Goal: Information Seeking & Learning: Learn about a topic

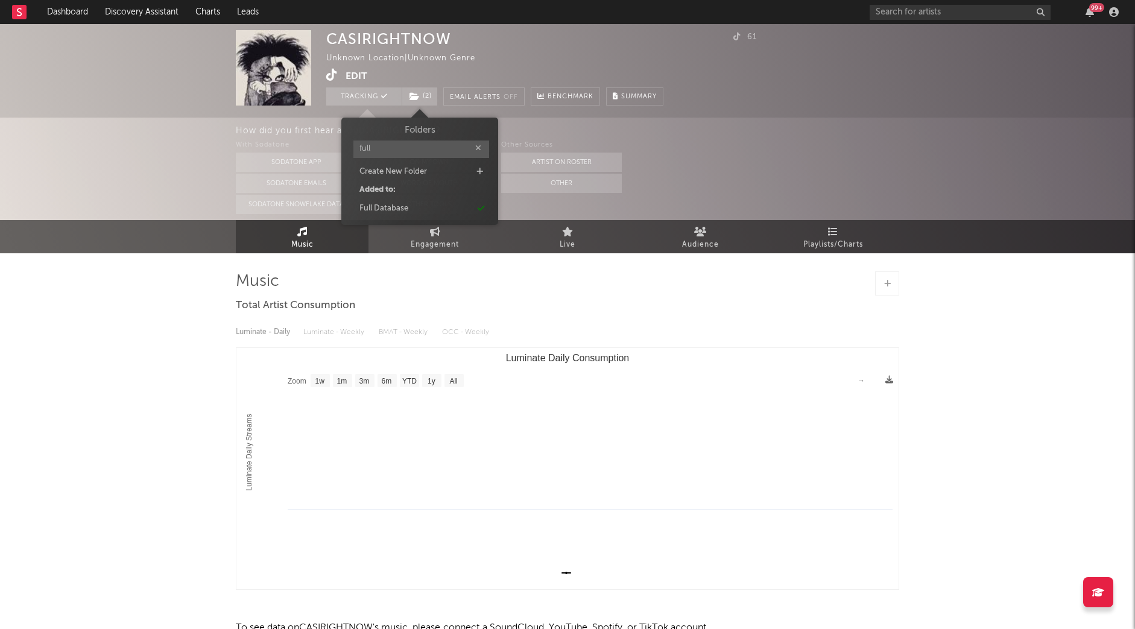
select select "1w"
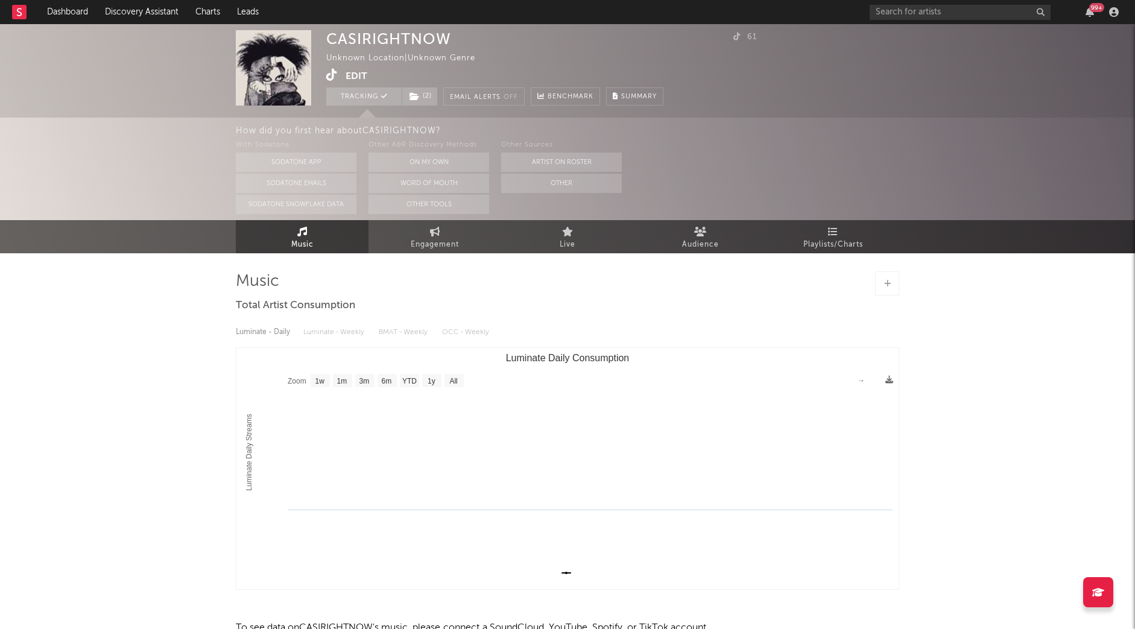
click at [910, 169] on div "With Sodatone Sodatone App Sodatone Emails Sodatone Snowflake Data Other A&R Di…" at bounding box center [685, 176] width 899 height 76
click at [48, 8] on link "Dashboard" at bounding box center [68, 12] width 58 height 24
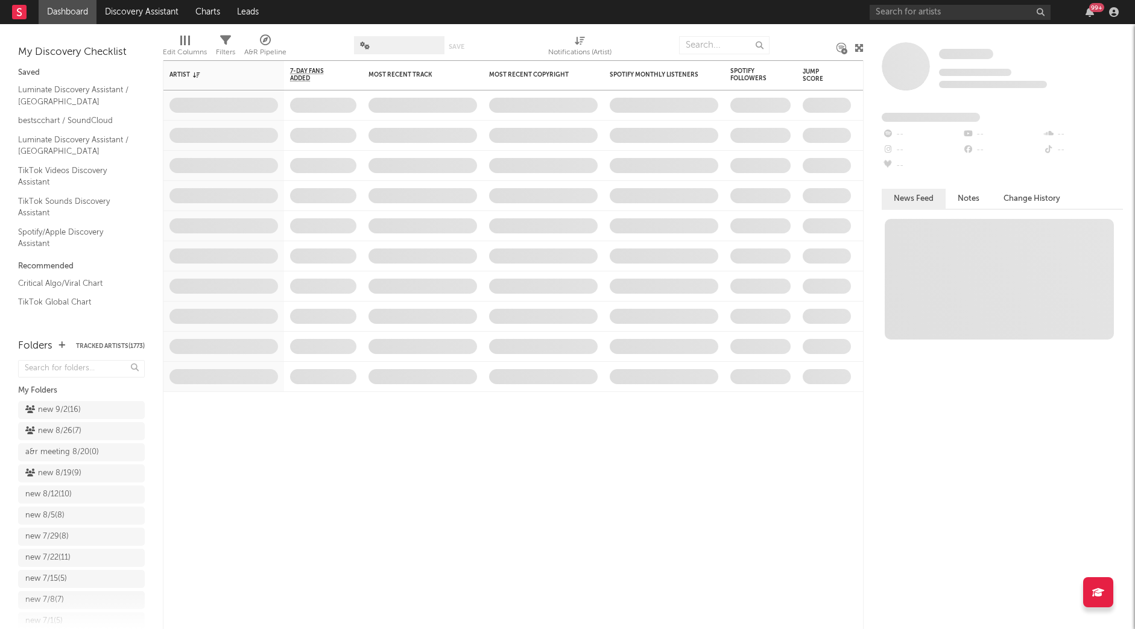
click at [64, 10] on link "Dashboard" at bounding box center [68, 12] width 58 height 24
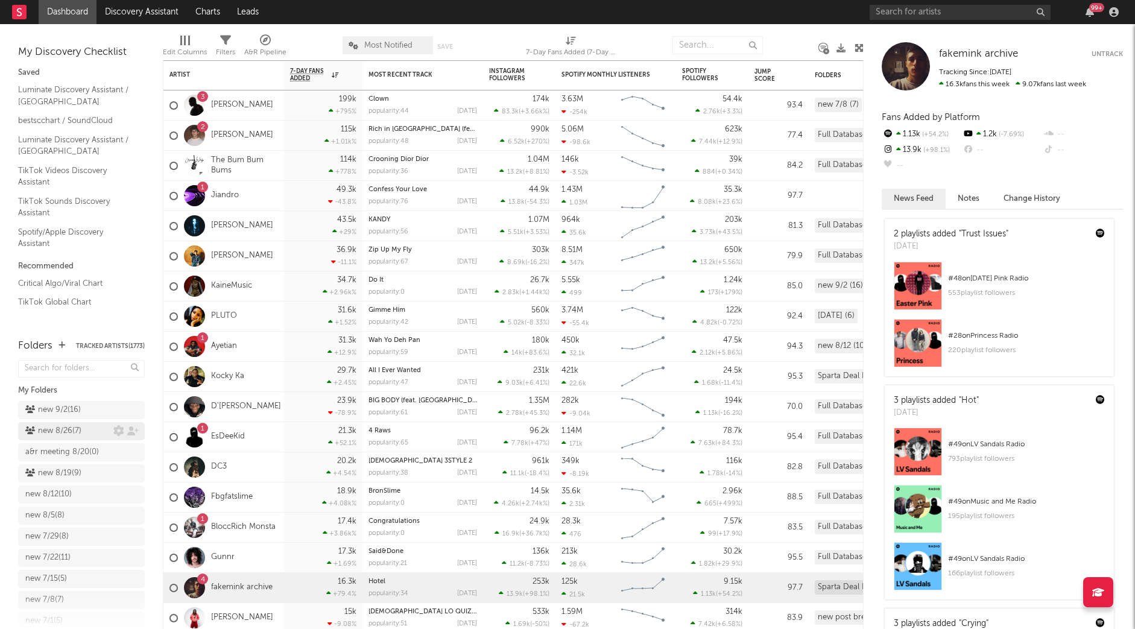
click at [65, 426] on div "new 8/26 ( 7 )" at bounding box center [53, 431] width 56 height 14
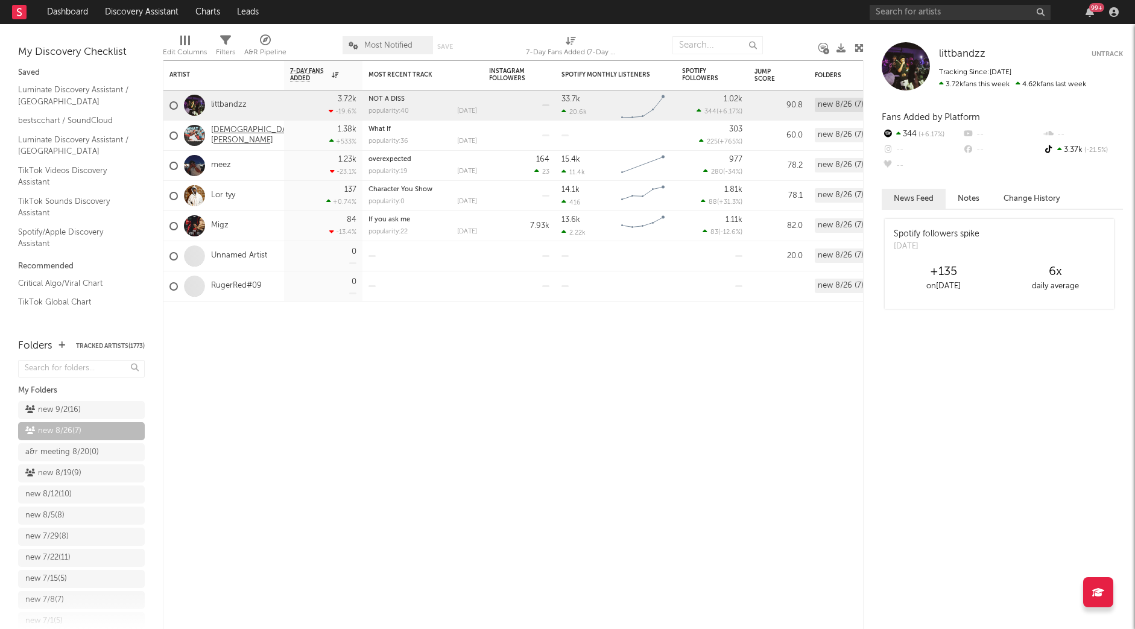
click at [232, 139] on link "[DEMOGRAPHIC_DATA][PERSON_NAME]" at bounding box center [255, 135] width 88 height 21
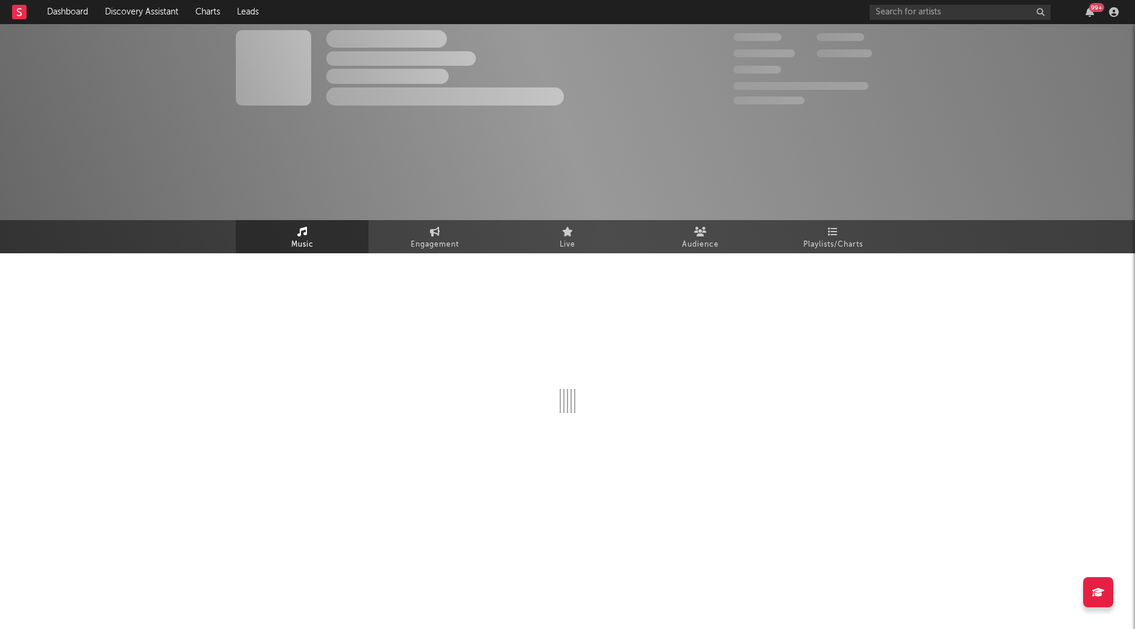
select select "1w"
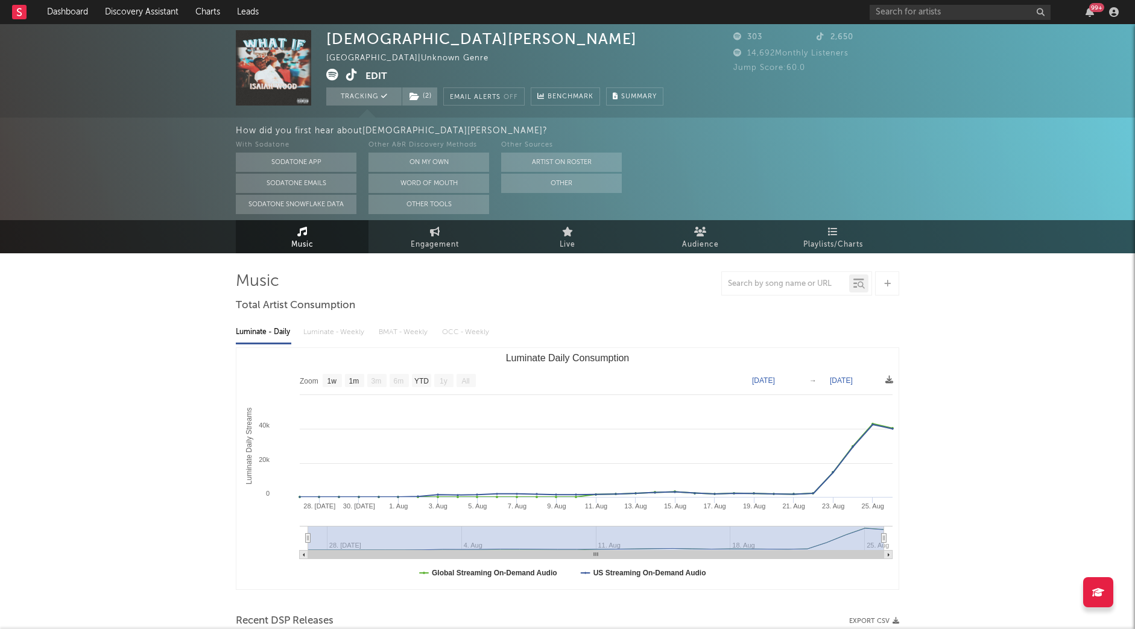
click at [350, 73] on icon at bounding box center [351, 75] width 11 height 12
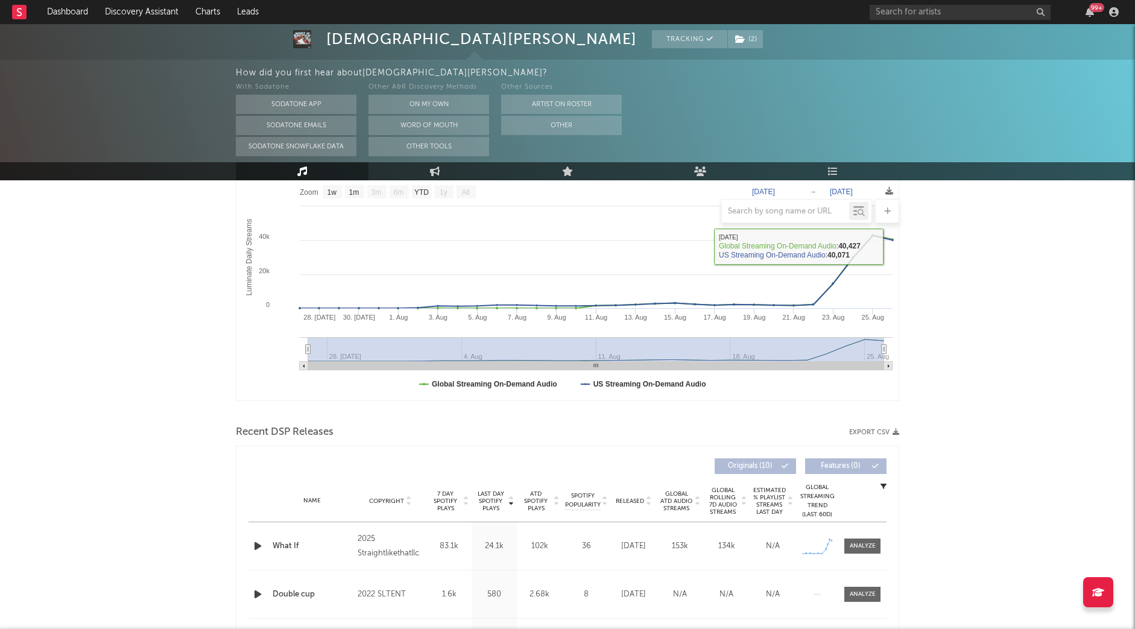
scroll to position [202, 0]
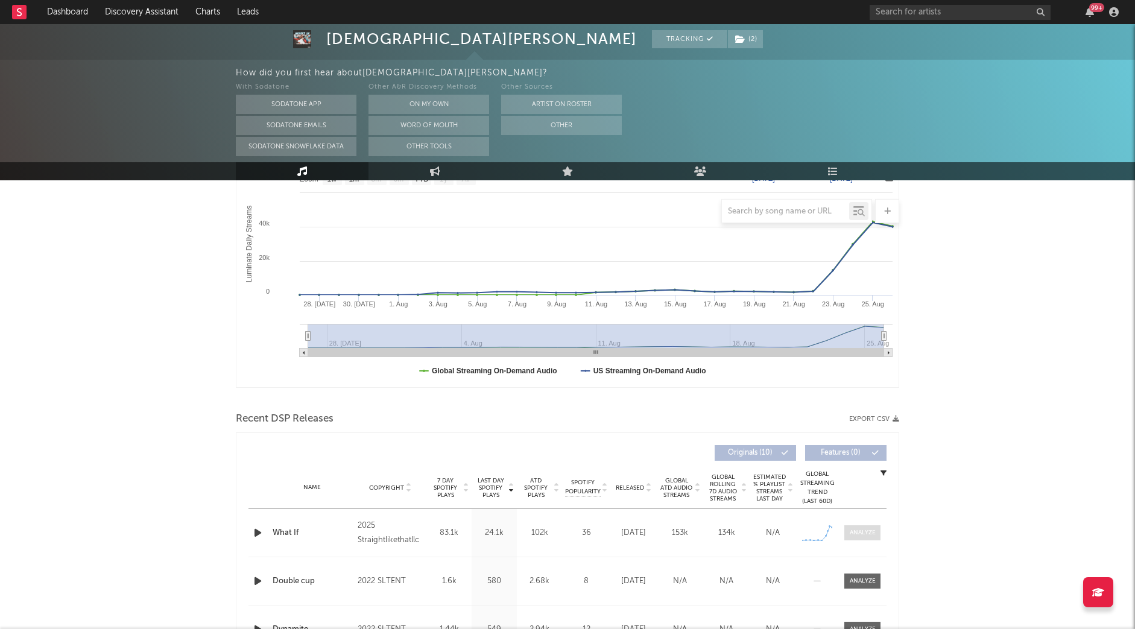
click at [859, 532] on div at bounding box center [863, 532] width 26 height 9
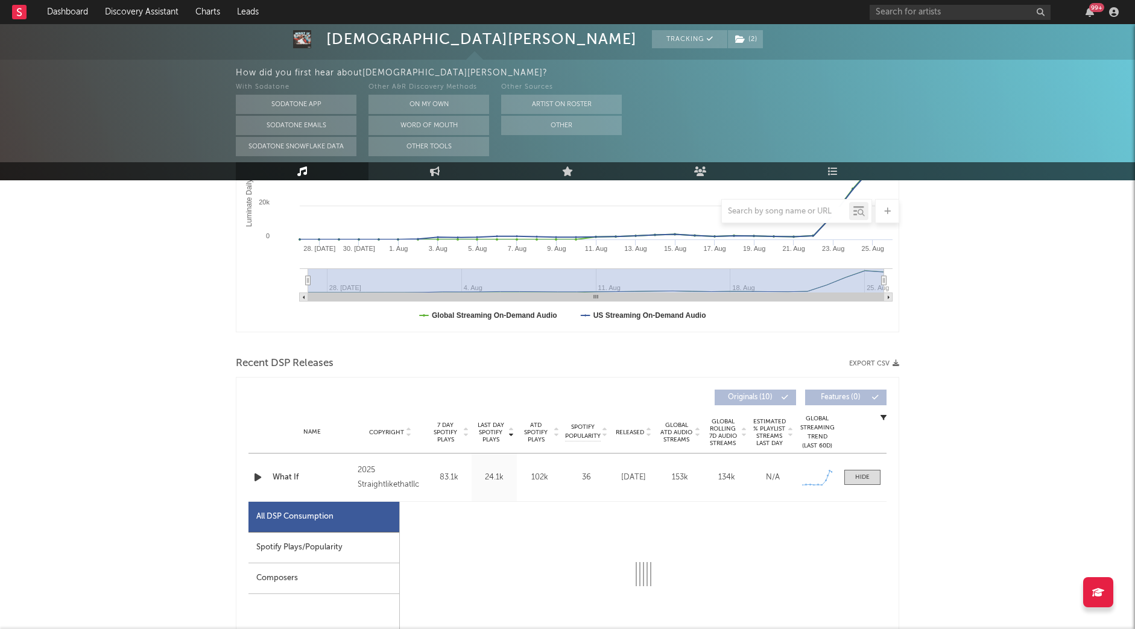
select select "1w"
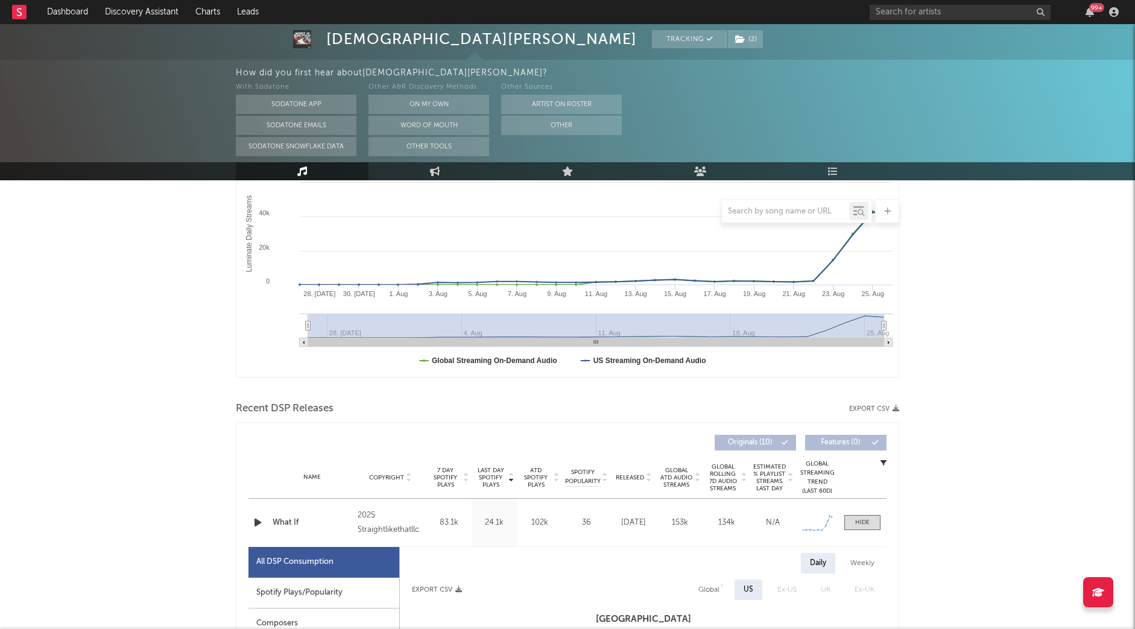
scroll to position [0, 0]
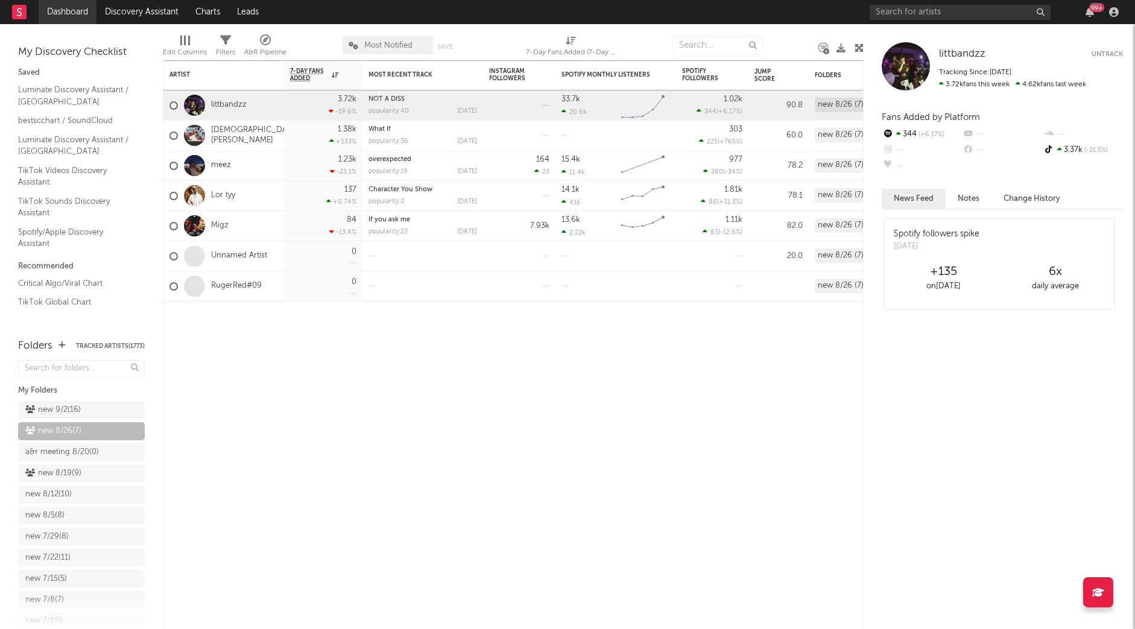
click at [64, 11] on link "Dashboard" at bounding box center [68, 12] width 58 height 24
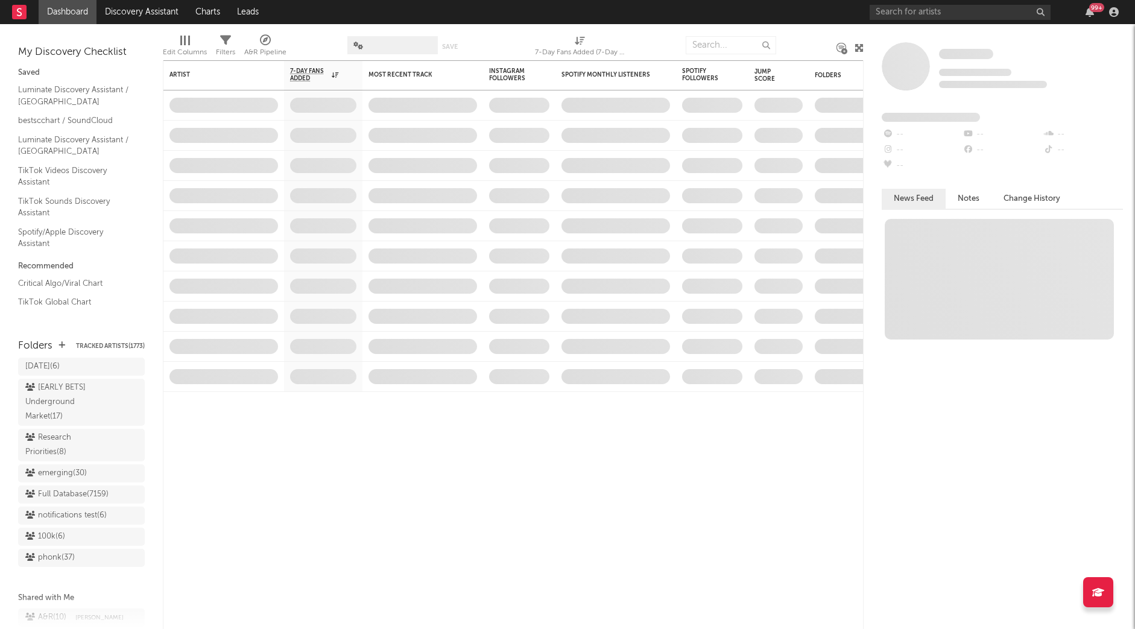
scroll to position [1049, 0]
click at [76, 433] on div "Research Priorities ( 8 )" at bounding box center [67, 445] width 85 height 29
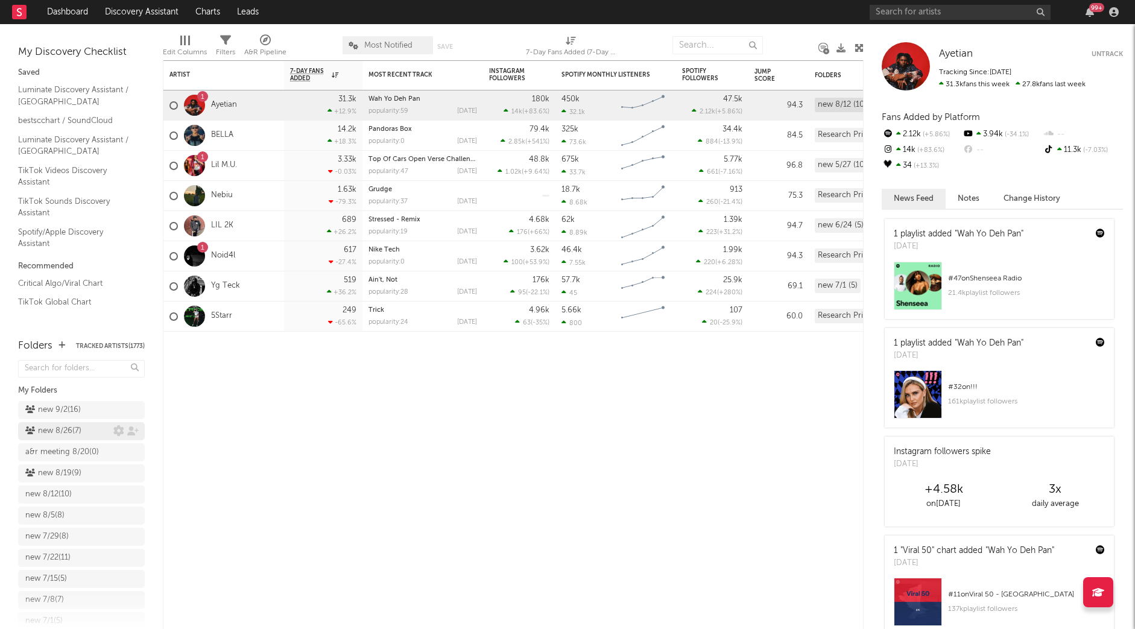
click at [60, 432] on div "new 8/26 ( 7 )" at bounding box center [53, 431] width 56 height 14
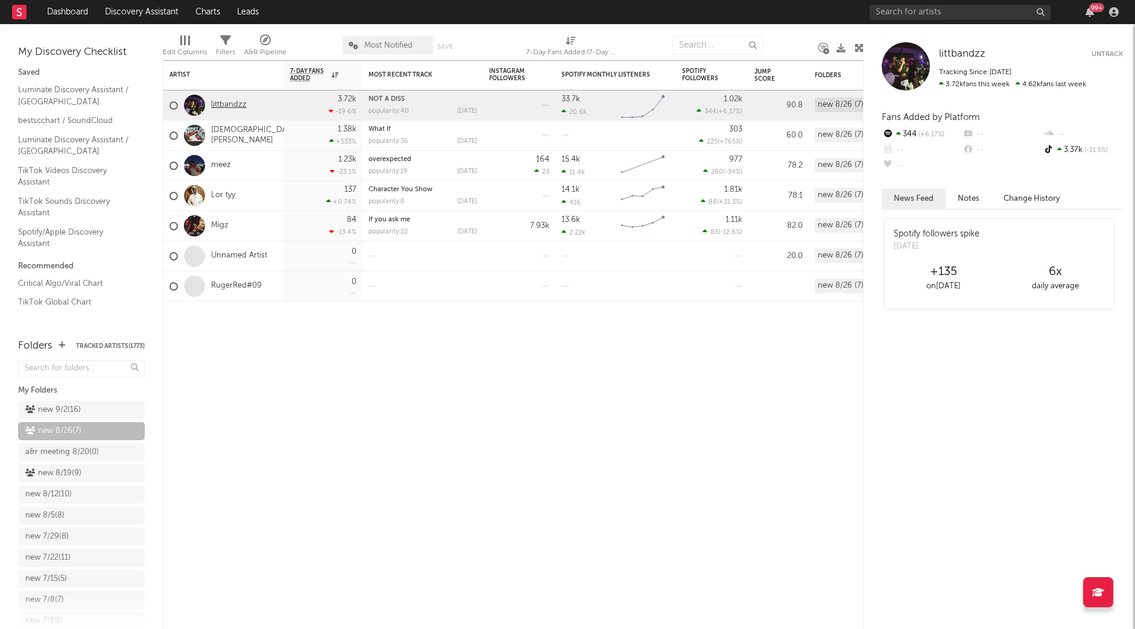
click at [229, 101] on link "littbandzz" at bounding box center [229, 105] width 36 height 10
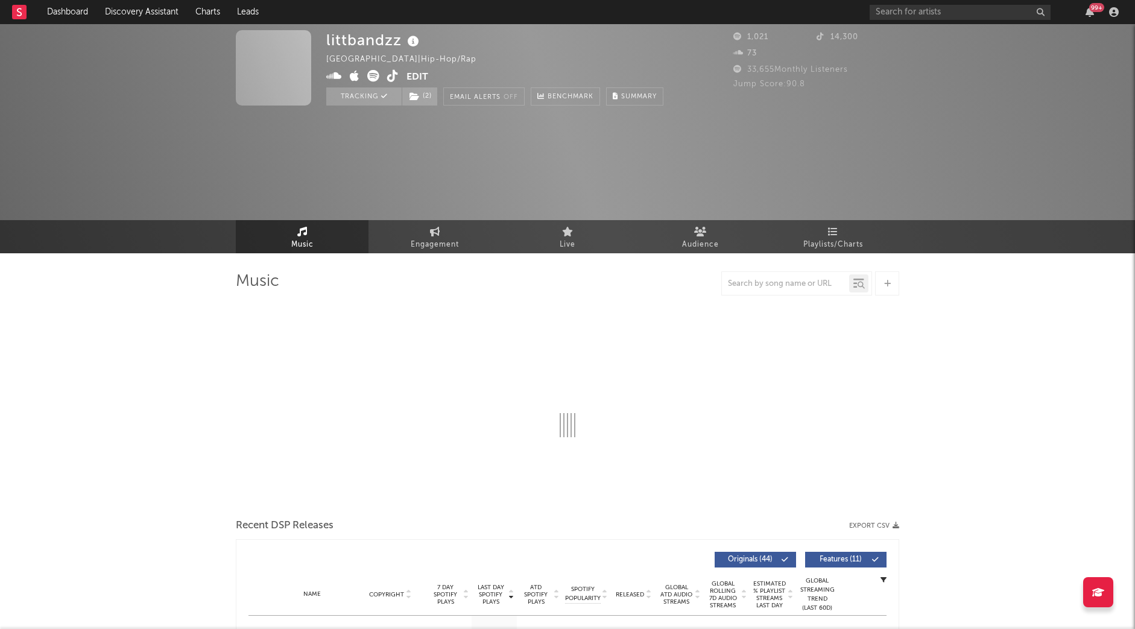
select select "1w"
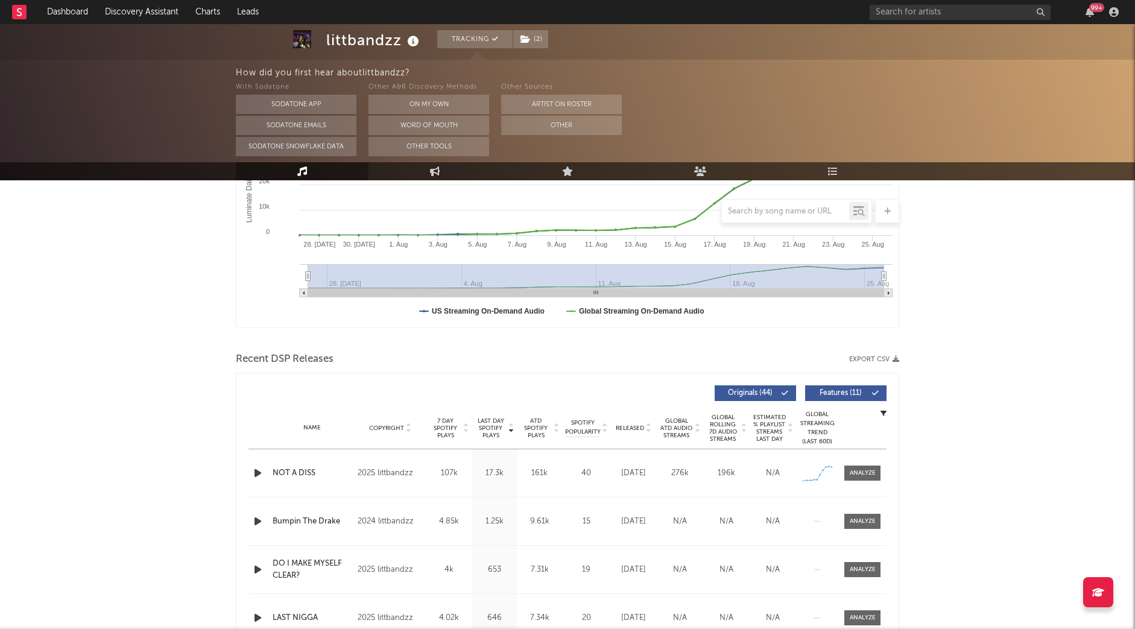
scroll to position [265, 0]
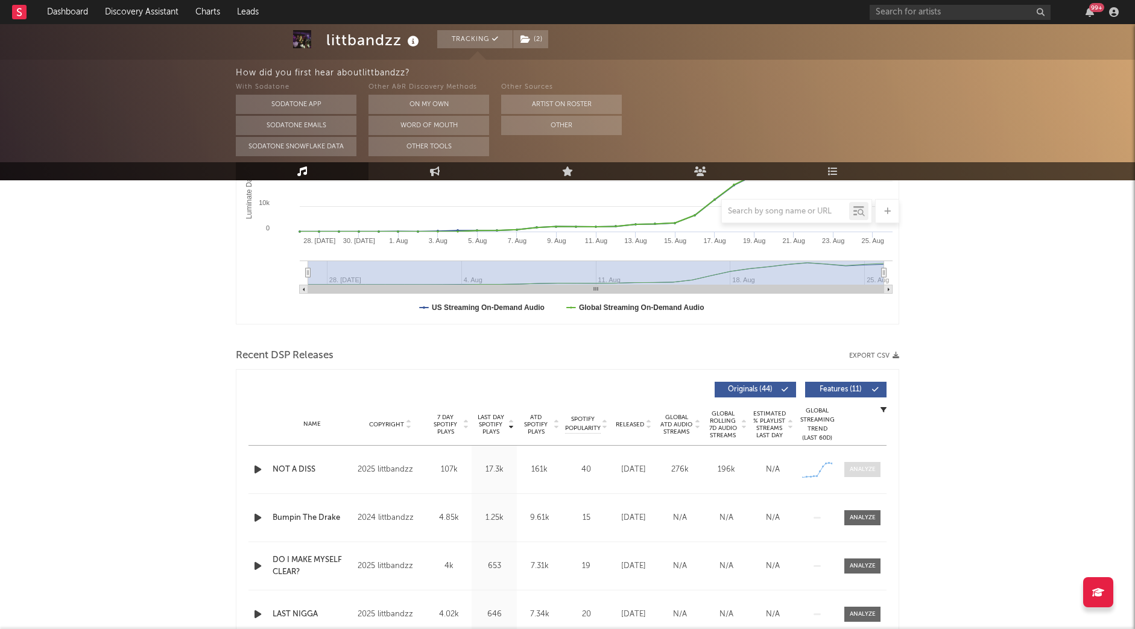
click at [854, 470] on div at bounding box center [863, 469] width 26 height 9
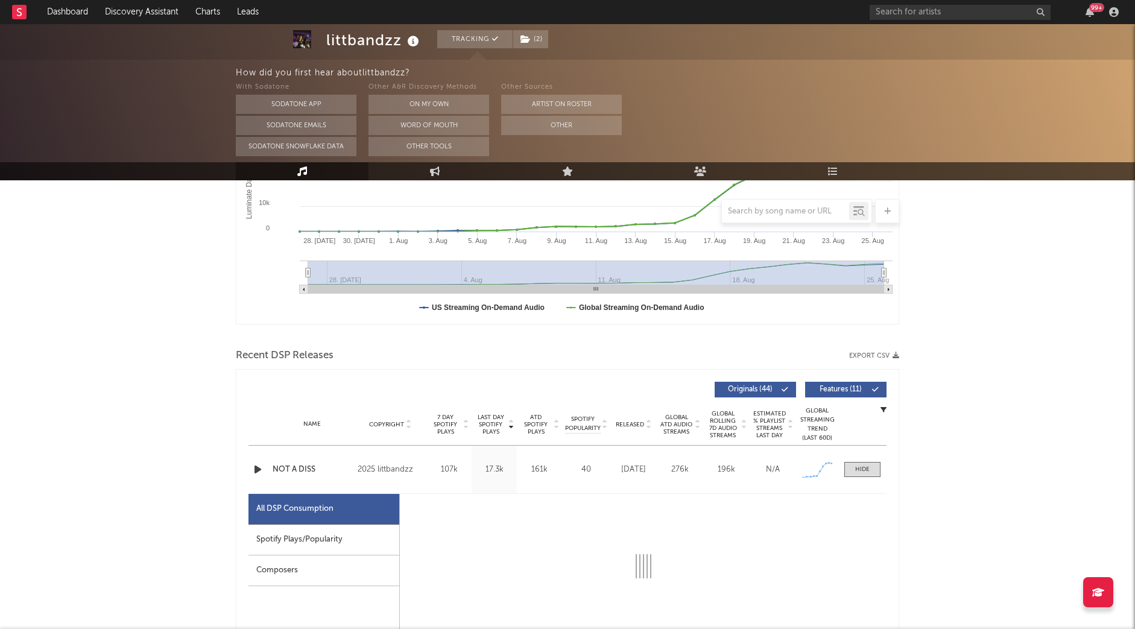
select select "1w"
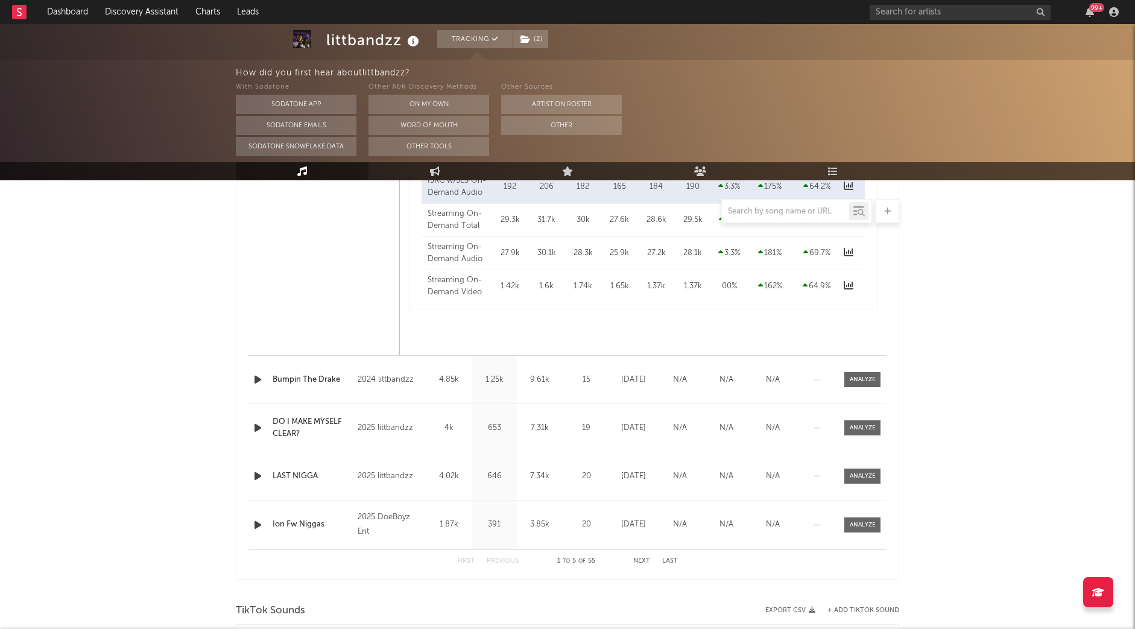
scroll to position [977, 0]
click at [854, 371] on span at bounding box center [862, 378] width 36 height 15
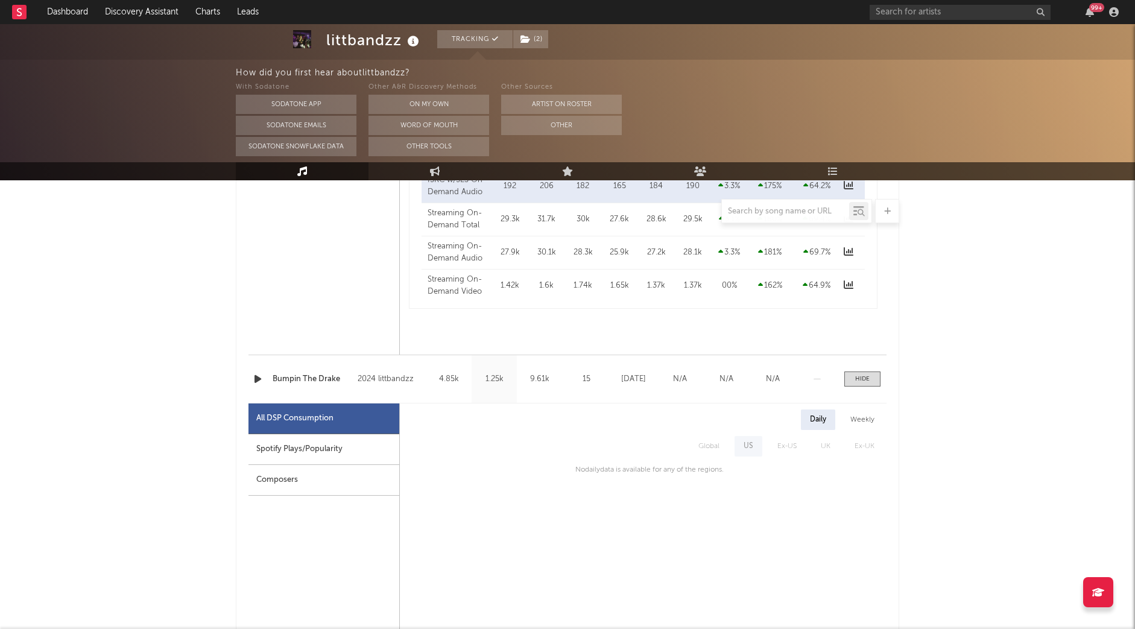
select select "1w"
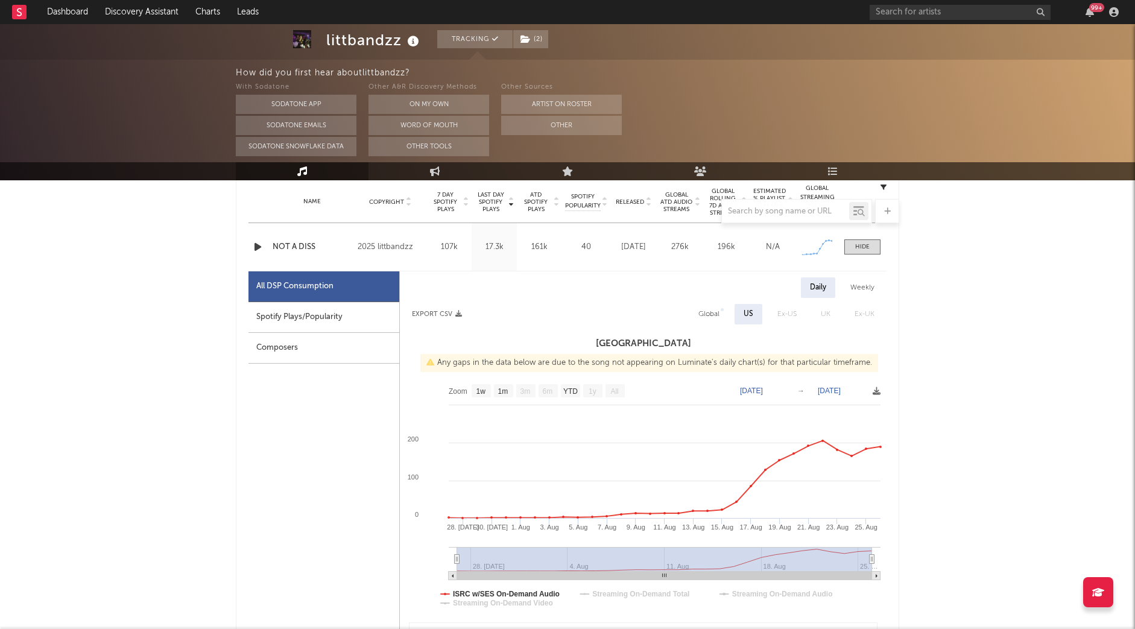
scroll to position [482, 0]
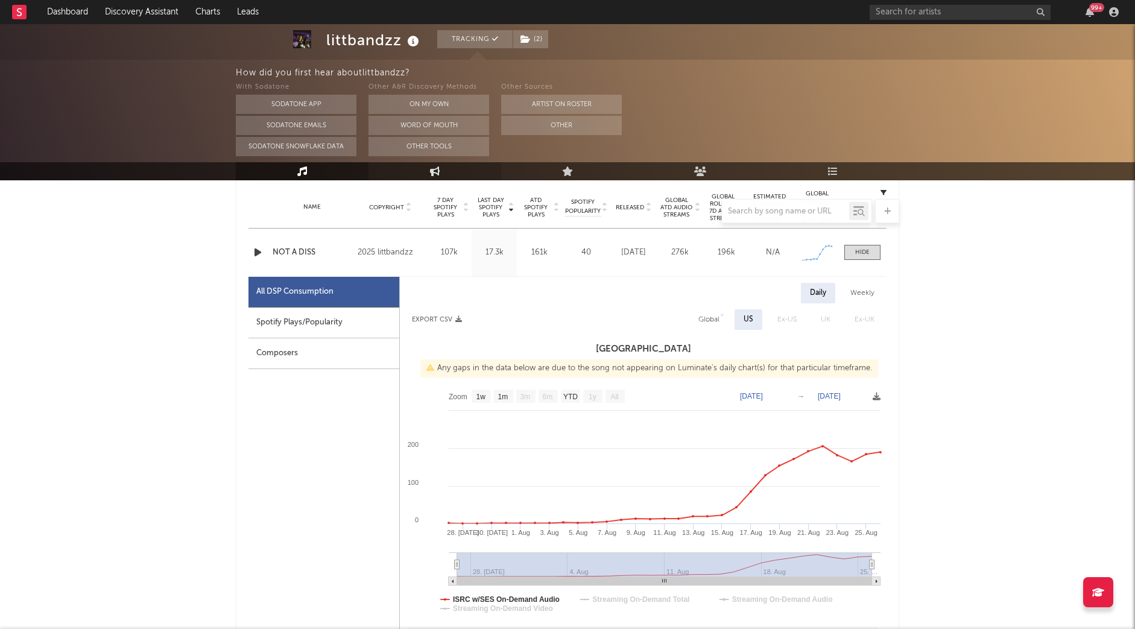
click at [418, 174] on link "Engagement" at bounding box center [434, 171] width 133 height 18
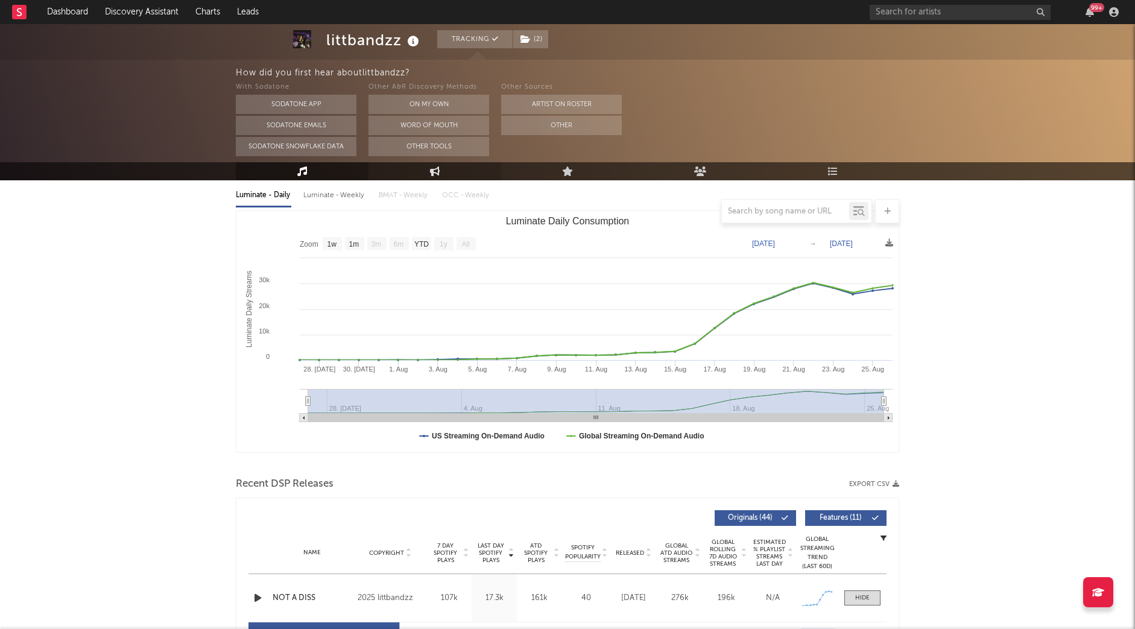
select select "1w"
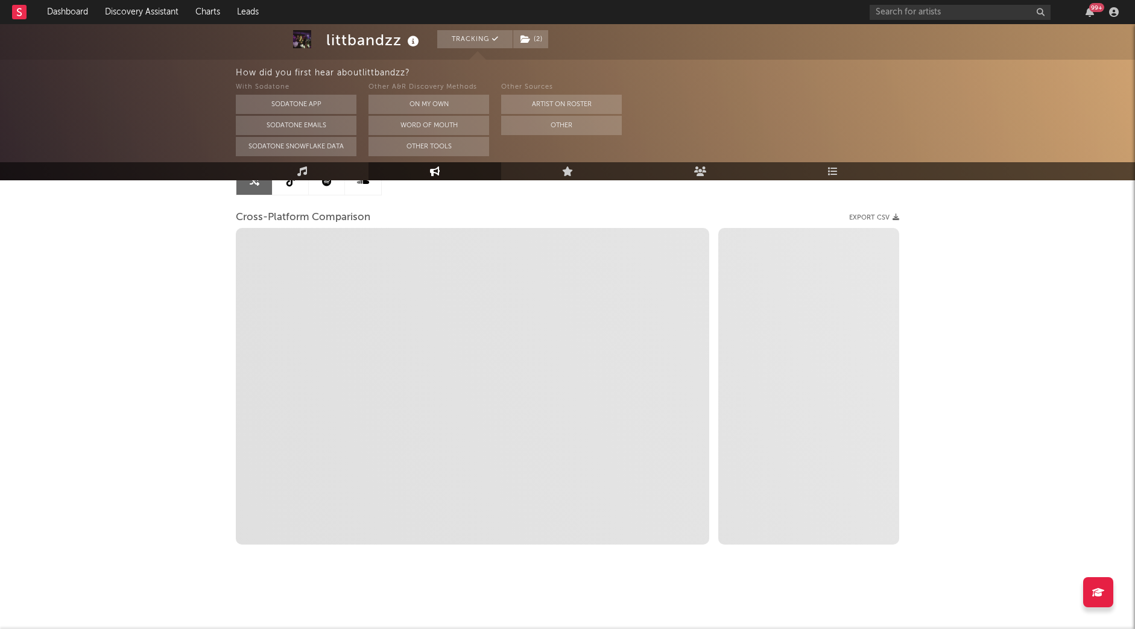
select select "1m"
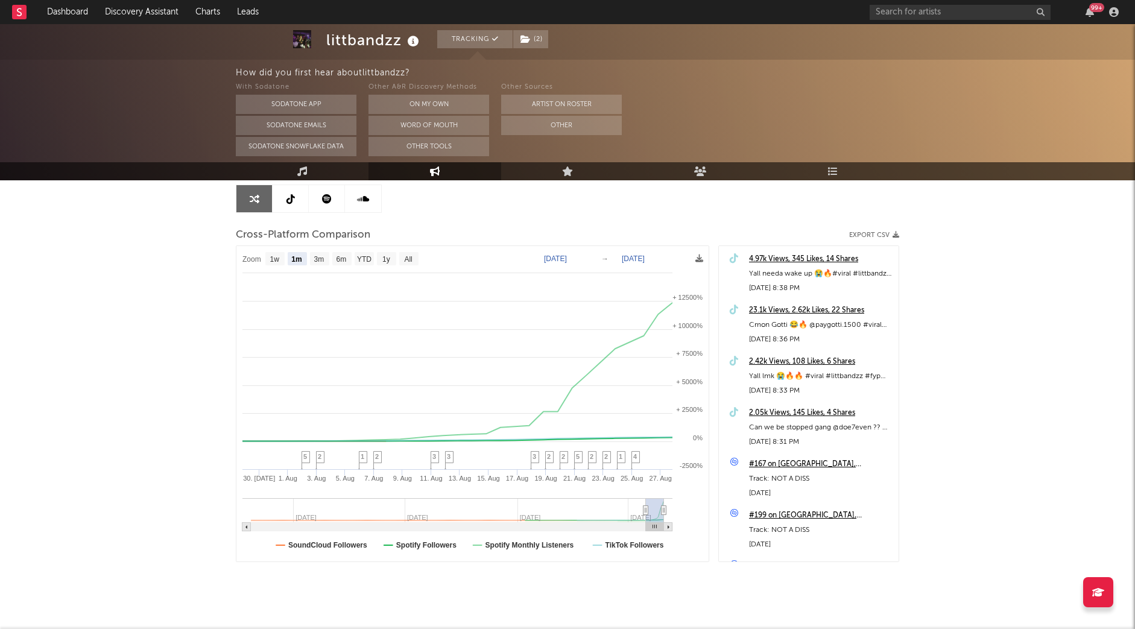
scroll to position [0, 0]
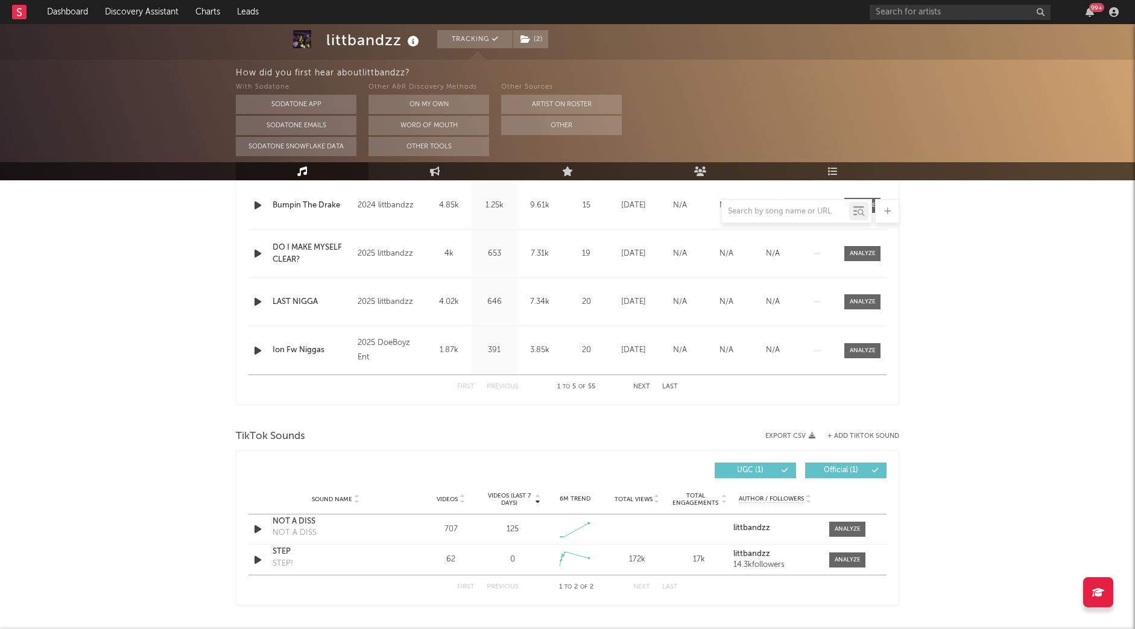
scroll to position [578, 0]
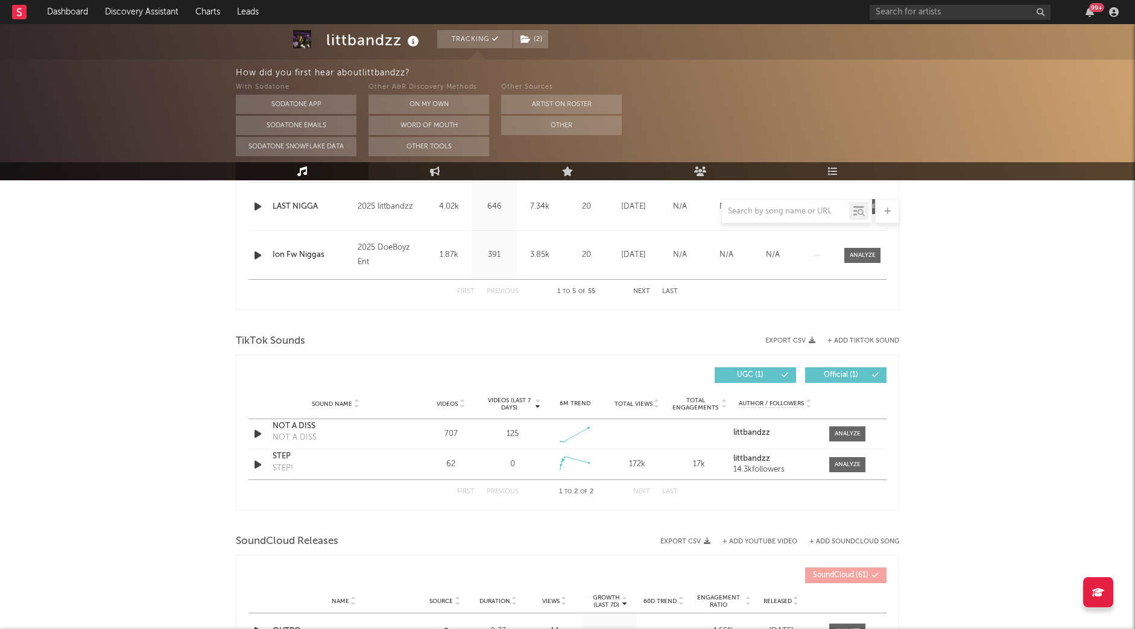
select select "1w"
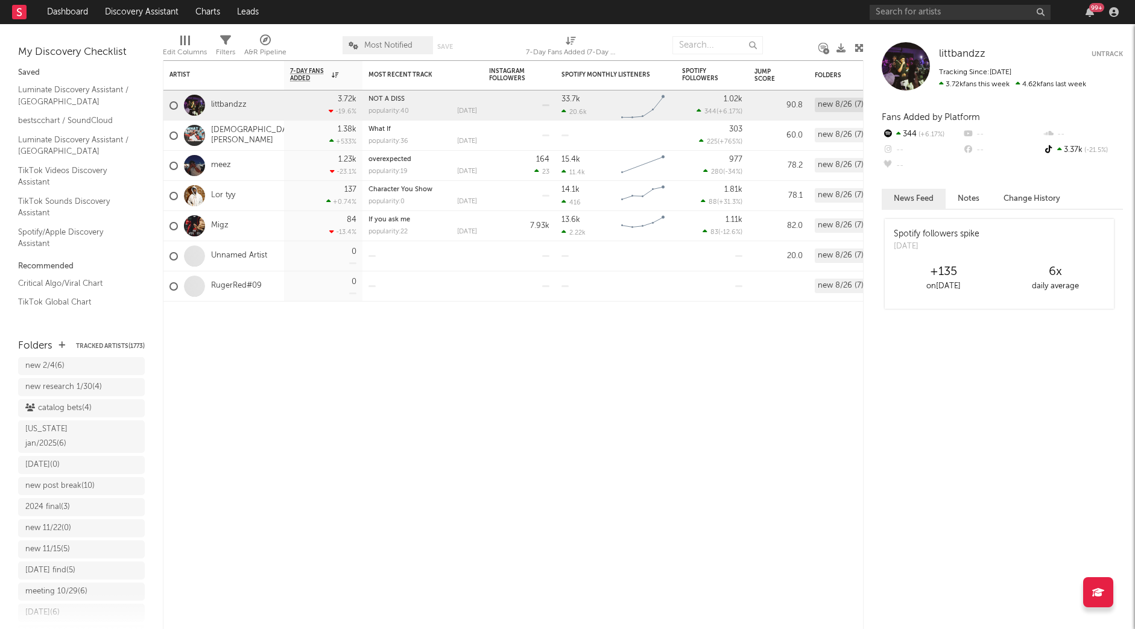
scroll to position [384, 0]
click at [226, 95] on div "littbandzz" at bounding box center [207, 105] width 77 height 35
click at [226, 101] on link "littbandzz" at bounding box center [229, 105] width 36 height 10
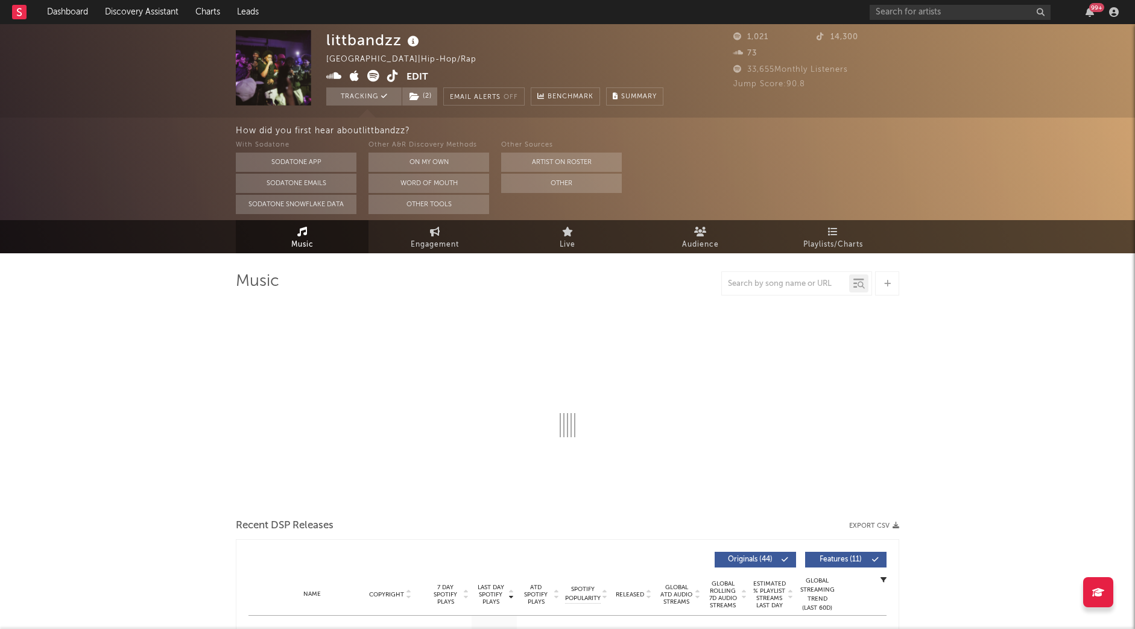
select select "1w"
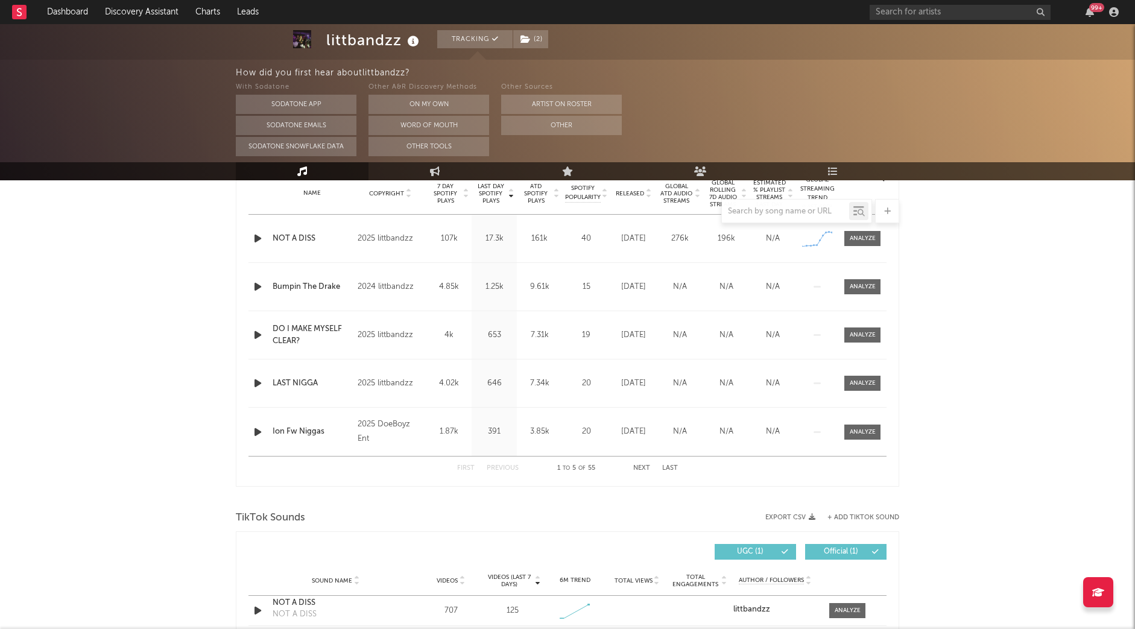
scroll to position [497, 0]
click at [862, 283] on div at bounding box center [863, 286] width 26 height 9
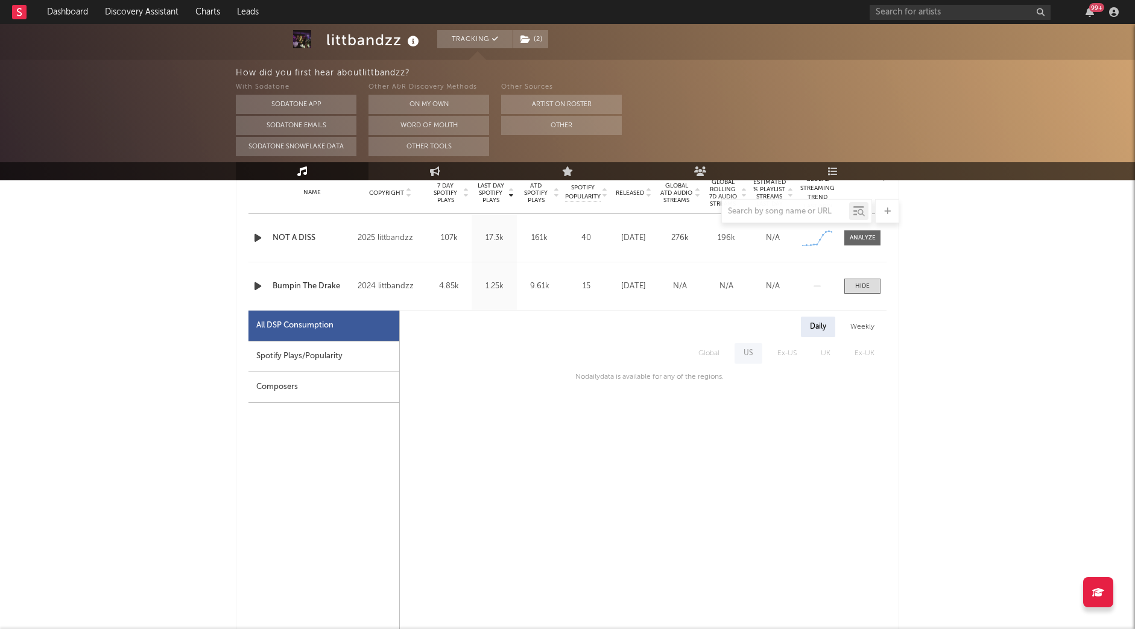
scroll to position [0, 0]
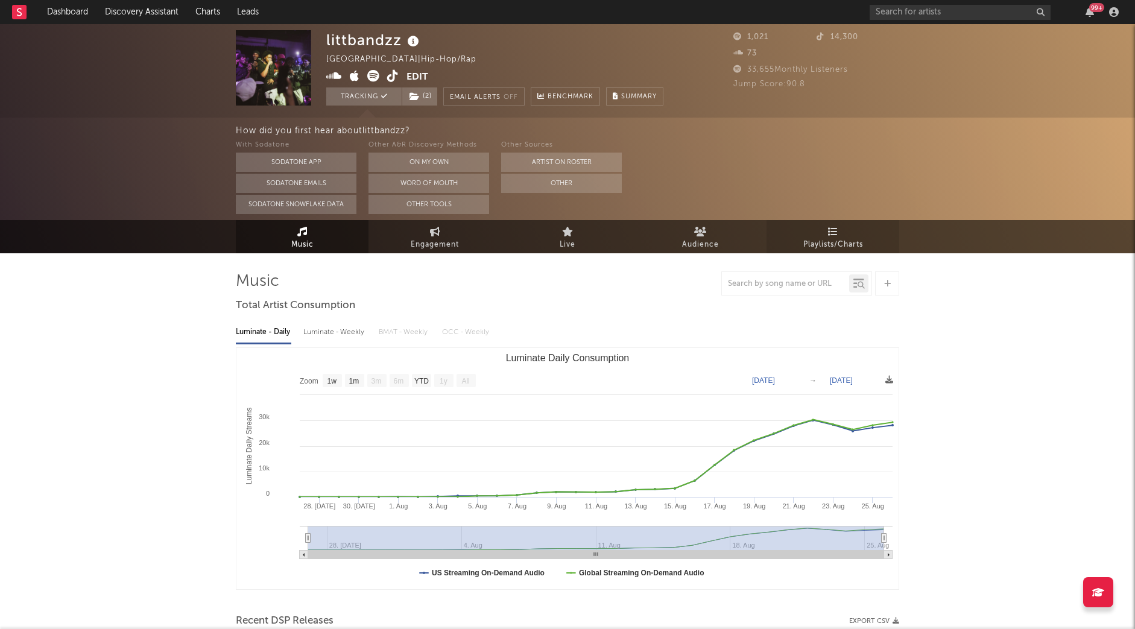
click at [842, 241] on span "Playlists/Charts" at bounding box center [833, 245] width 60 height 14
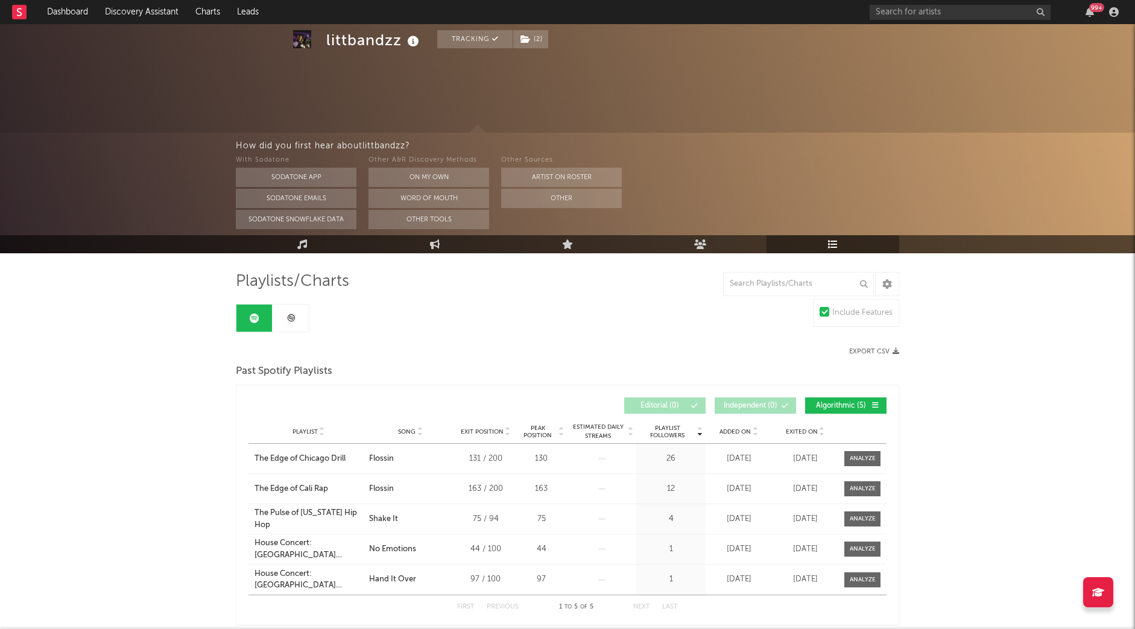
scroll to position [69, 0]
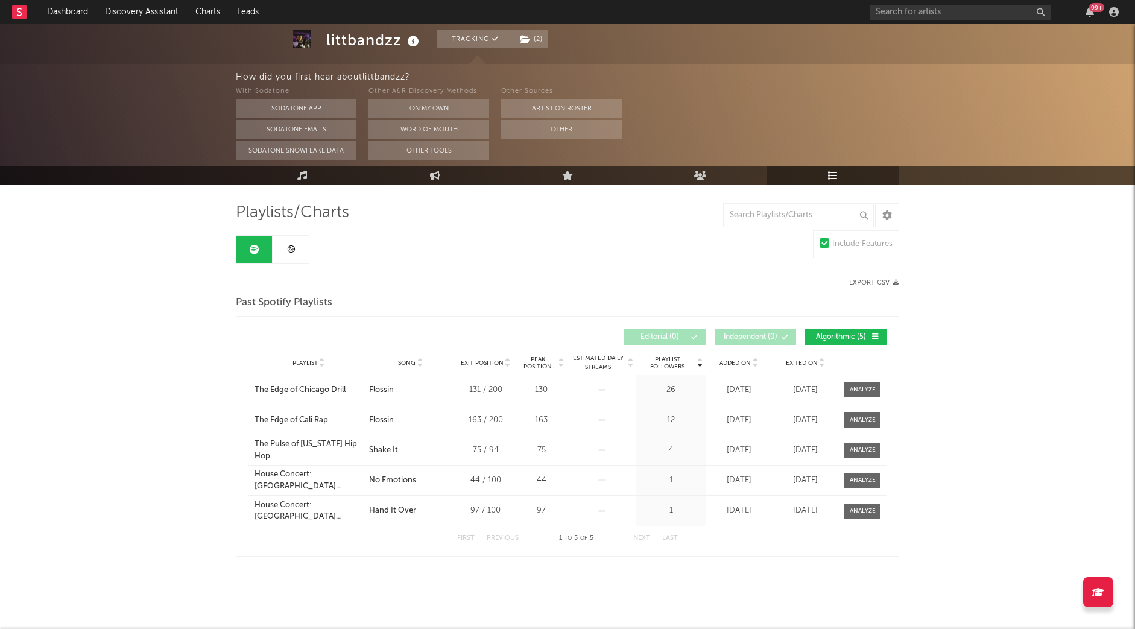
click at [295, 257] on link at bounding box center [291, 249] width 36 height 27
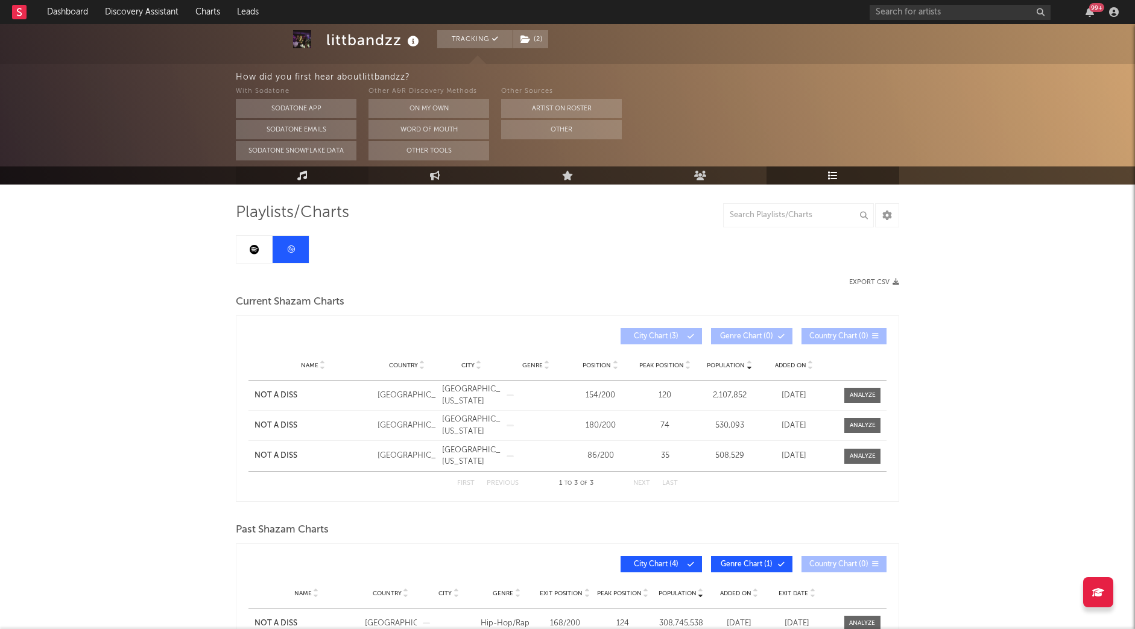
click at [285, 181] on link "Music" at bounding box center [302, 175] width 133 height 18
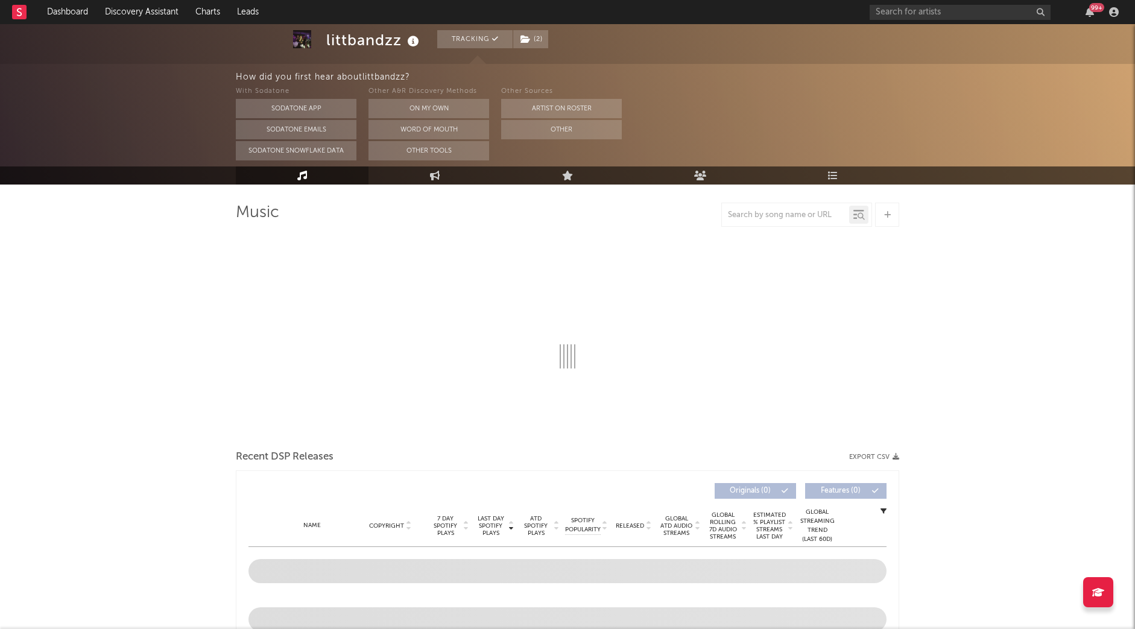
select select "1w"
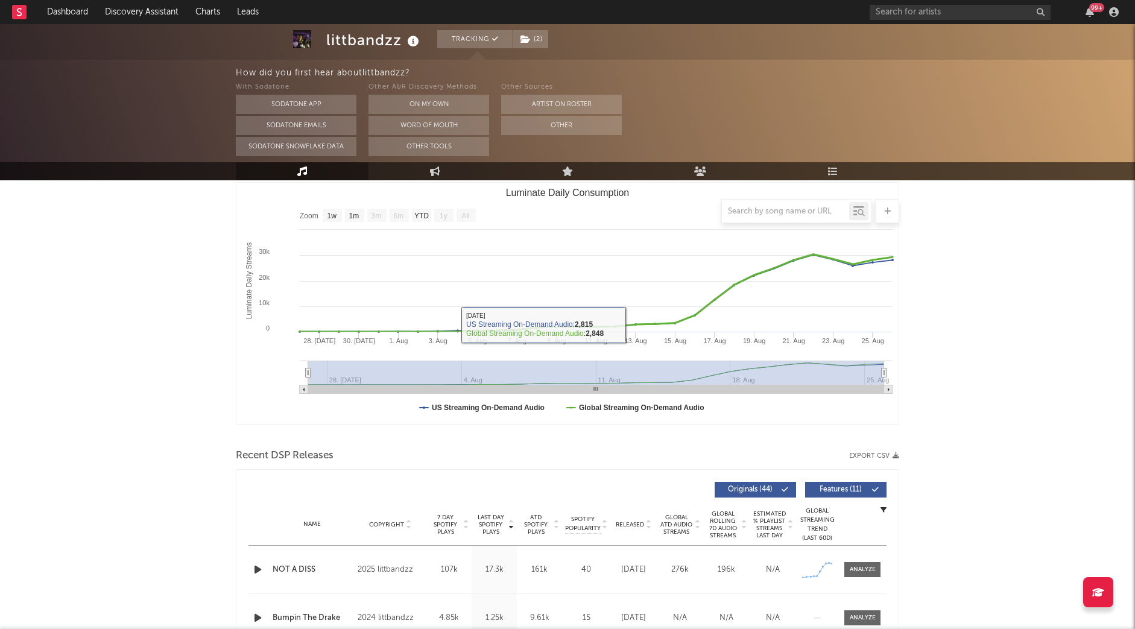
scroll to position [148, 0]
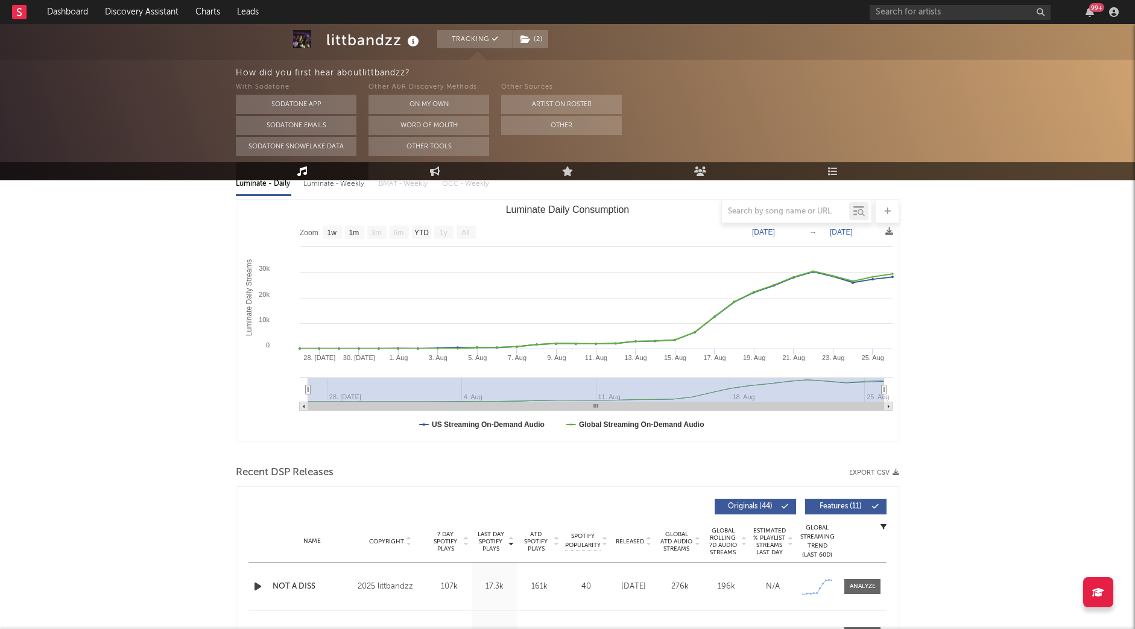
click at [257, 588] on icon "button" at bounding box center [257, 586] width 13 height 15
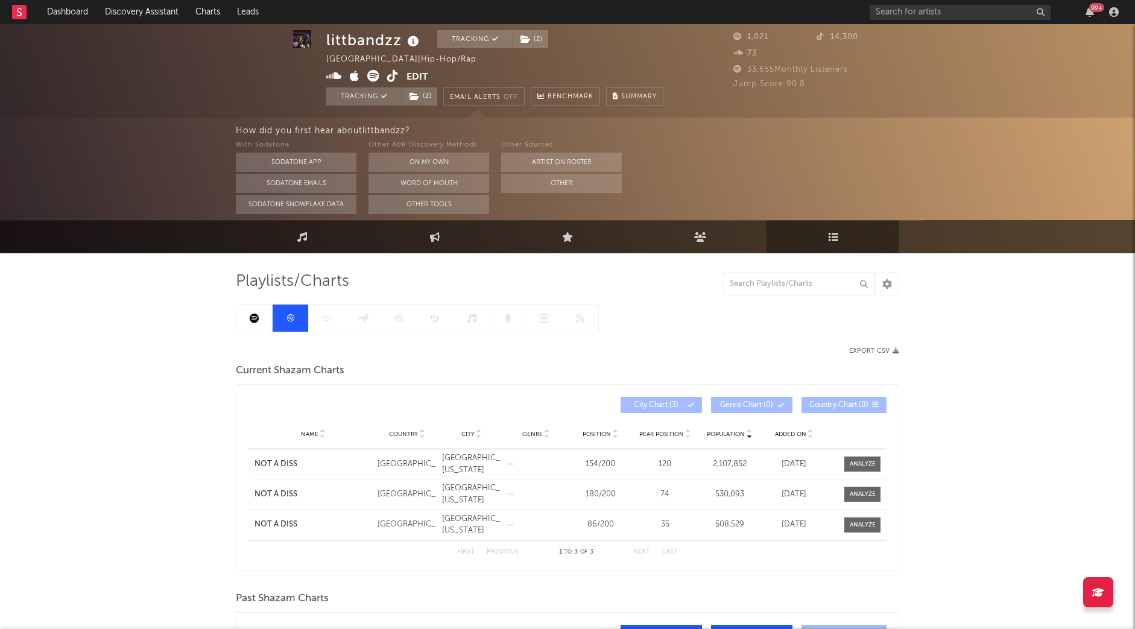
scroll to position [4, 0]
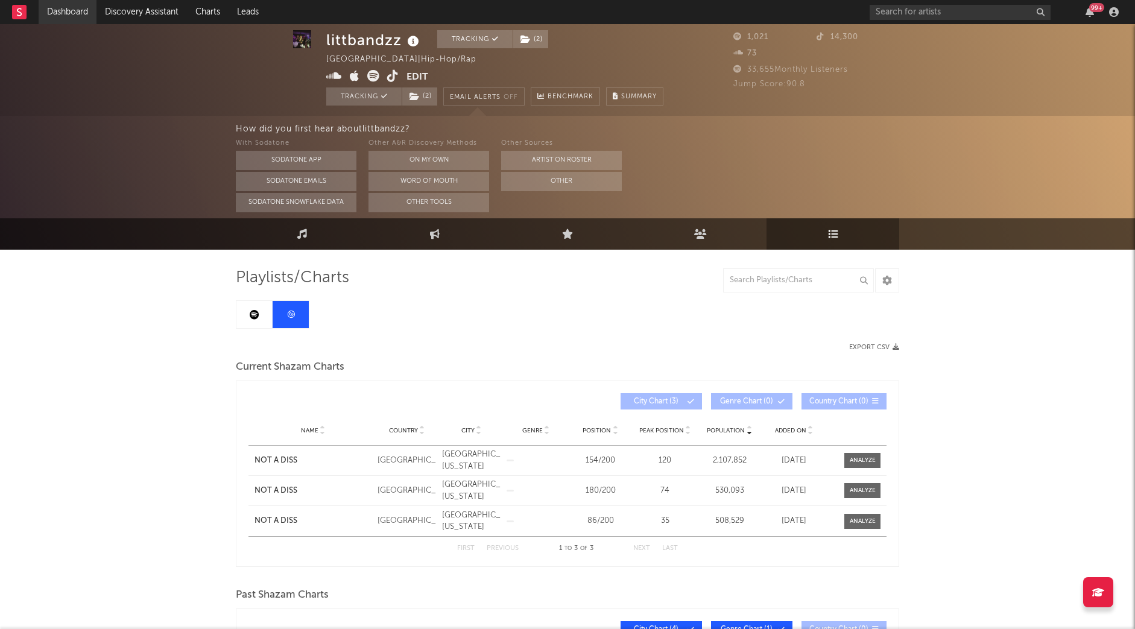
click at [58, 7] on link "Dashboard" at bounding box center [68, 12] width 58 height 24
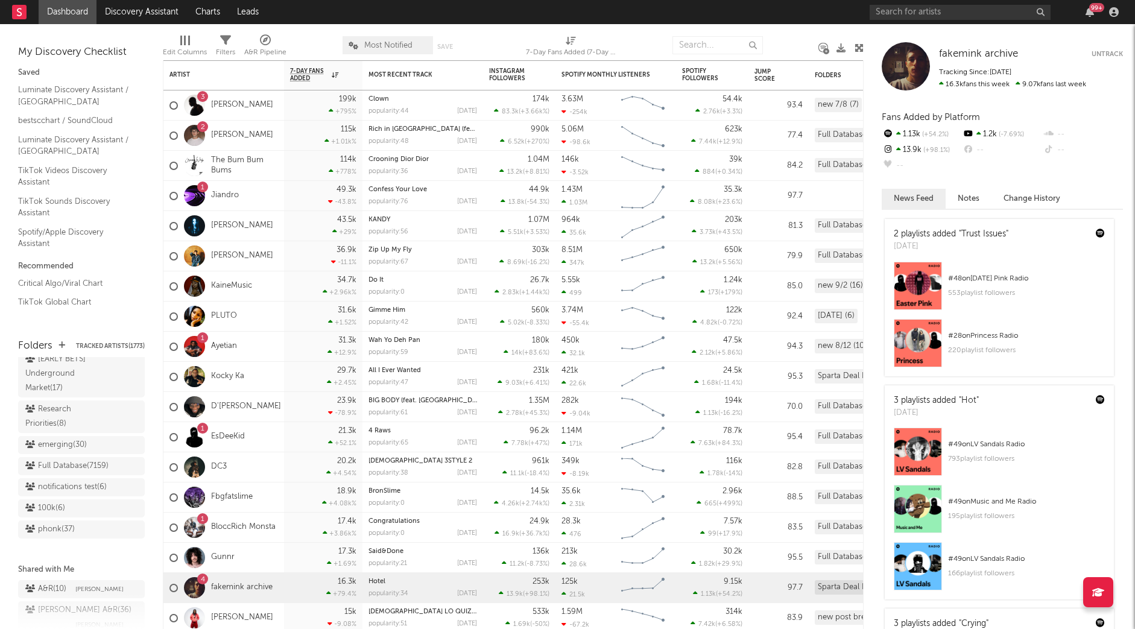
scroll to position [1076, 0]
click at [70, 405] on div "Research Priorities ( 8 )" at bounding box center [67, 419] width 85 height 29
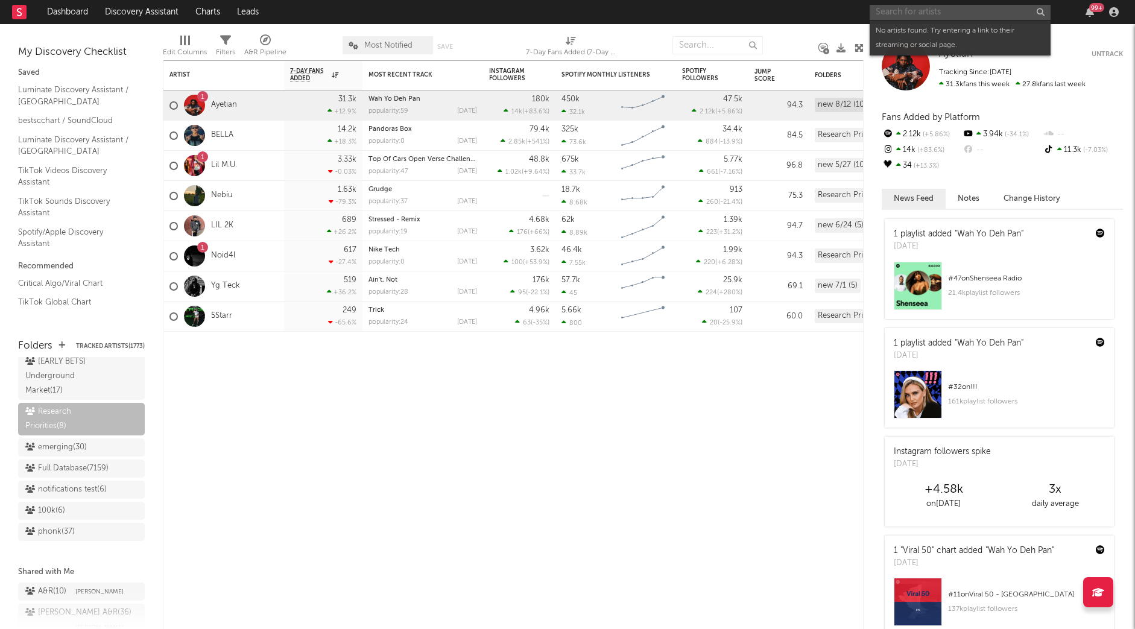
click at [966, 16] on input "text" at bounding box center [960, 12] width 181 height 15
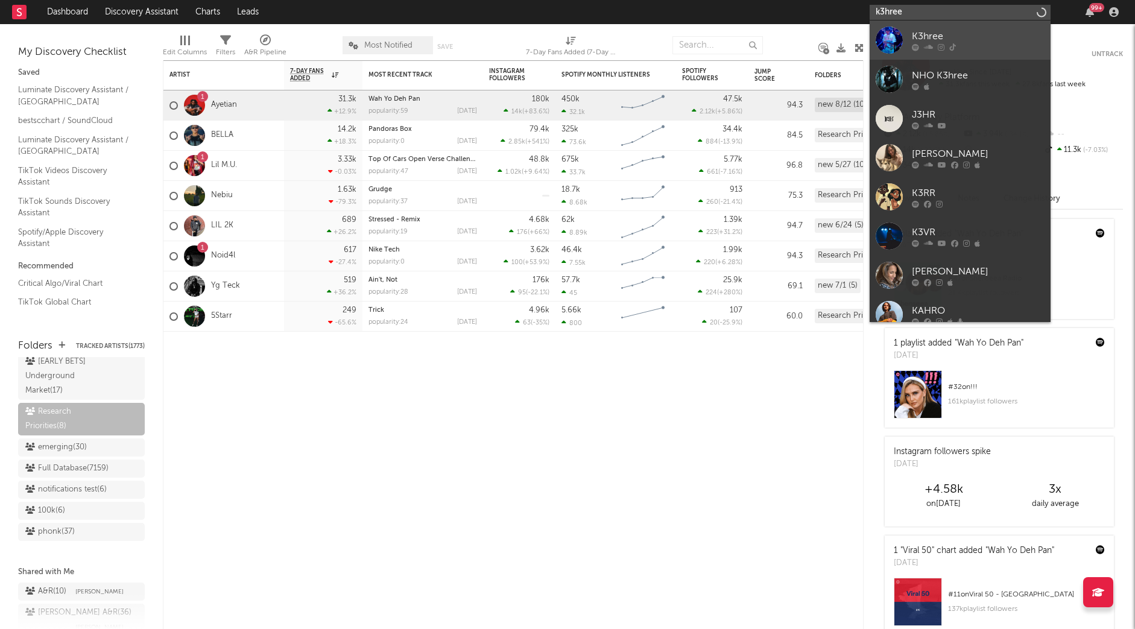
type input "k3hree"
click at [989, 42] on div "K3hree" at bounding box center [978, 36] width 133 height 14
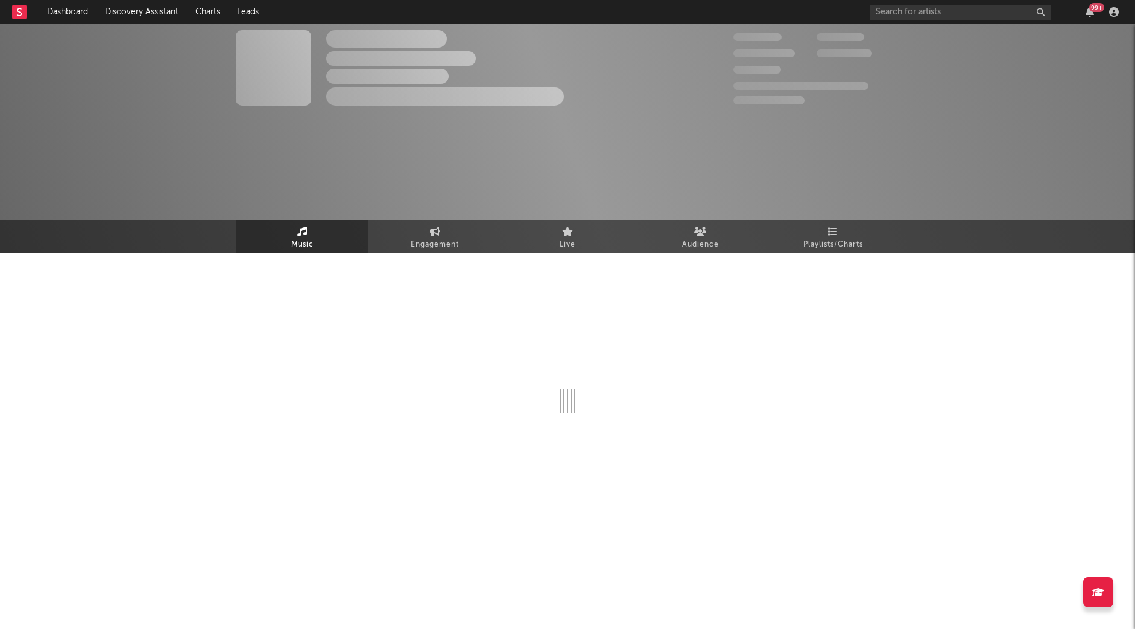
select select "6m"
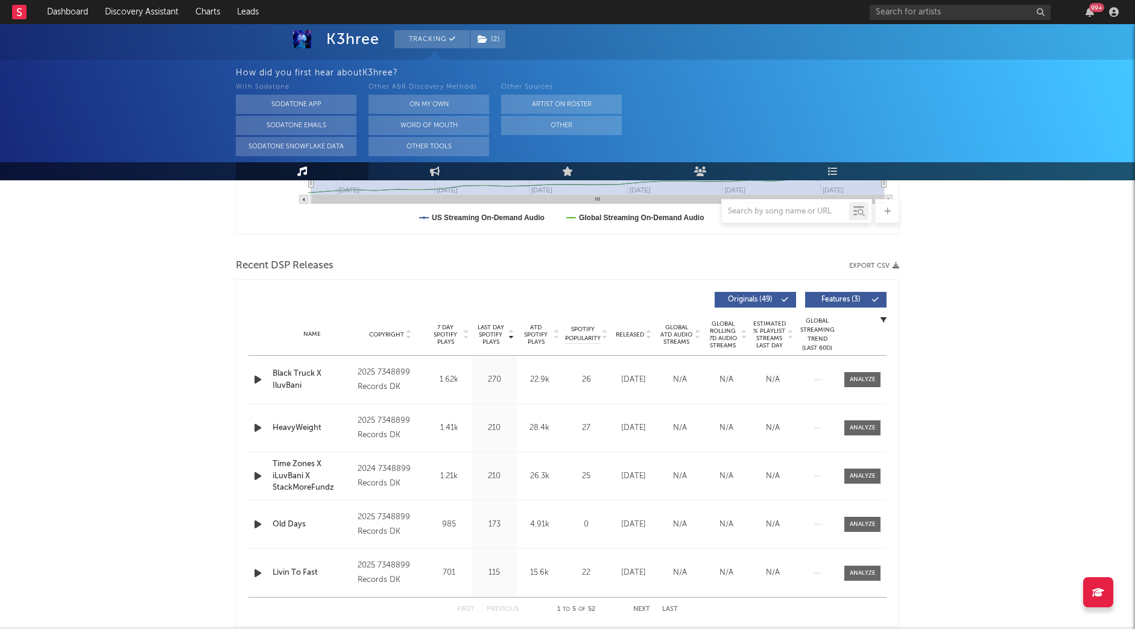
scroll to position [356, 0]
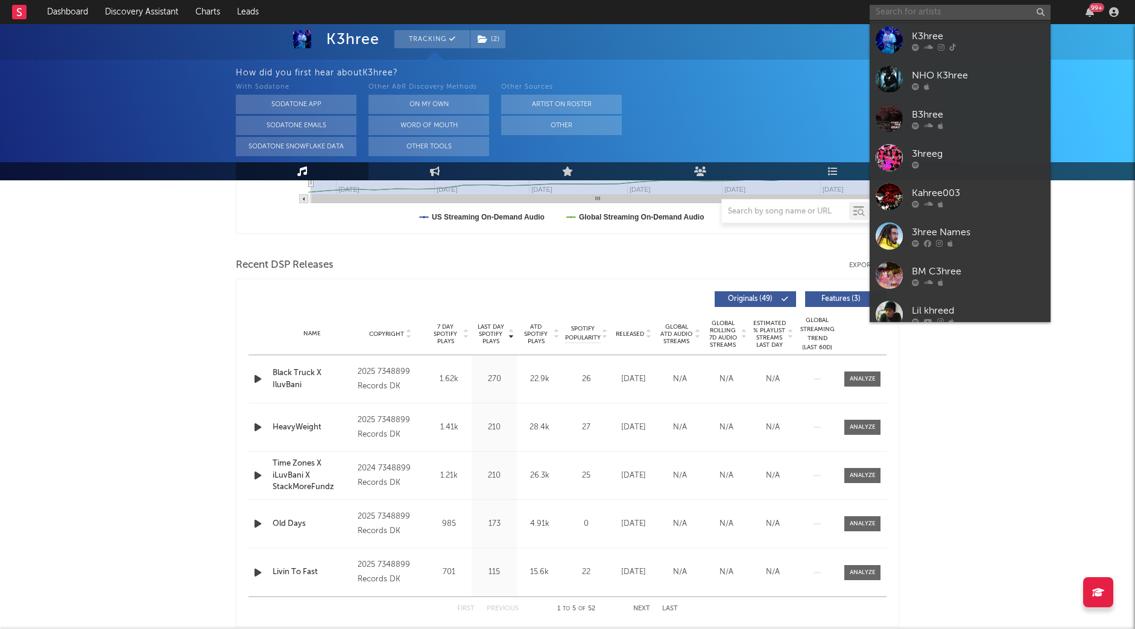
click at [886, 16] on input "text" at bounding box center [960, 12] width 181 height 15
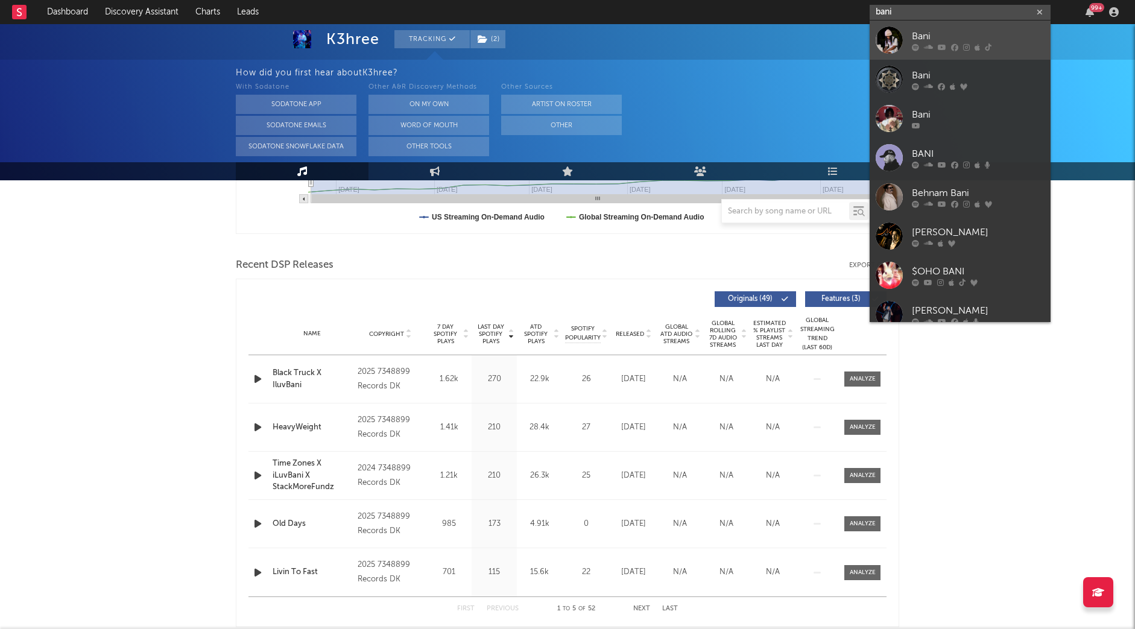
type input "bani"
click at [909, 27] on link "Bani" at bounding box center [960, 40] width 181 height 39
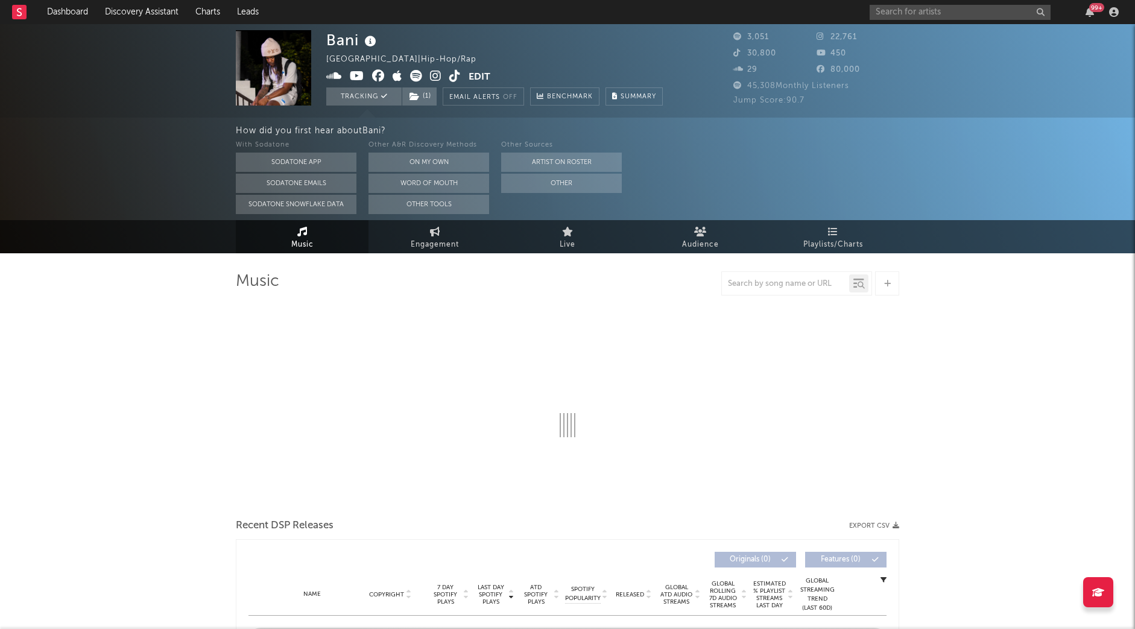
select select "6m"
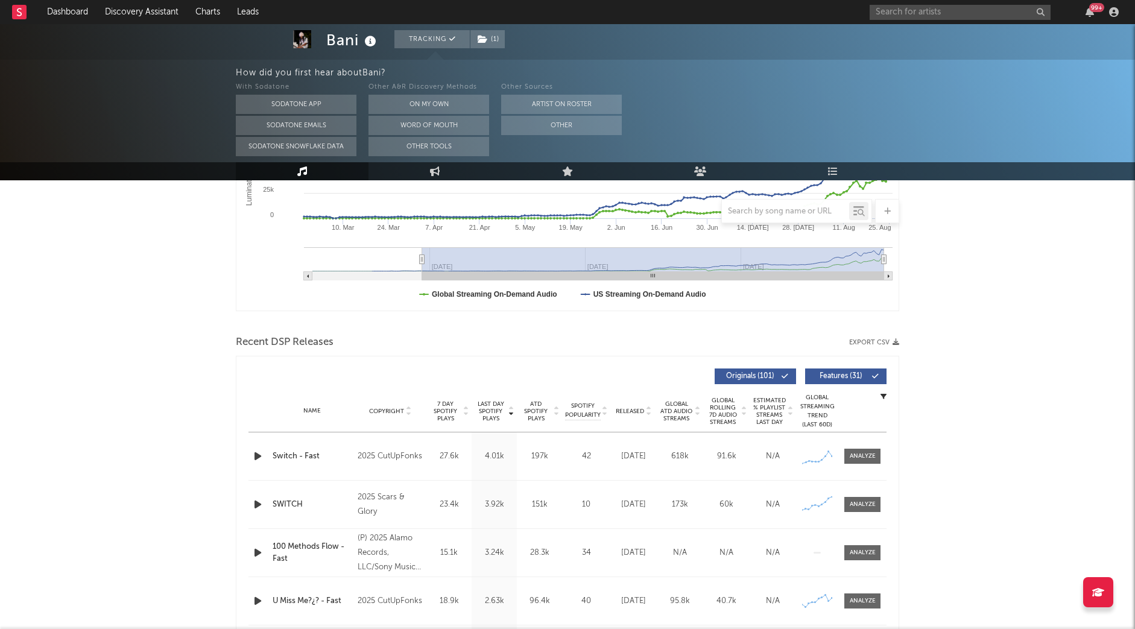
scroll to position [279, 0]
click at [866, 455] on div at bounding box center [863, 455] width 26 height 9
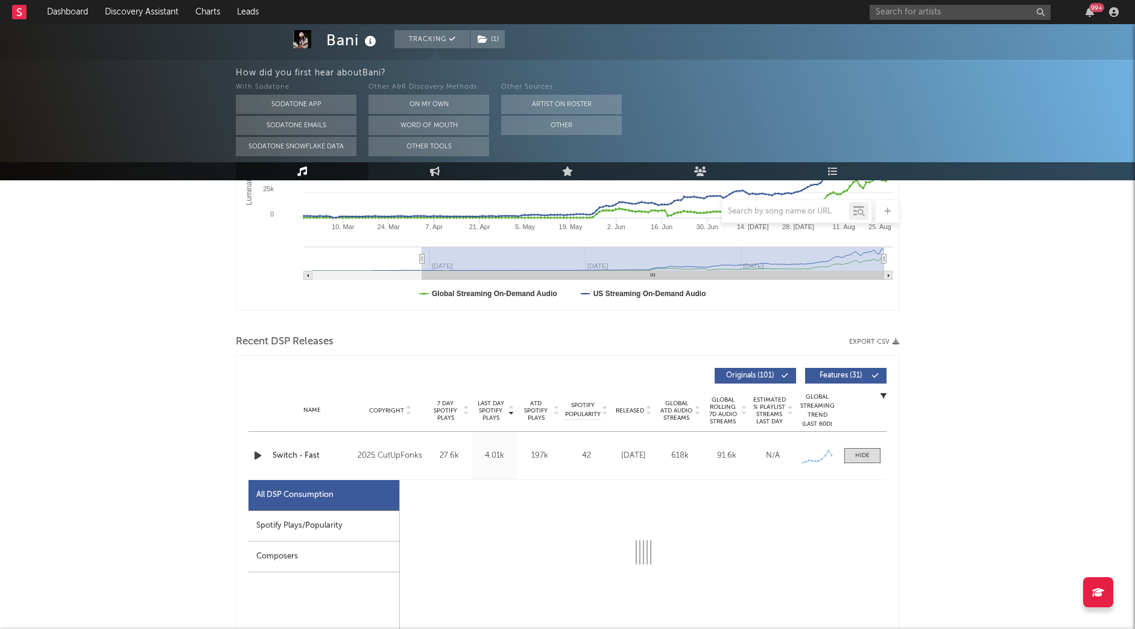
select select "1w"
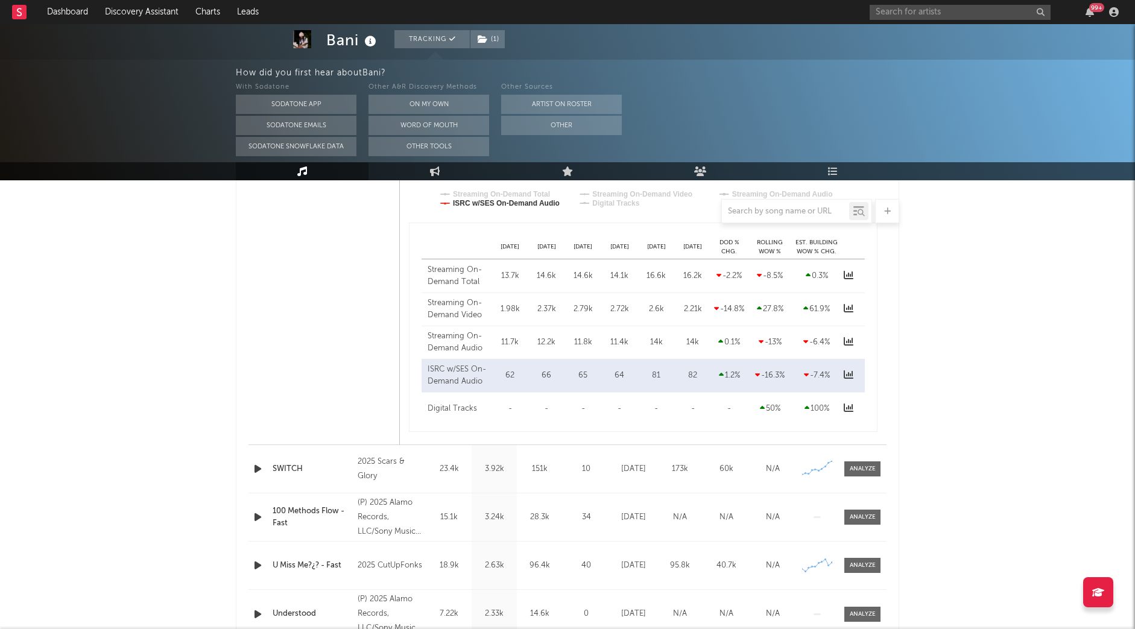
scroll to position [914, 0]
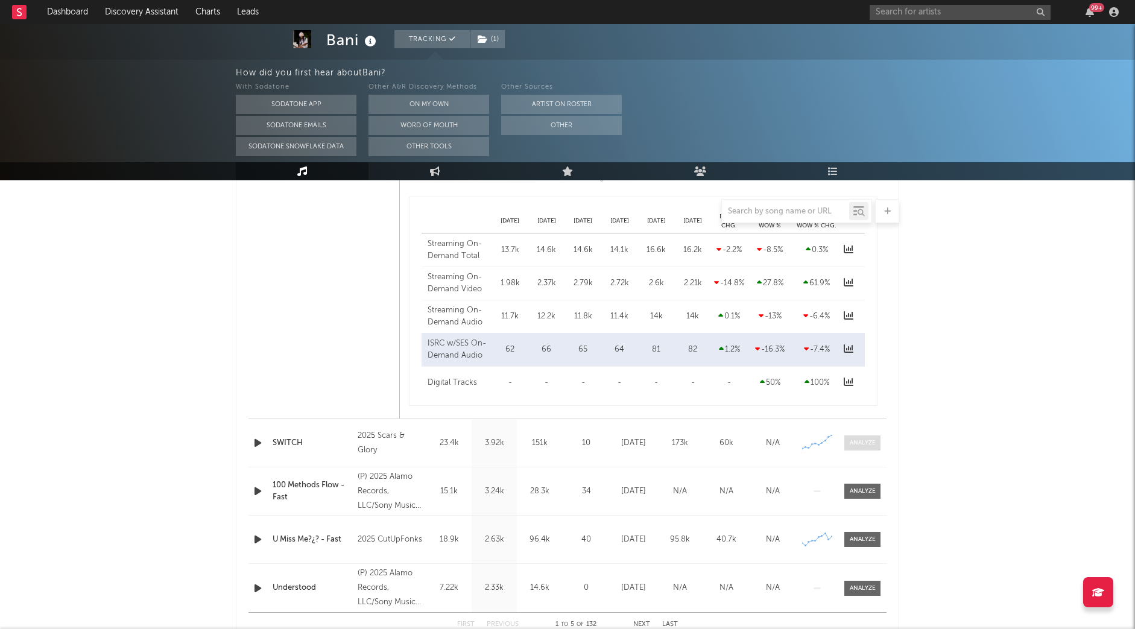
click at [866, 442] on div at bounding box center [863, 442] width 26 height 9
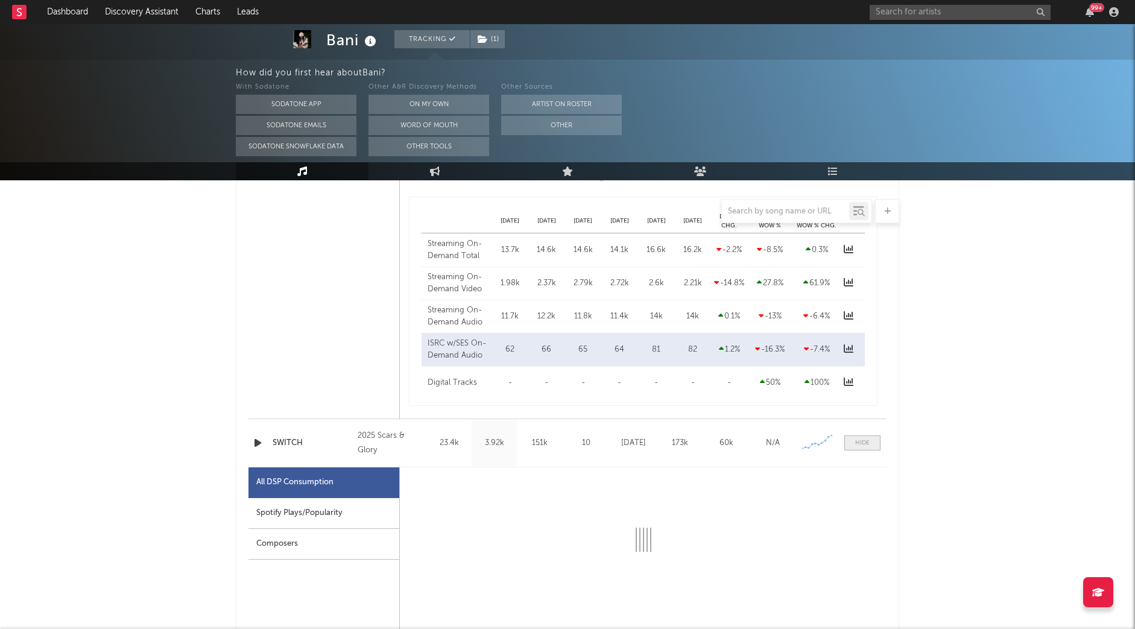
select select "1w"
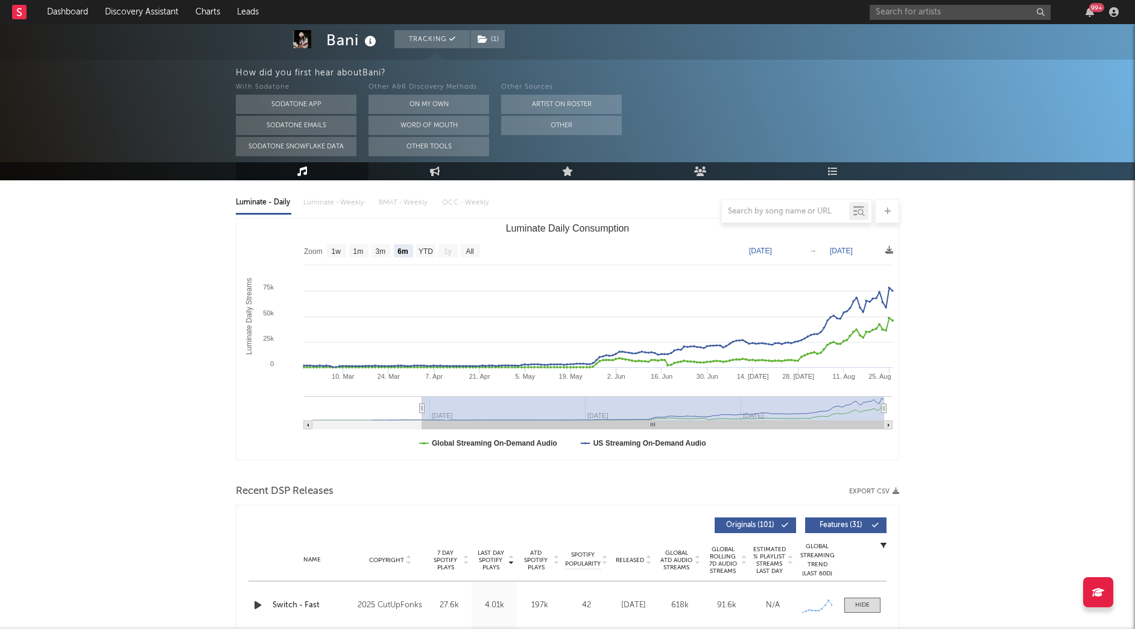
scroll to position [0, 0]
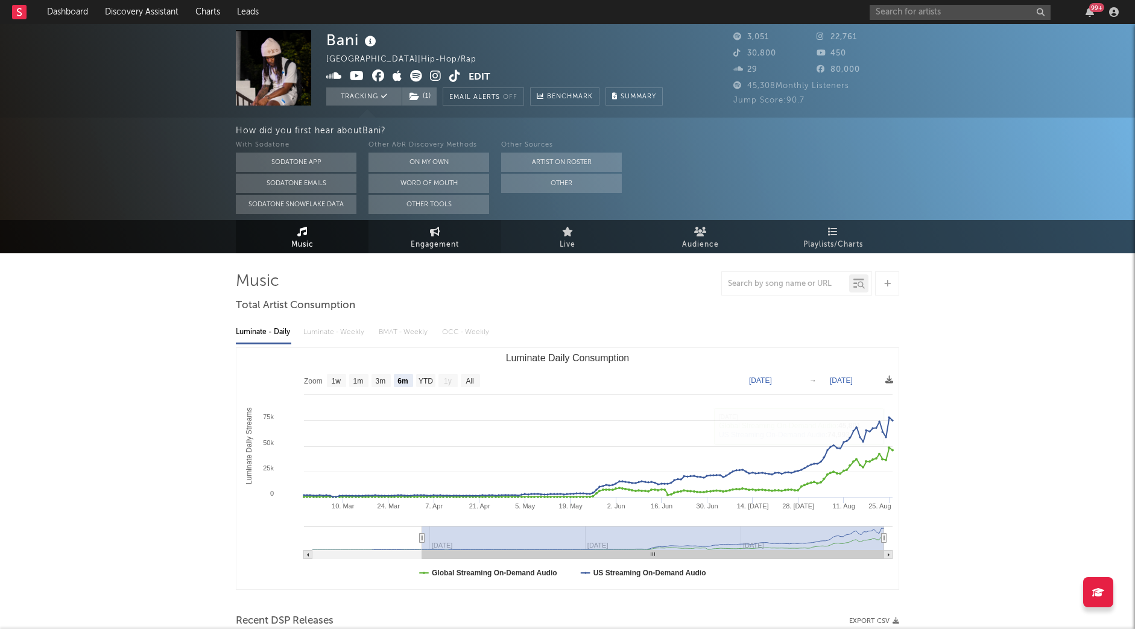
click at [441, 238] on span "Engagement" at bounding box center [435, 245] width 48 height 14
select select "1w"
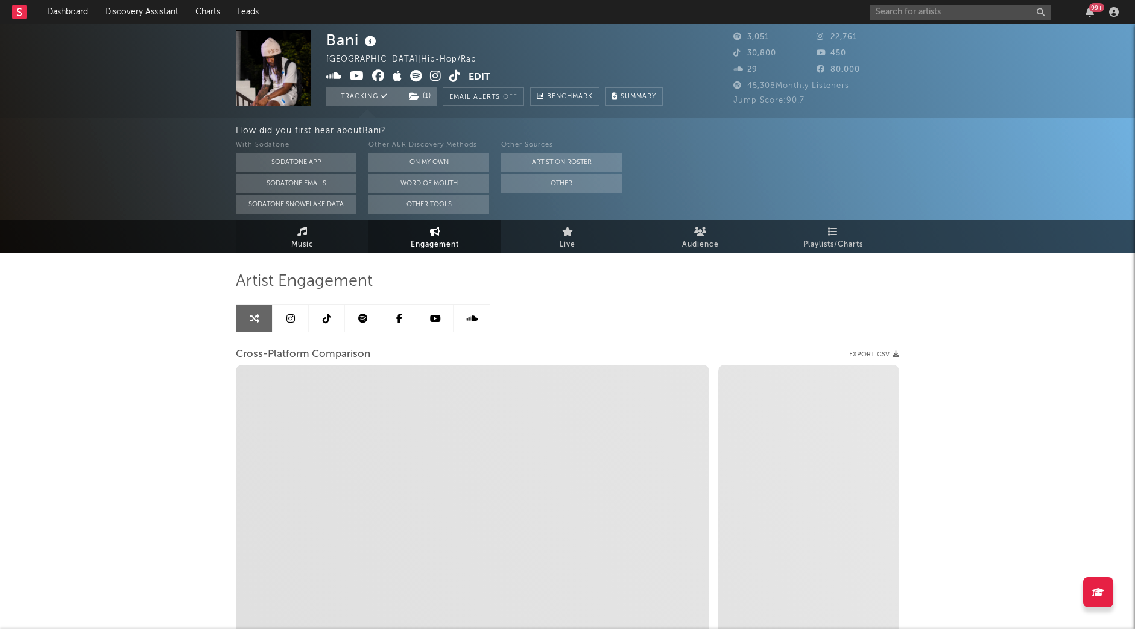
click at [279, 238] on link "Music" at bounding box center [302, 236] width 133 height 33
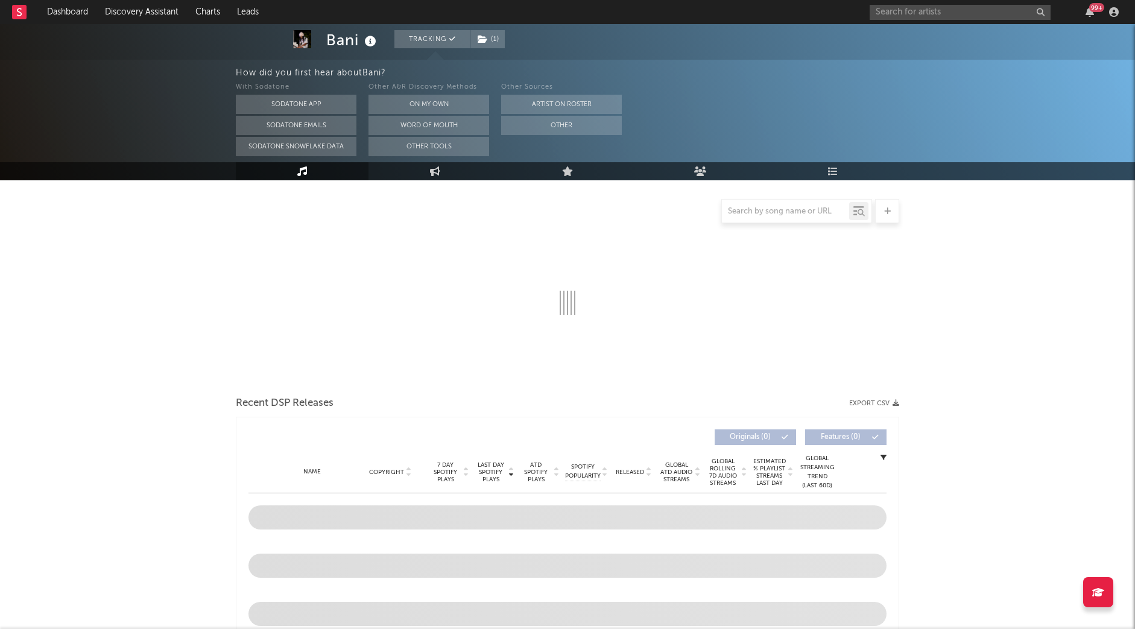
select select "6m"
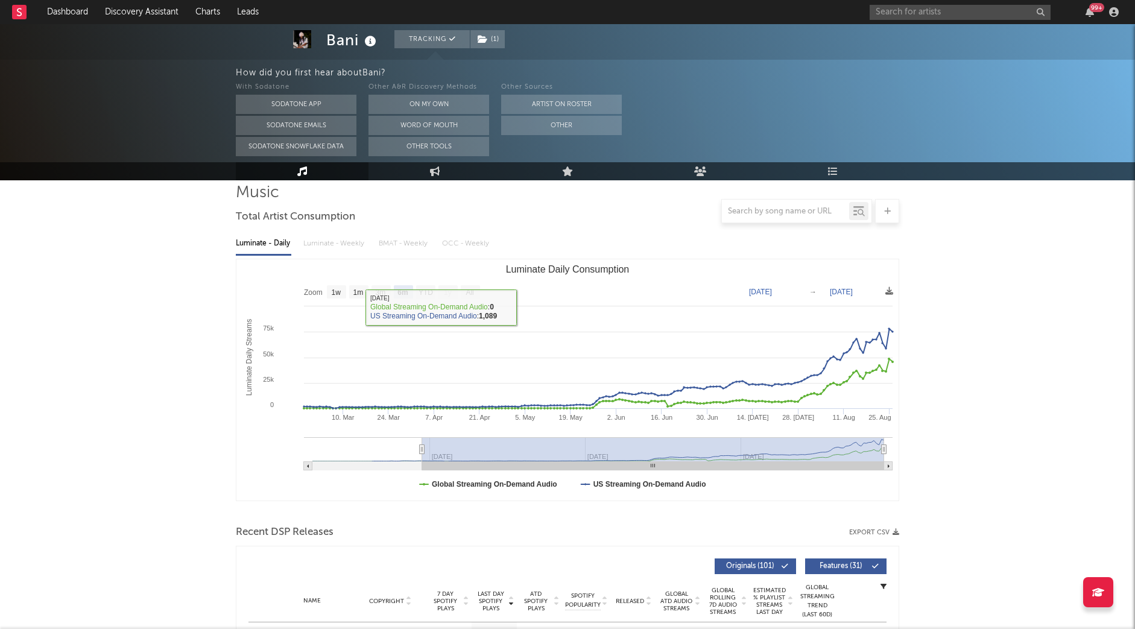
scroll to position [89, 0]
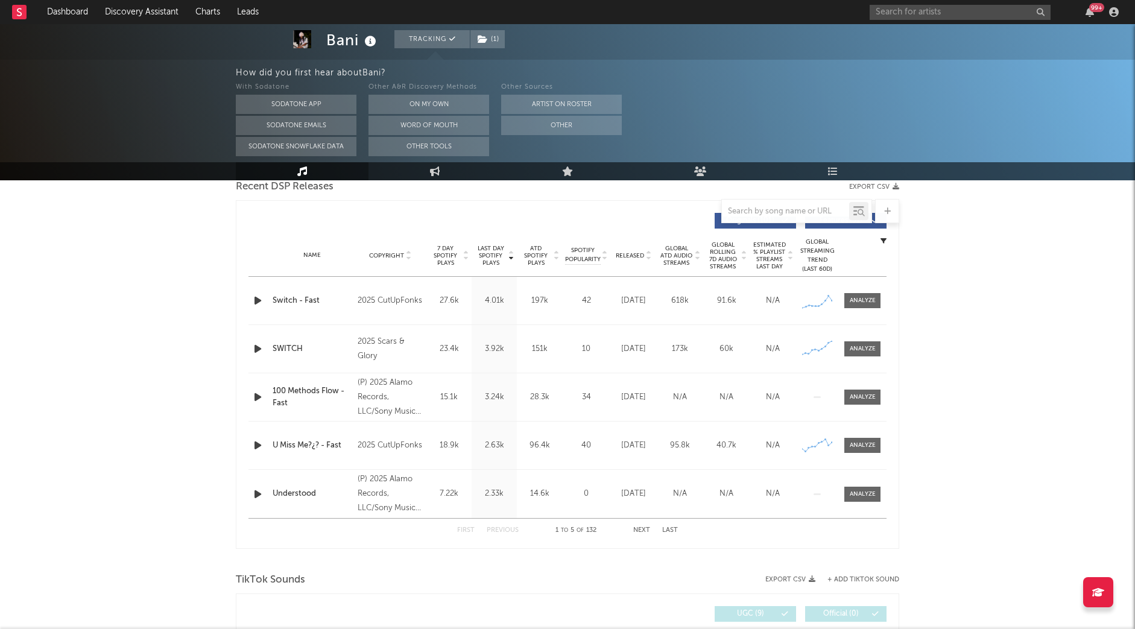
scroll to position [439, 0]
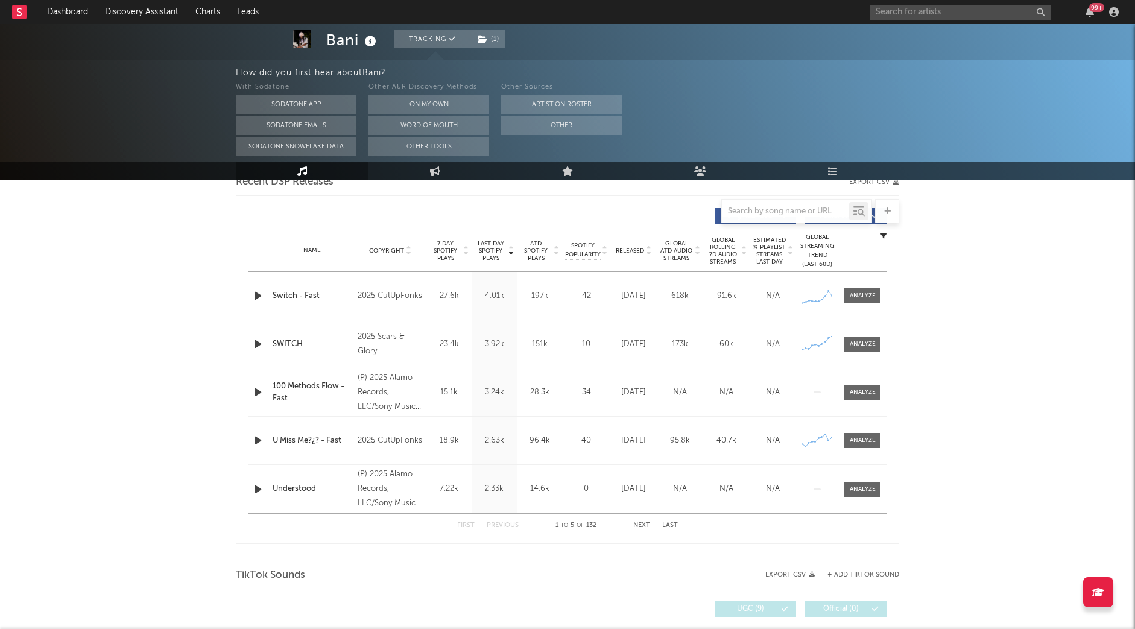
click at [634, 525] on button "Next" at bounding box center [641, 525] width 17 height 7
click at [511, 525] on button "Previous" at bounding box center [503, 525] width 32 height 7
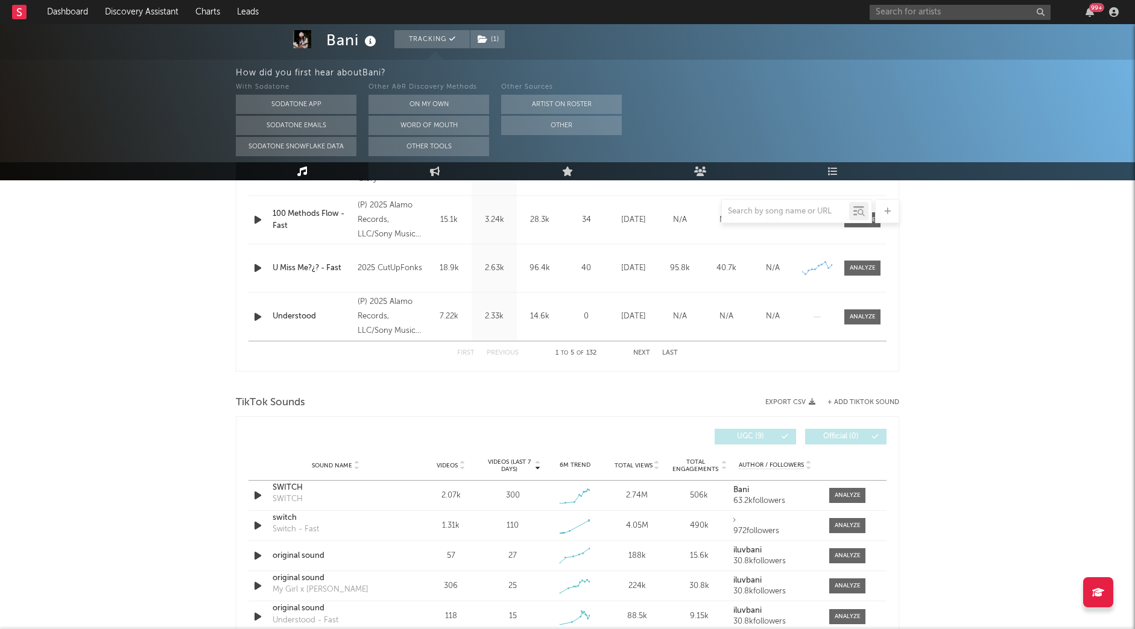
scroll to position [0, 0]
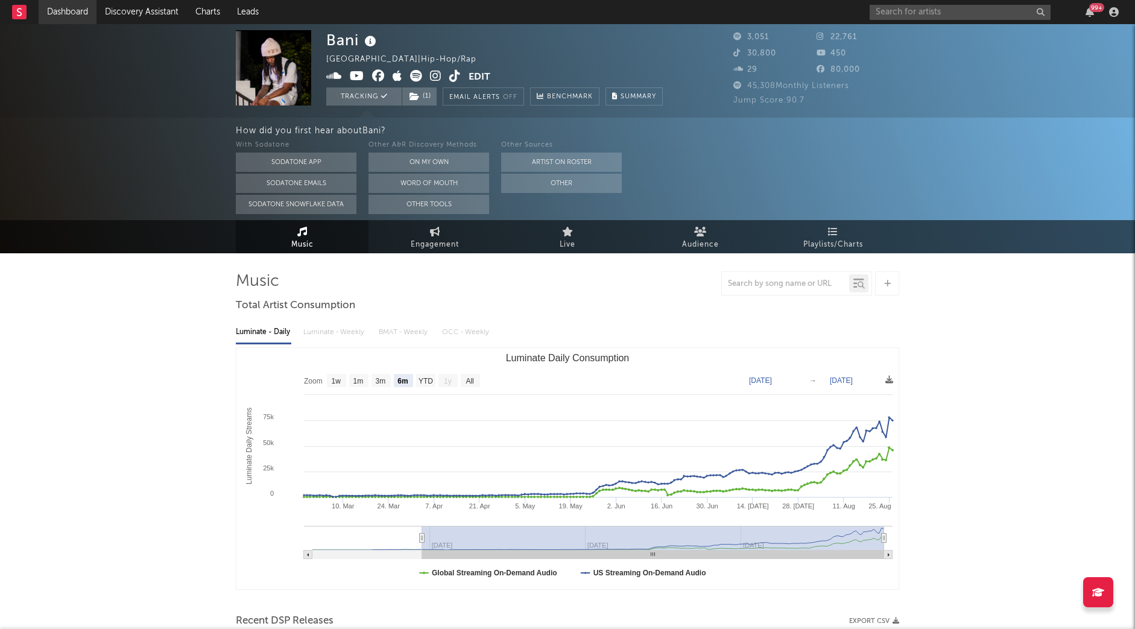
click at [74, 16] on link "Dashboard" at bounding box center [68, 12] width 58 height 24
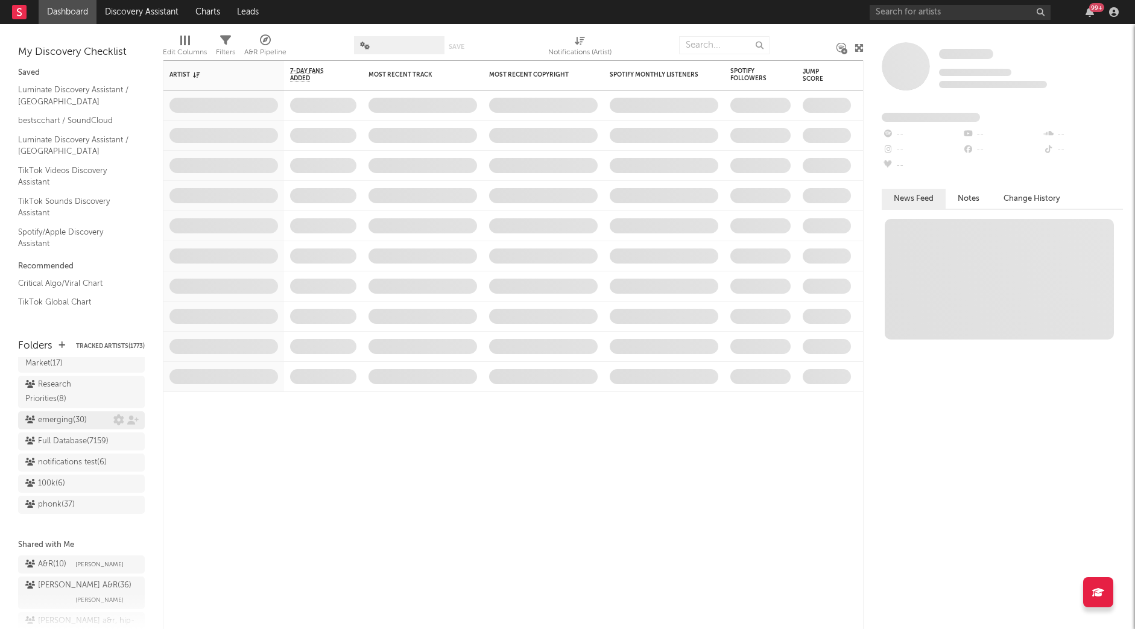
scroll to position [1078, 0]
click at [71, 406] on div "Research Priorities ( 8 )" at bounding box center [67, 416] width 85 height 29
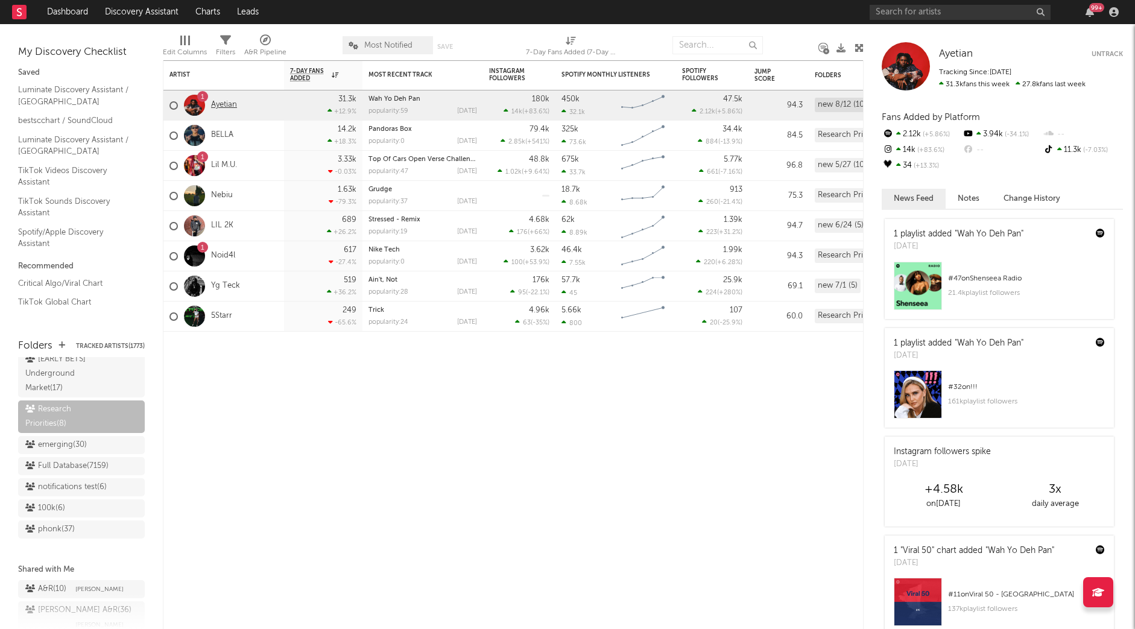
click at [224, 105] on link "Ayetian" at bounding box center [224, 105] width 26 height 10
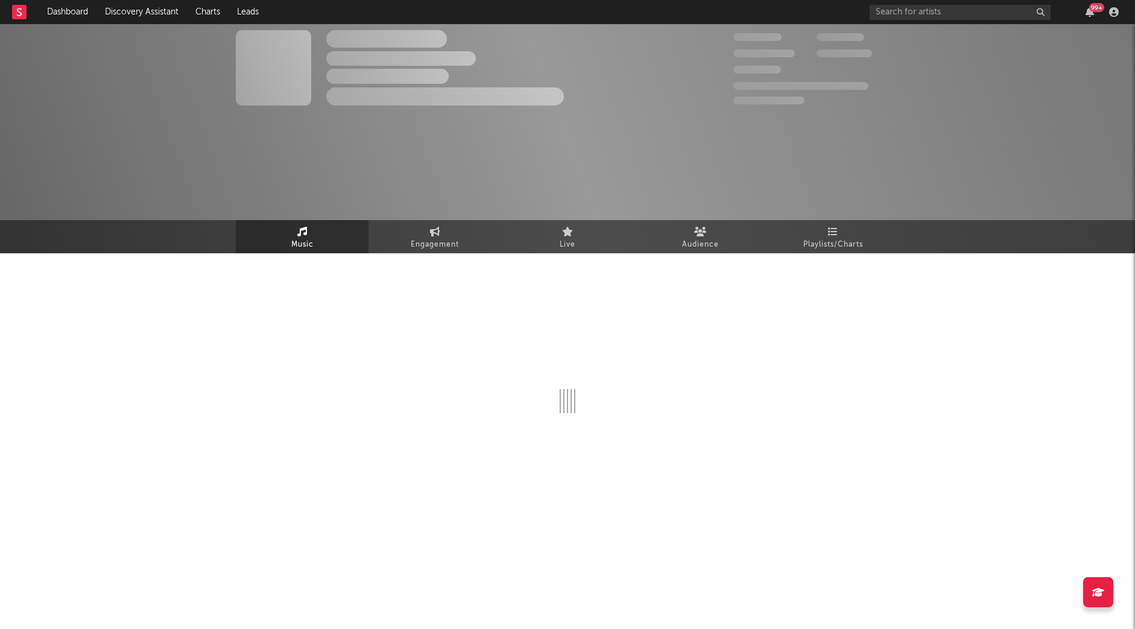
select select "6m"
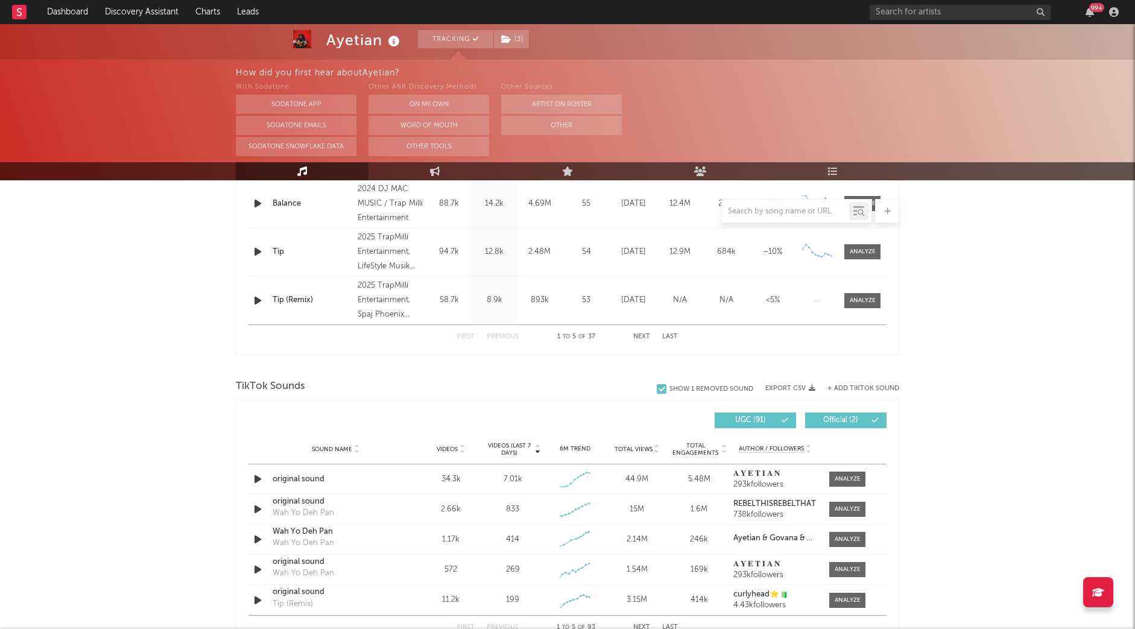
scroll to position [627, 0]
click at [854, 484] on span at bounding box center [847, 479] width 36 height 15
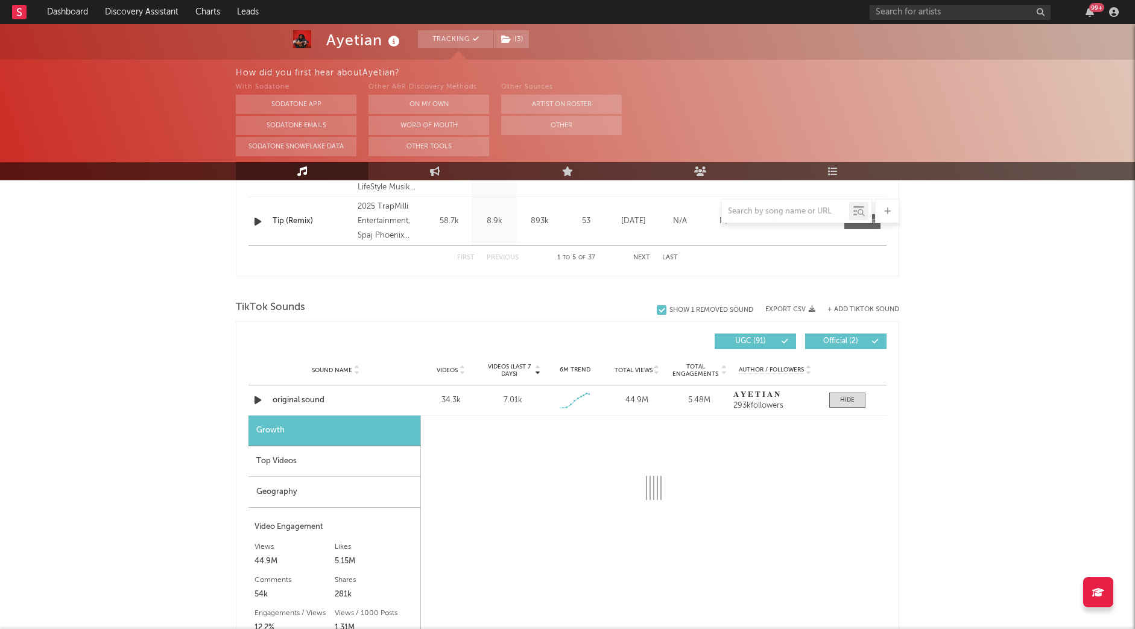
select select "1w"
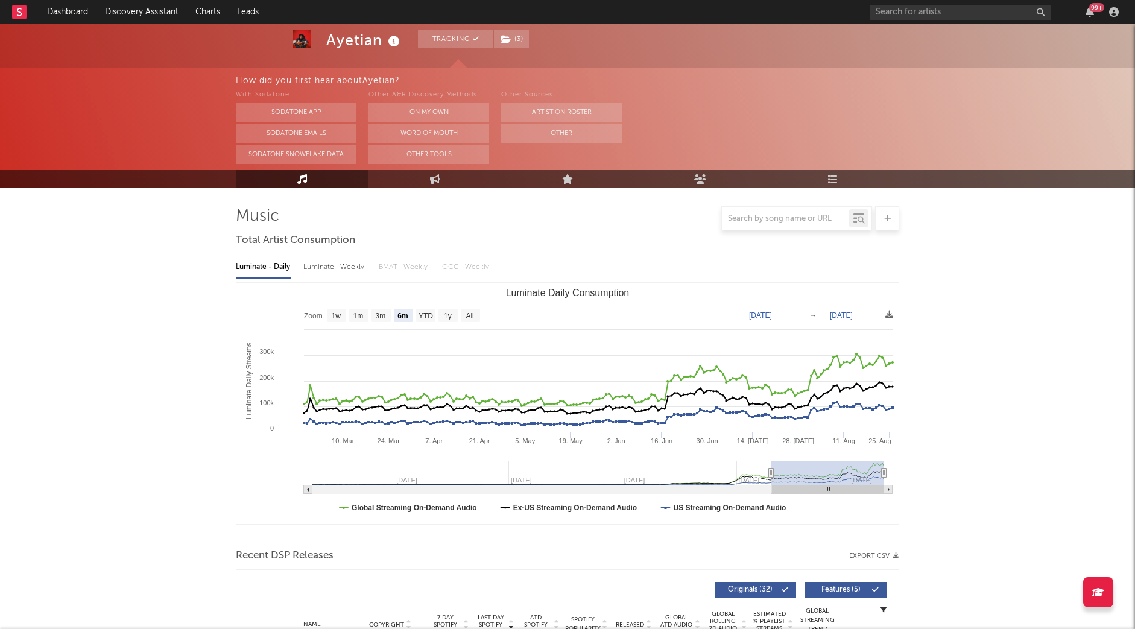
scroll to position [0, 0]
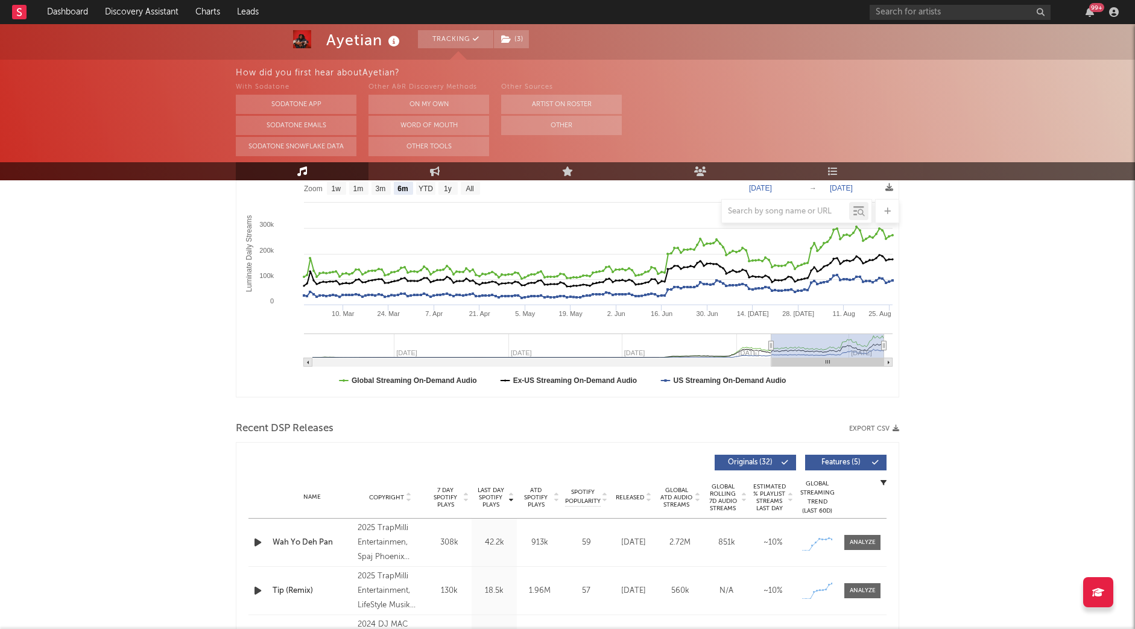
scroll to position [191, 0]
click at [860, 539] on div at bounding box center [863, 543] width 26 height 9
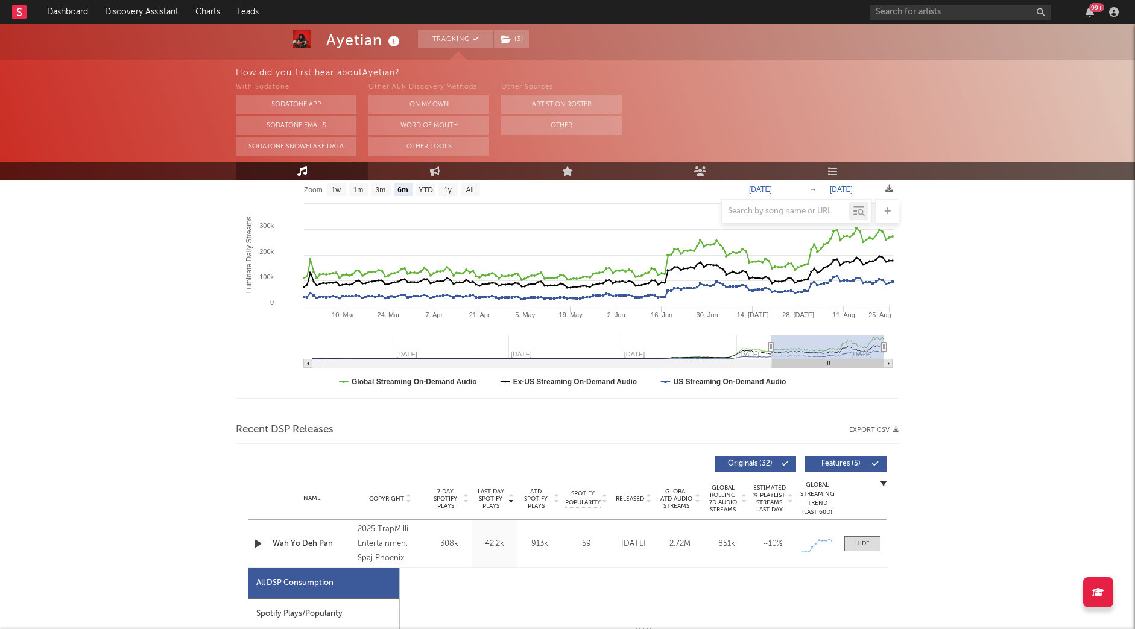
select select "1w"
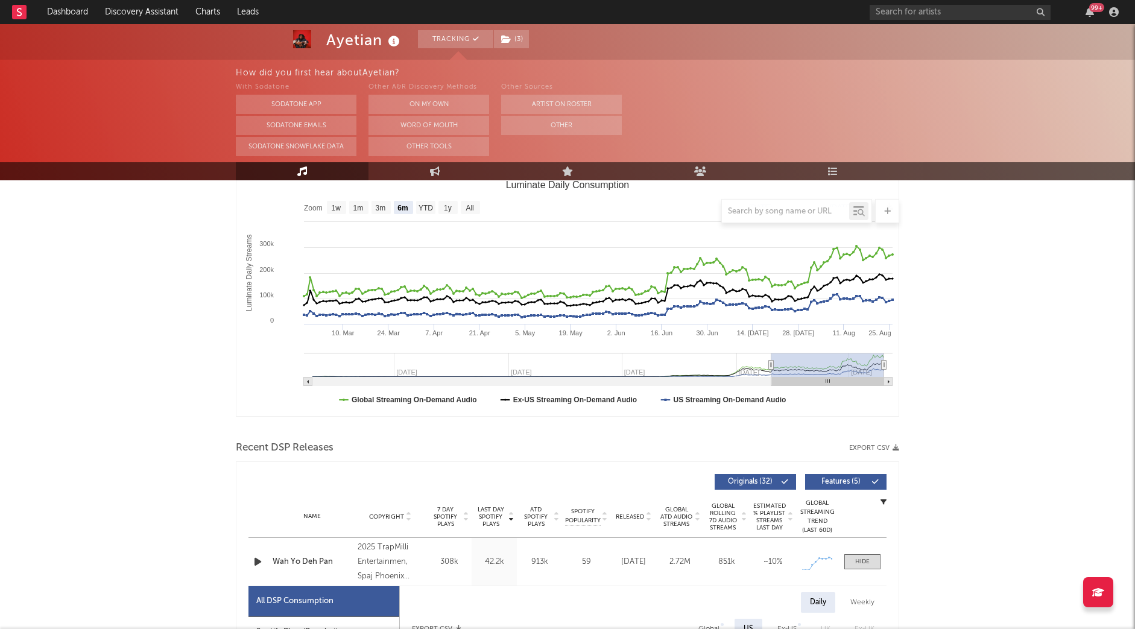
scroll to position [113, 0]
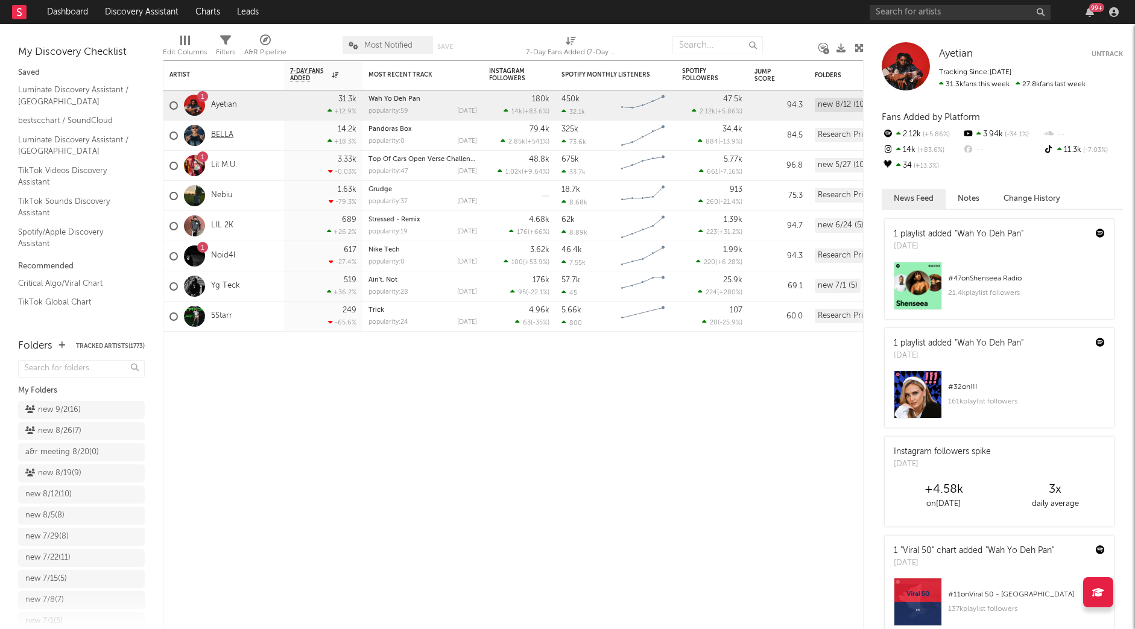
click at [221, 135] on link "BELLA" at bounding box center [222, 135] width 22 height 10
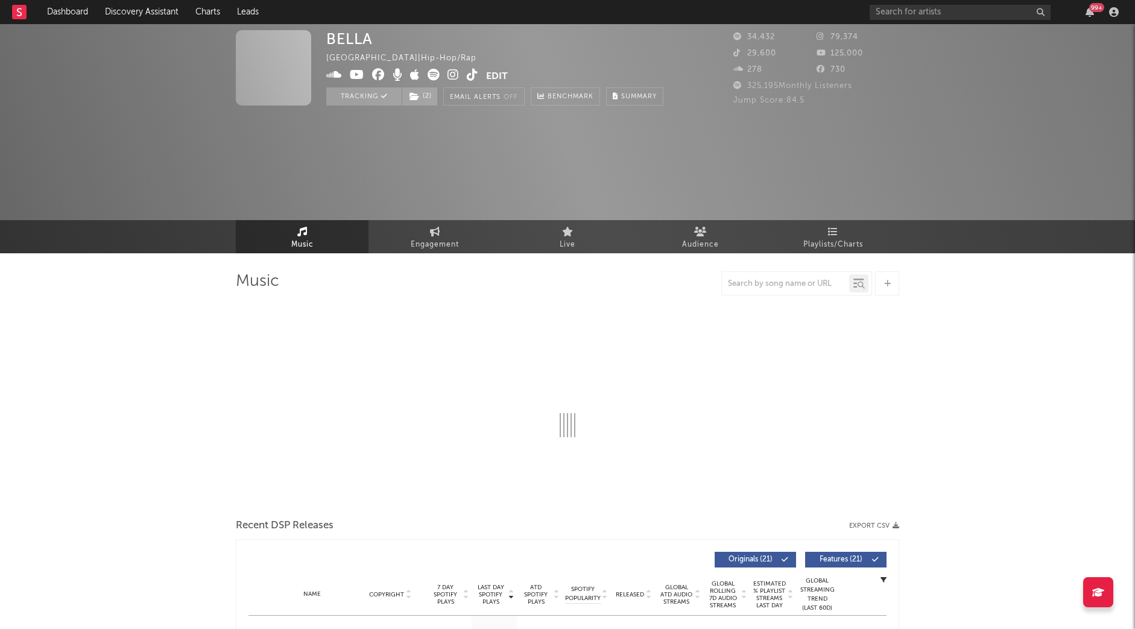
select select "6m"
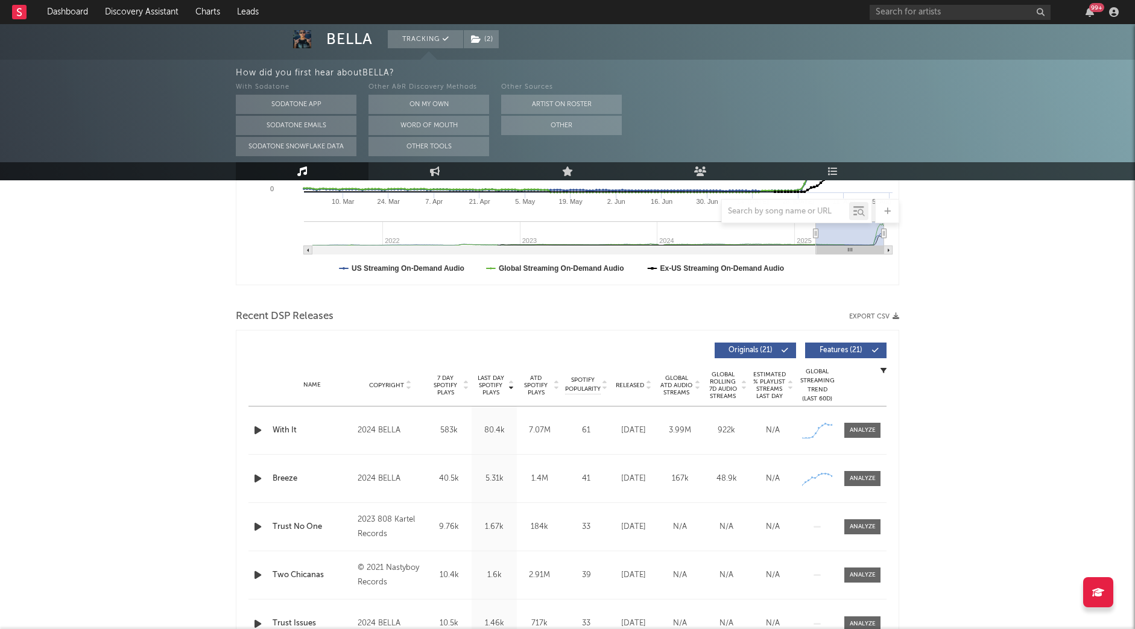
scroll to position [437, 0]
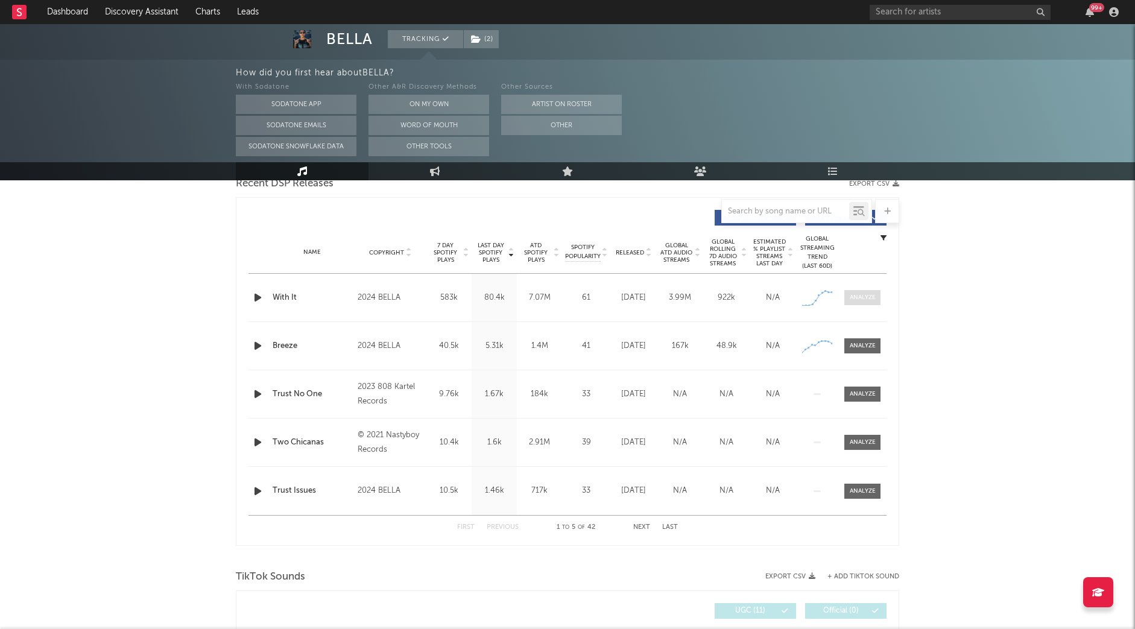
click at [866, 295] on div at bounding box center [863, 297] width 26 height 9
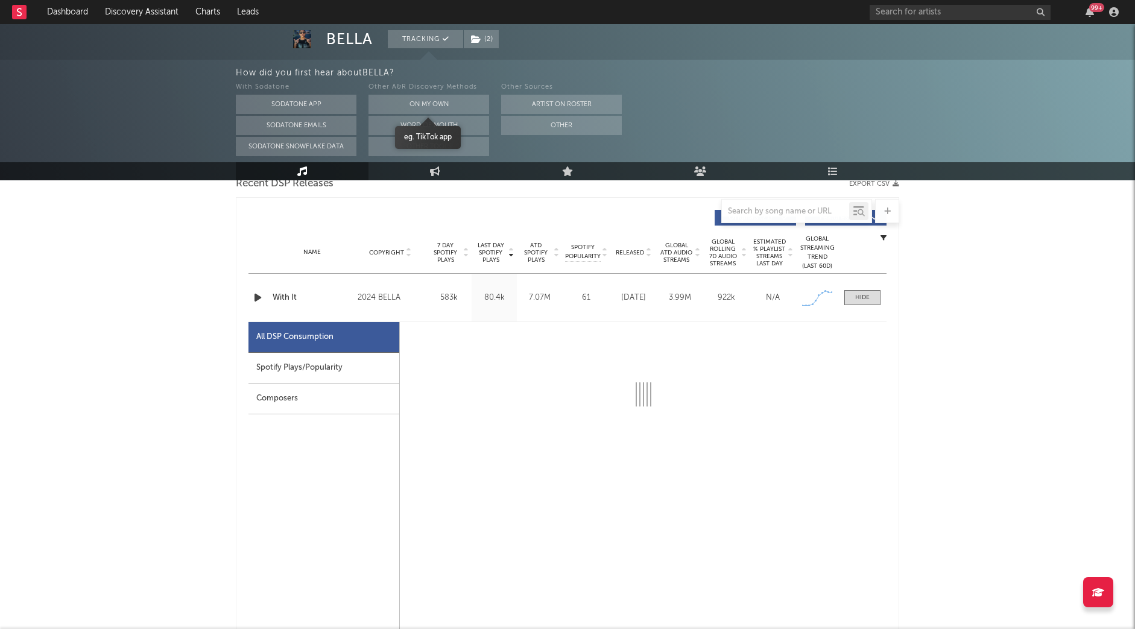
select select "6m"
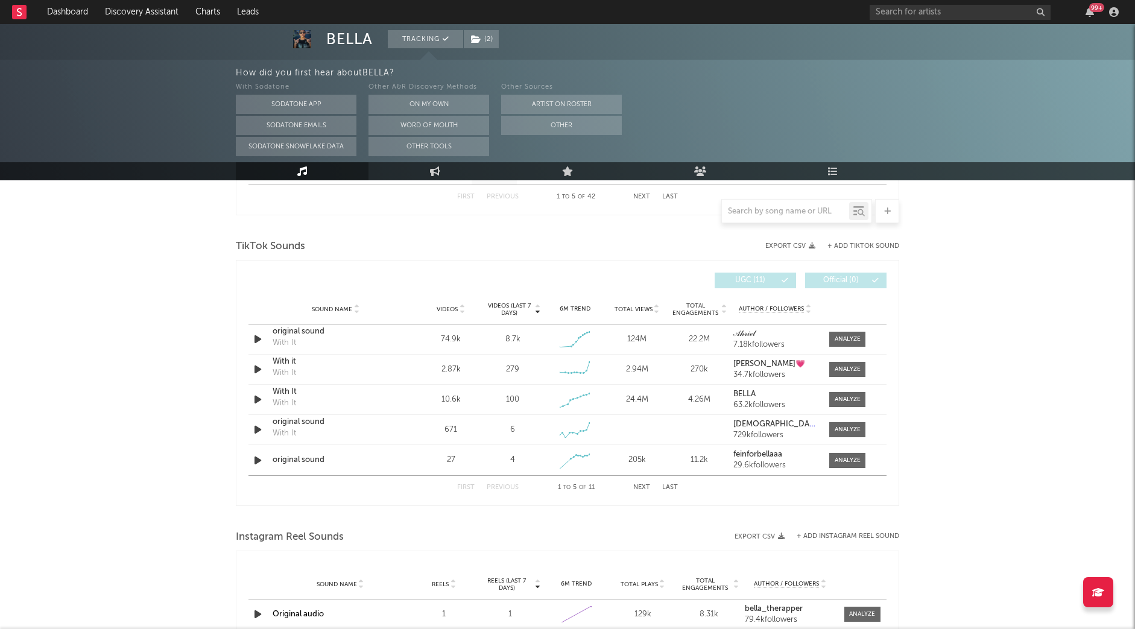
scroll to position [1345, 0]
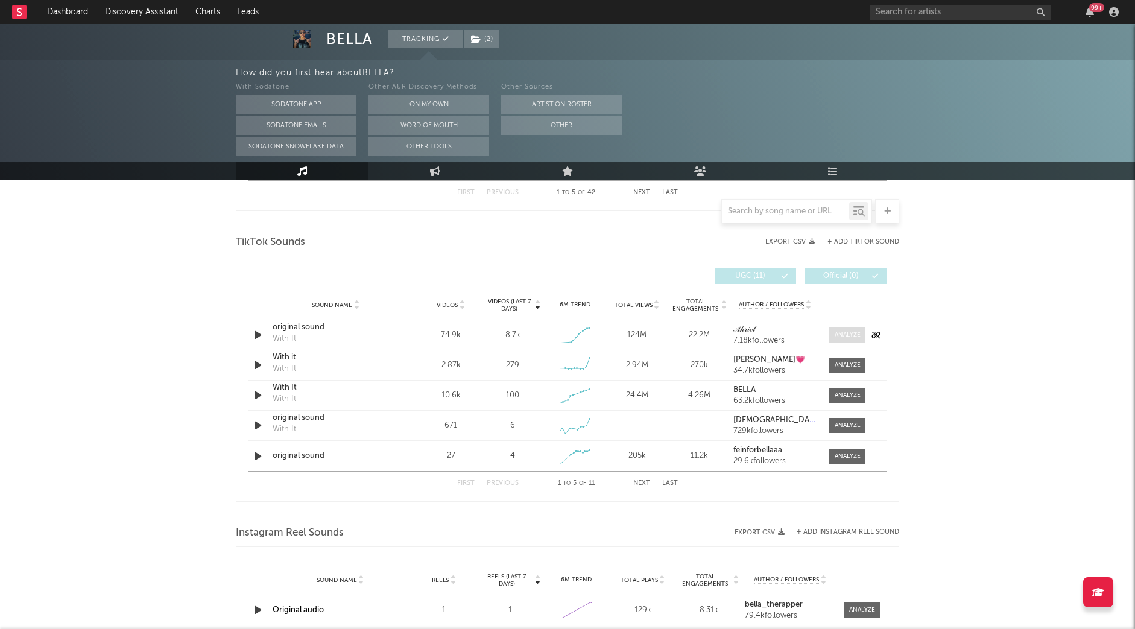
click at [843, 333] on div at bounding box center [848, 334] width 26 height 9
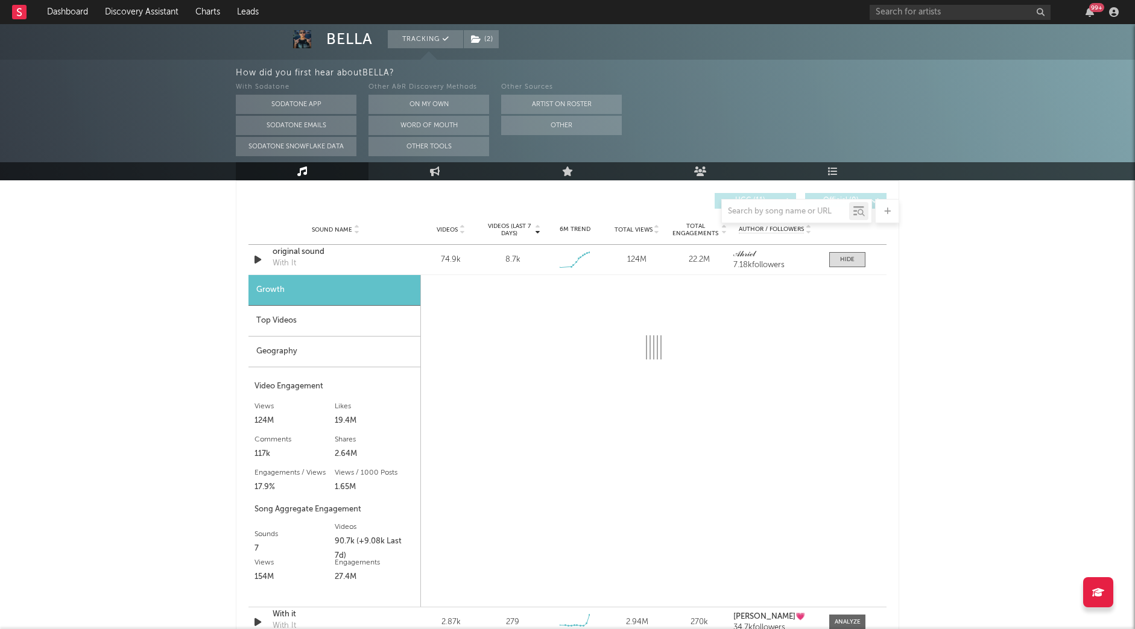
scroll to position [1427, 0]
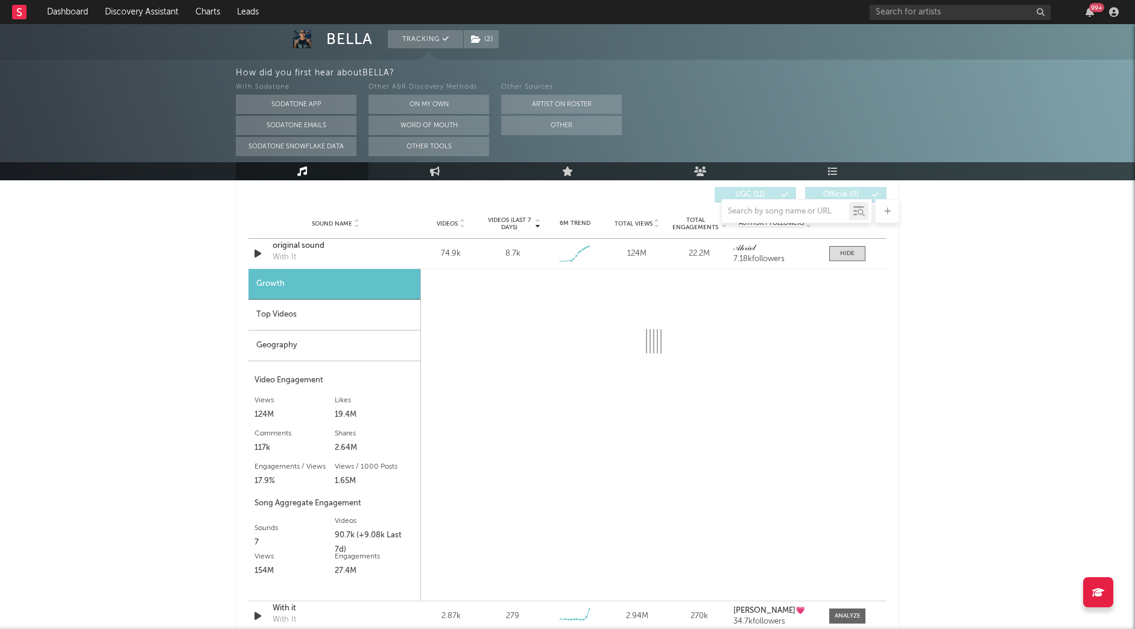
select select "6m"
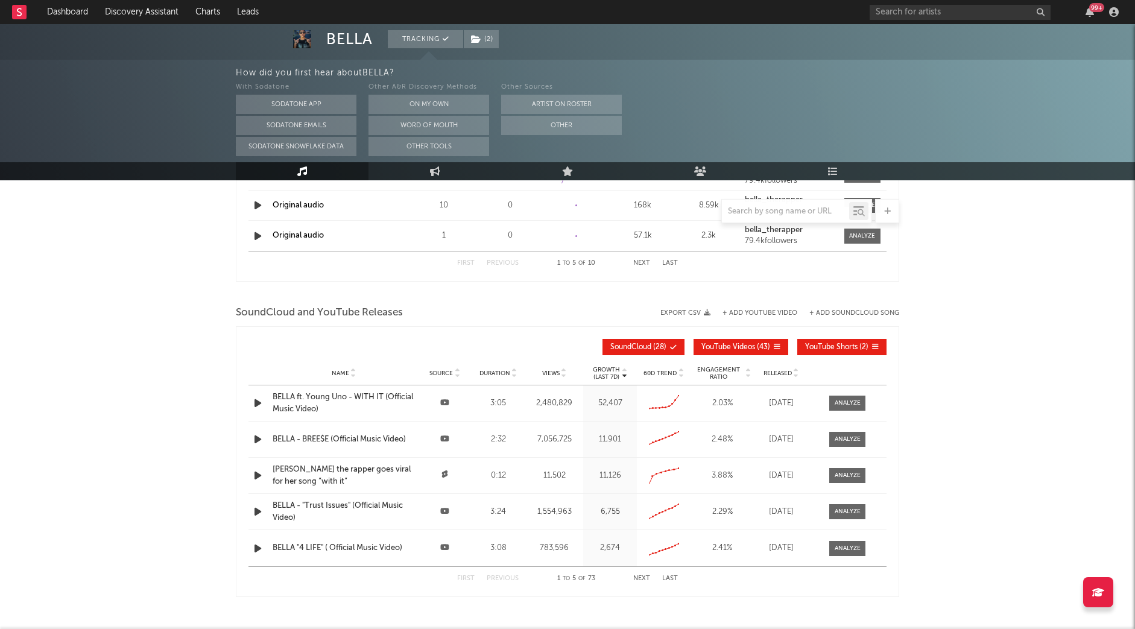
scroll to position [2231, 0]
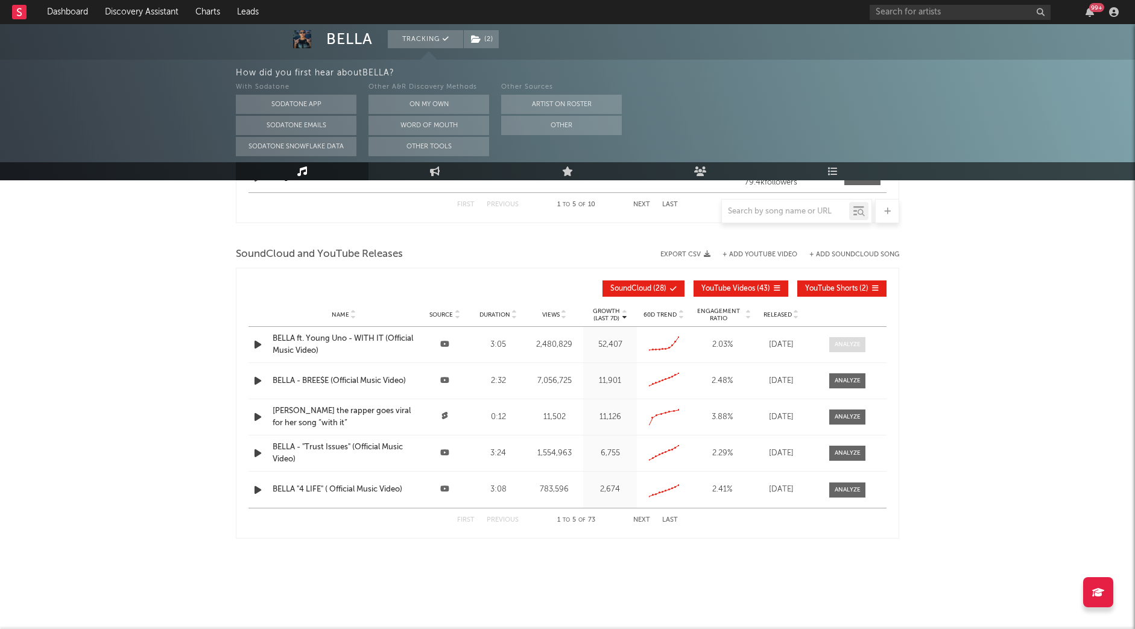
click at [853, 350] on span at bounding box center [847, 344] width 36 height 15
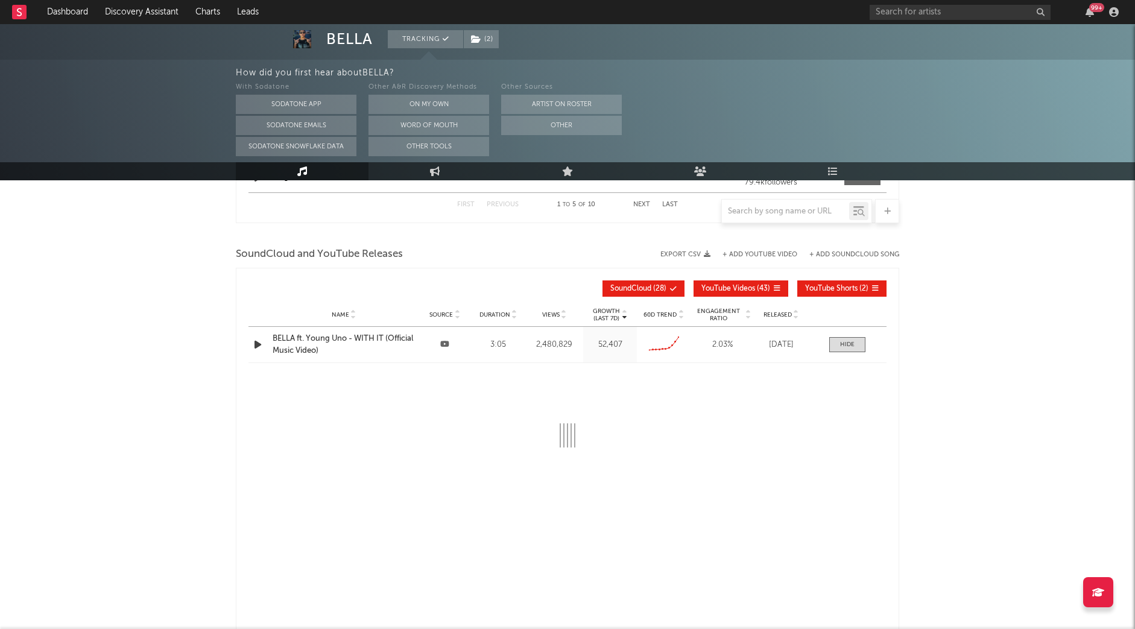
select select "6m"
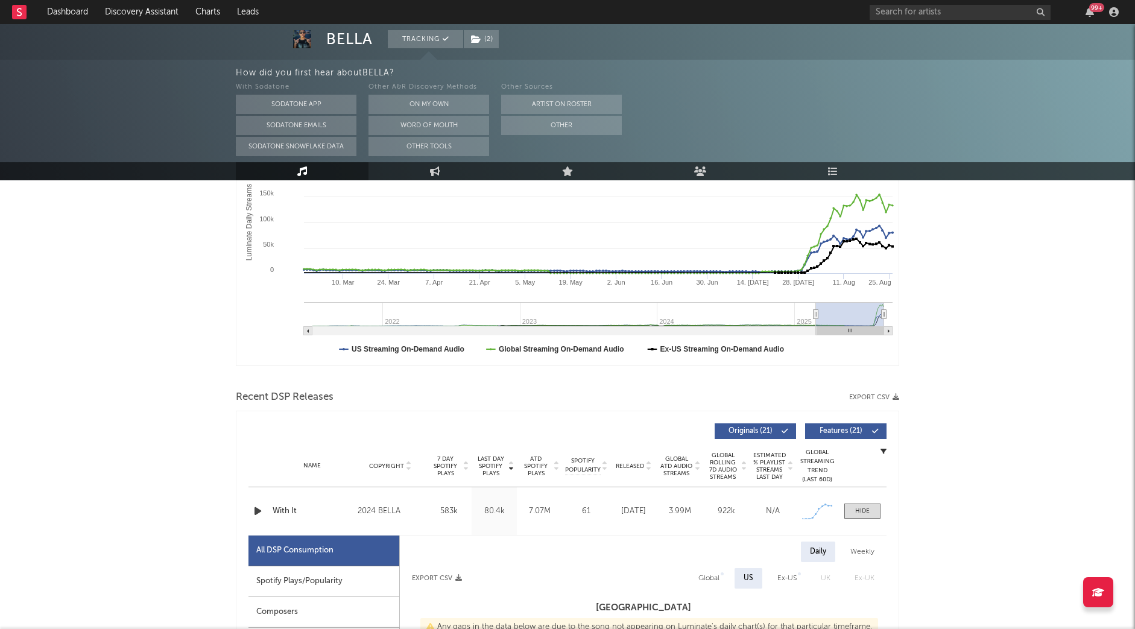
scroll to position [0, 0]
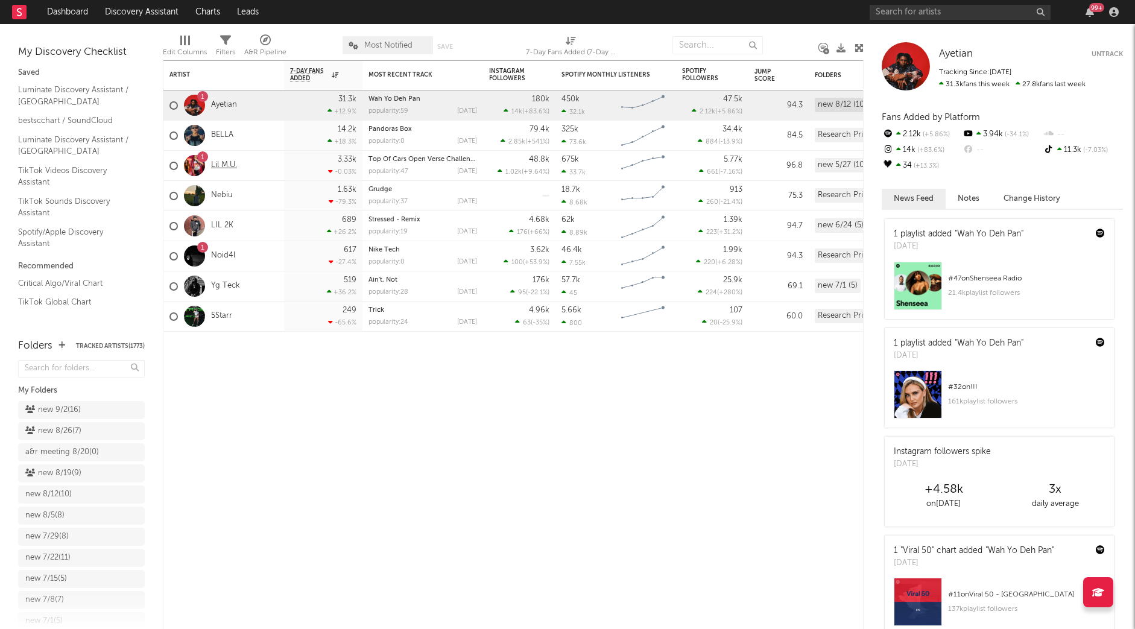
click at [223, 168] on link "Lil M.U." at bounding box center [224, 165] width 26 height 10
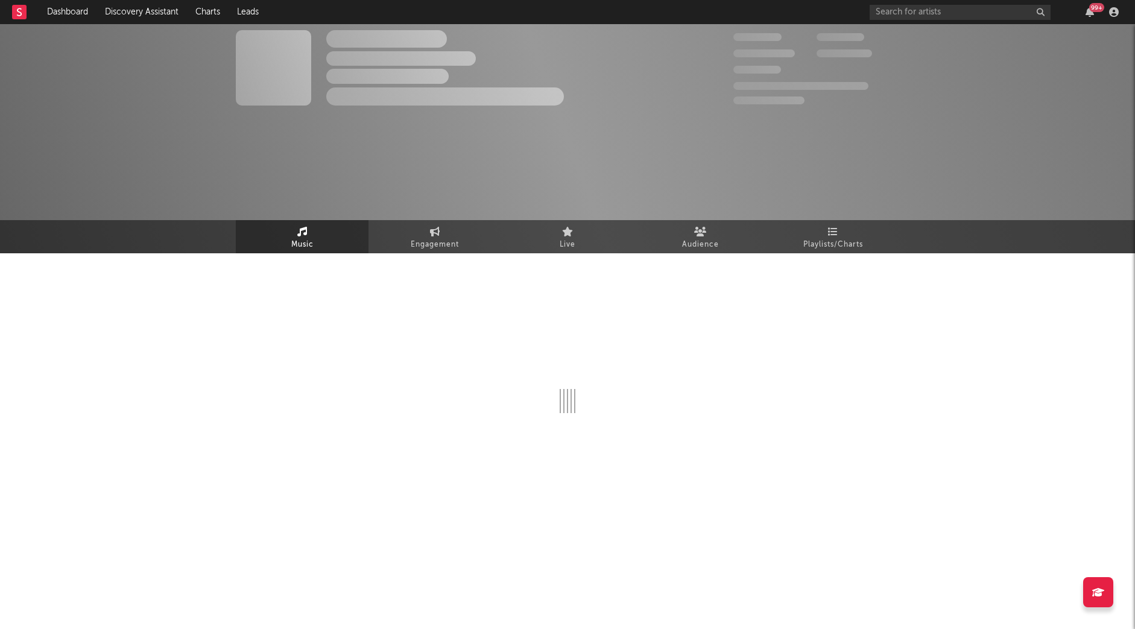
select select "1w"
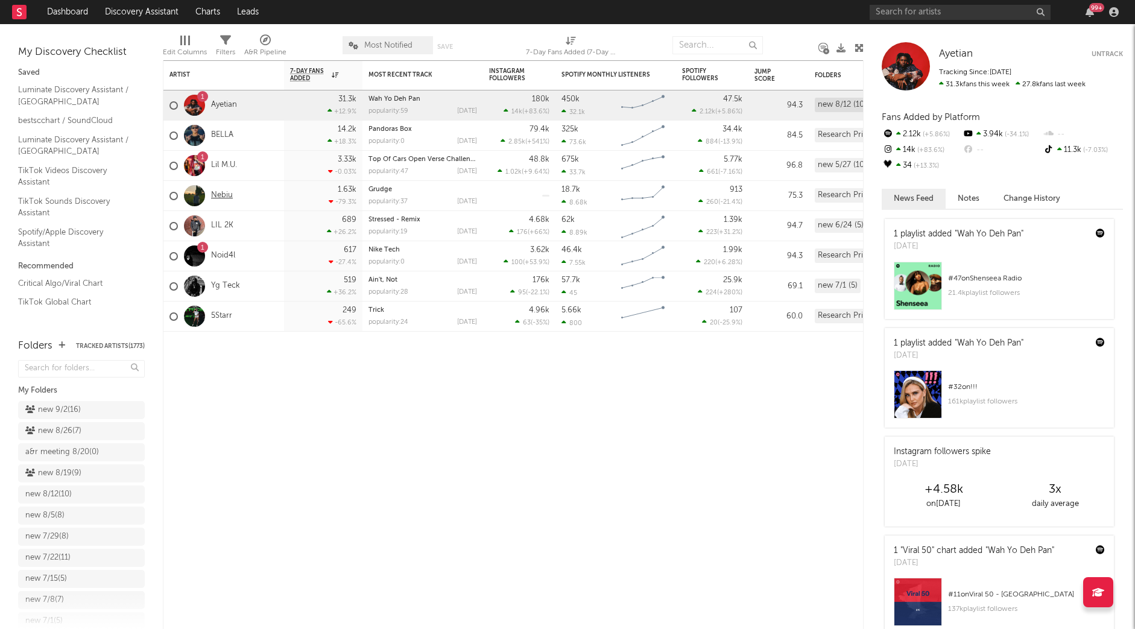
click at [224, 192] on link "Nebiu" at bounding box center [222, 196] width 22 height 10
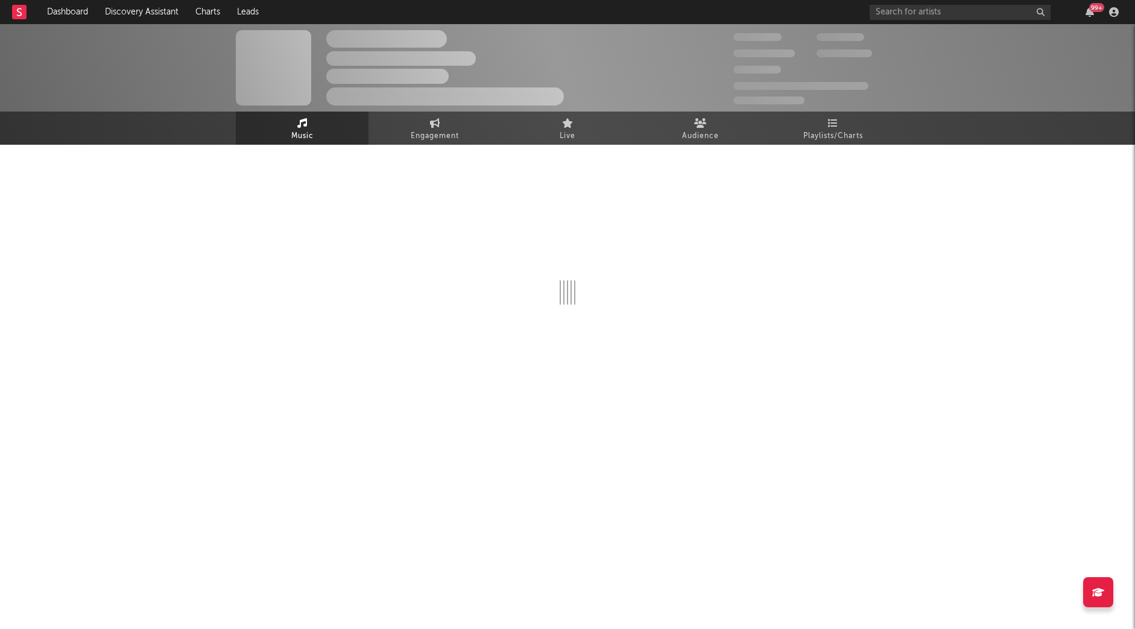
select select "1w"
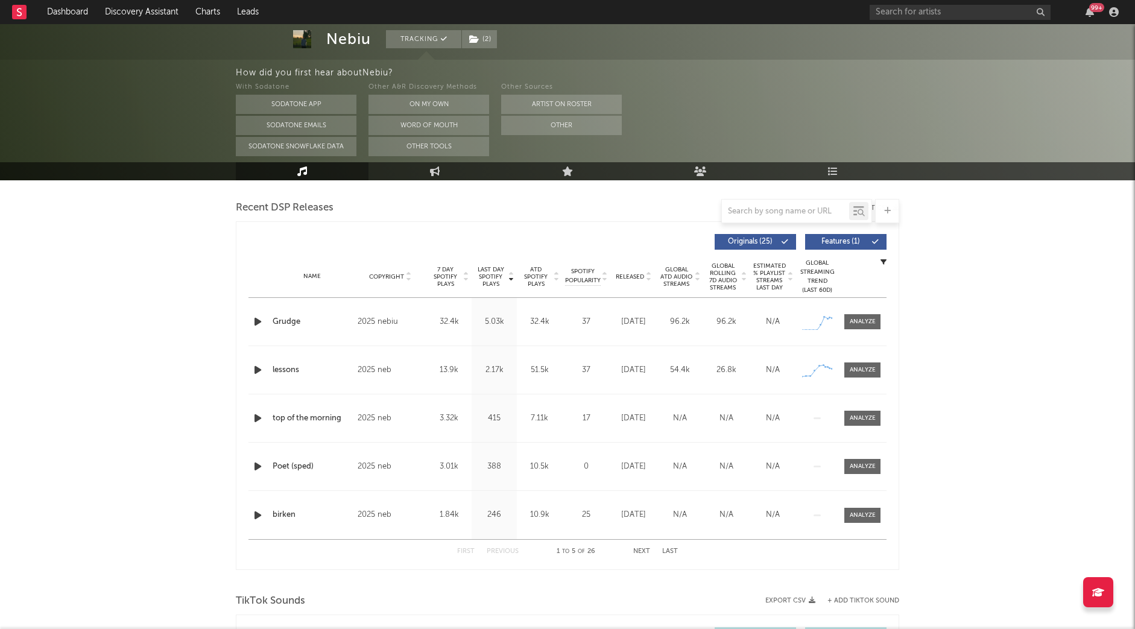
scroll to position [412, 0]
click at [867, 323] on div at bounding box center [863, 322] width 26 height 9
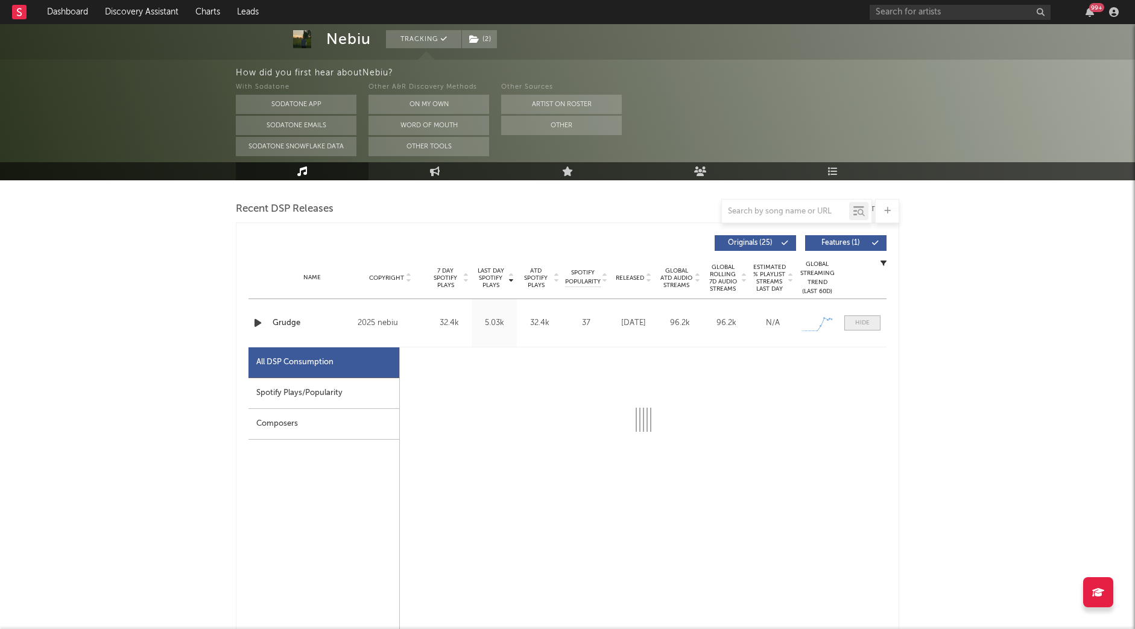
select select "1w"
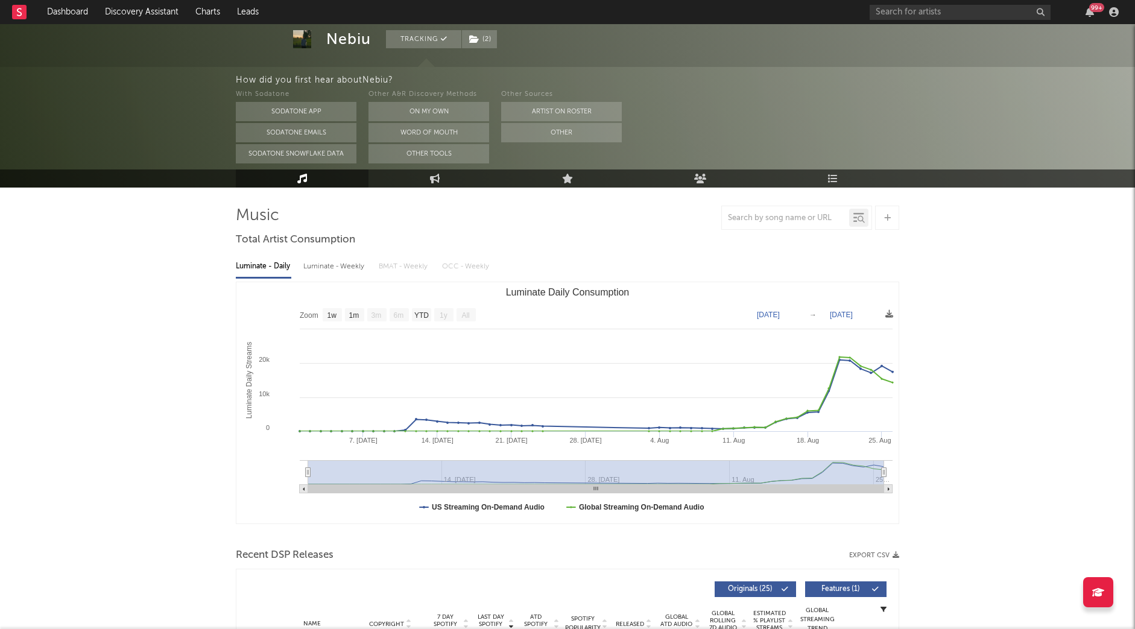
scroll to position [0, 0]
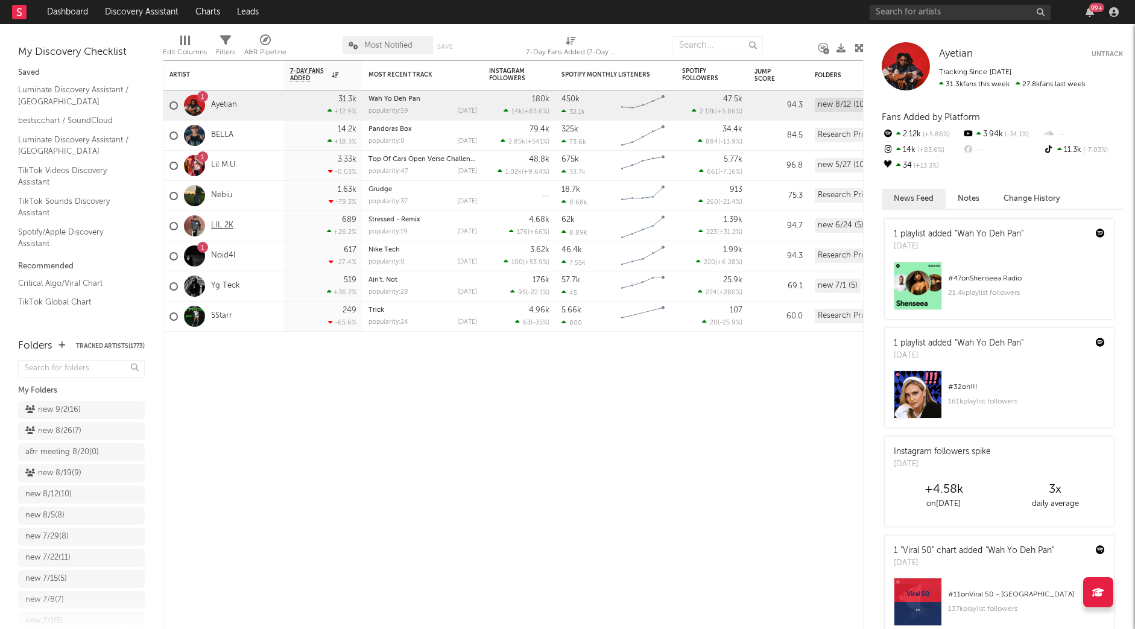
click at [219, 226] on link "LIL 2K" at bounding box center [222, 226] width 22 height 10
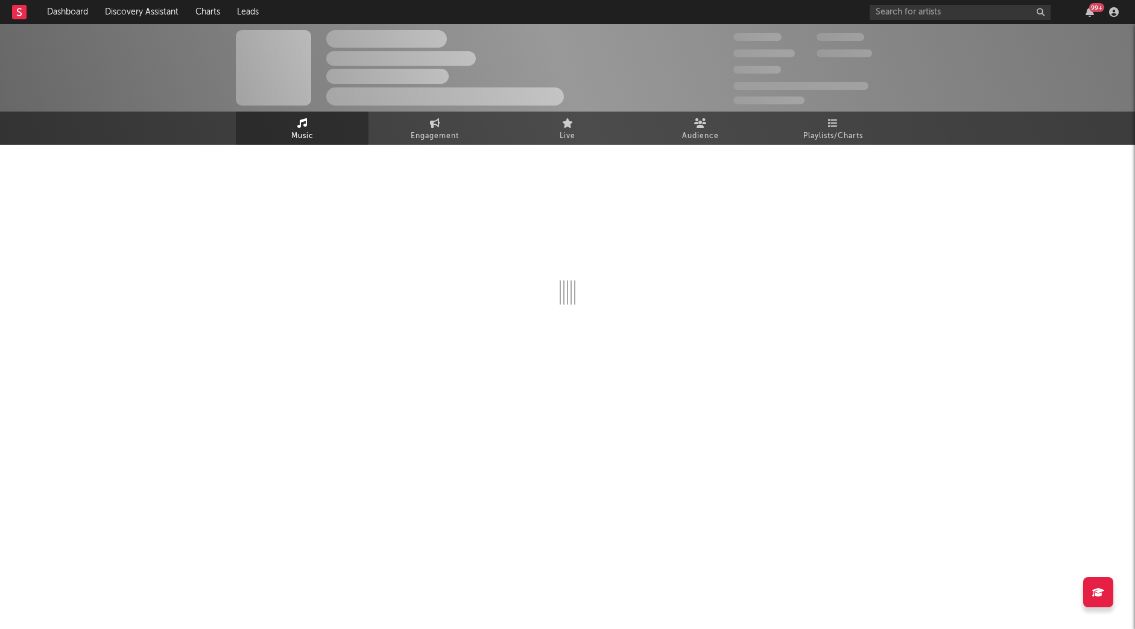
select select "6m"
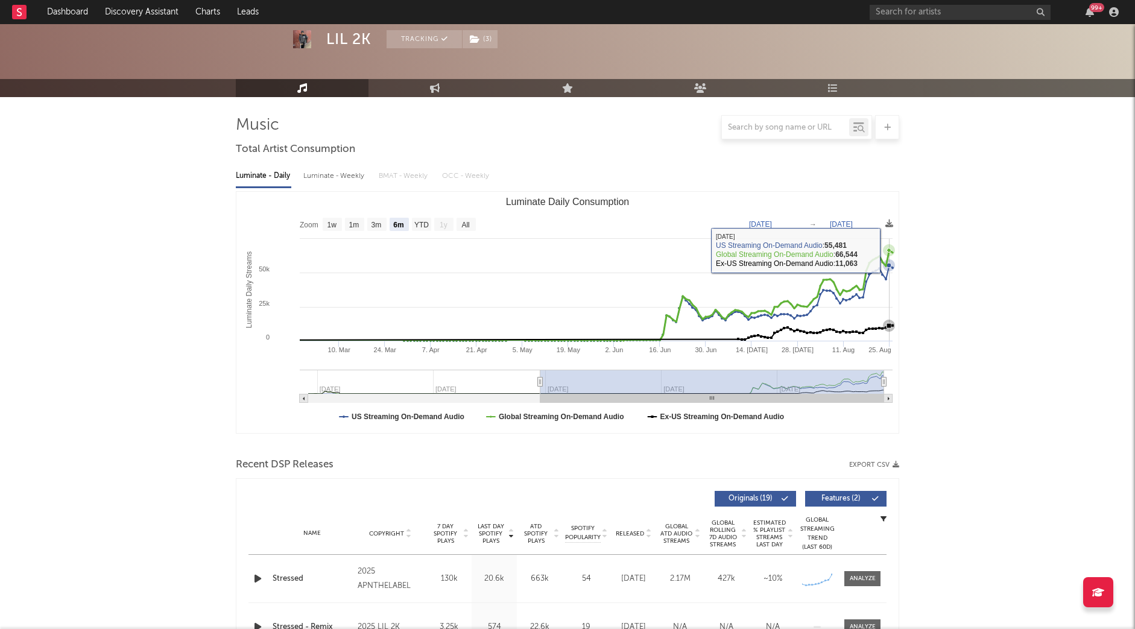
scroll to position [165, 0]
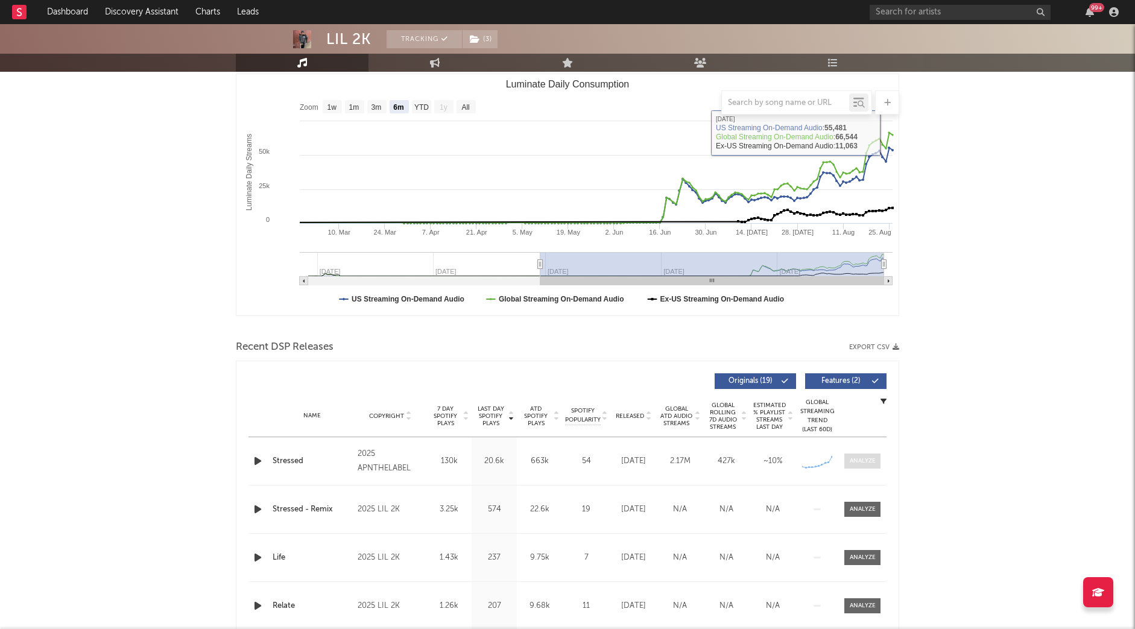
click at [852, 458] on div at bounding box center [863, 460] width 26 height 9
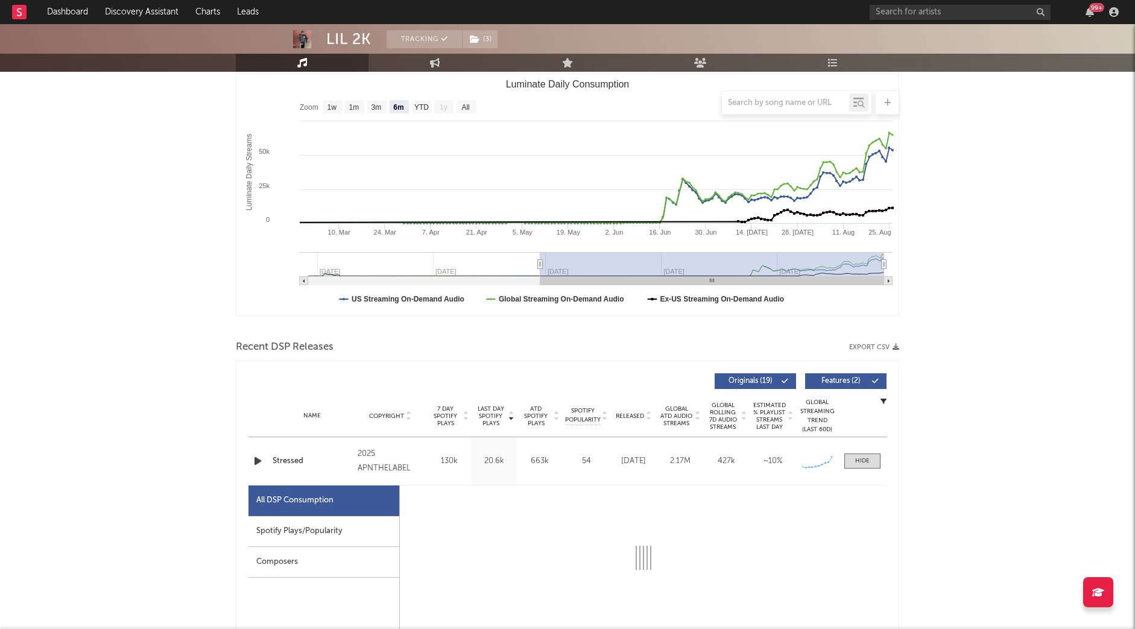
select select "1w"
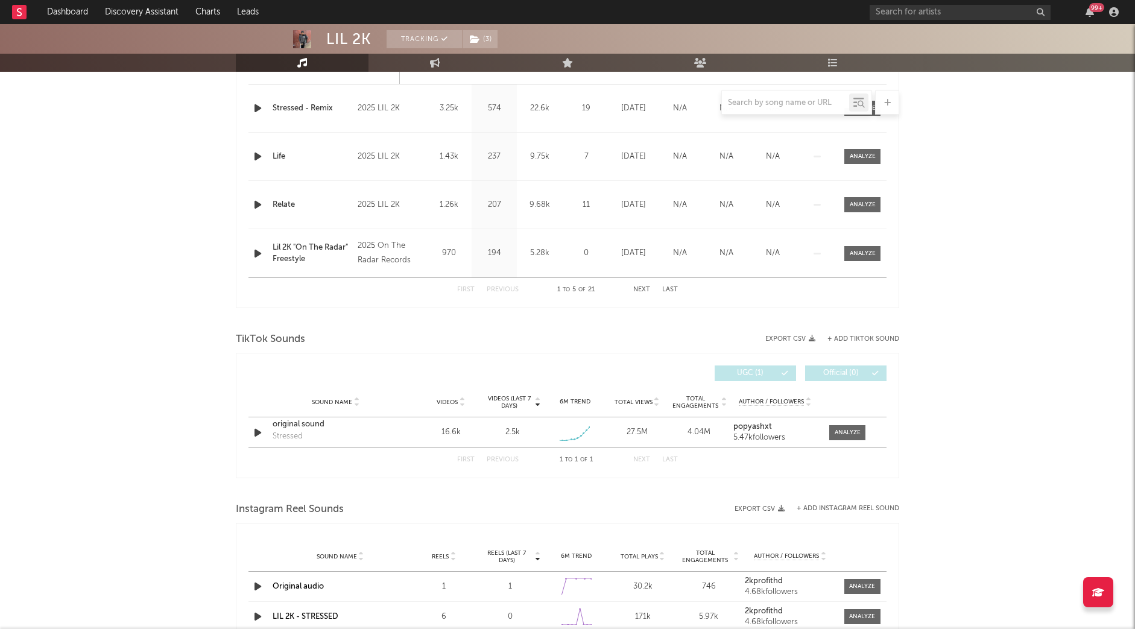
scroll to position [1154, 0]
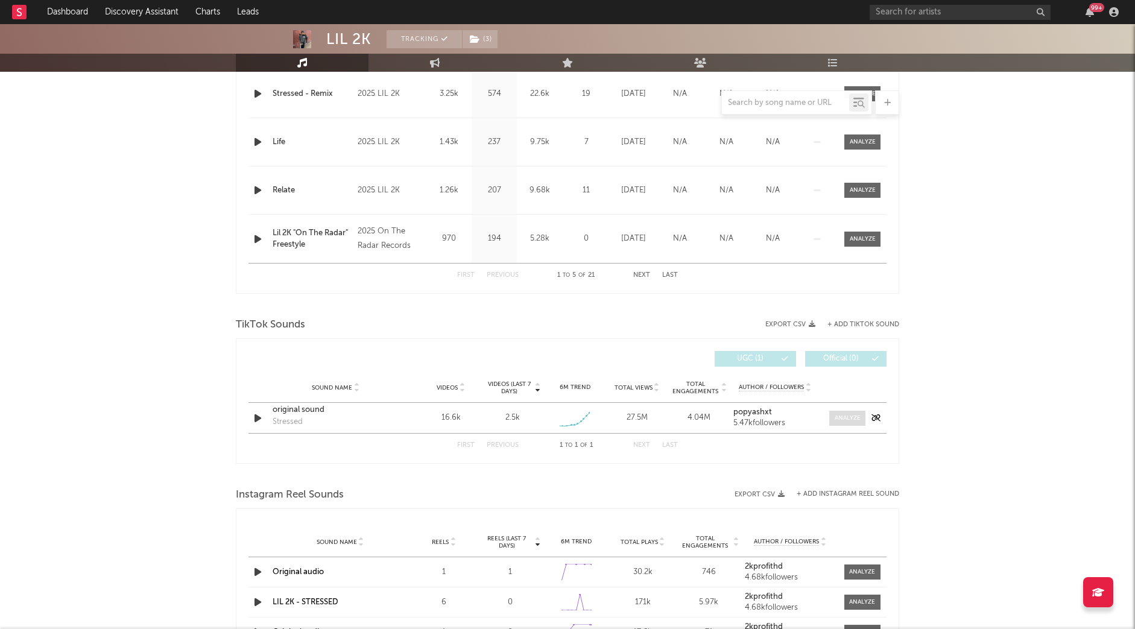
click at [847, 414] on div at bounding box center [848, 418] width 26 height 9
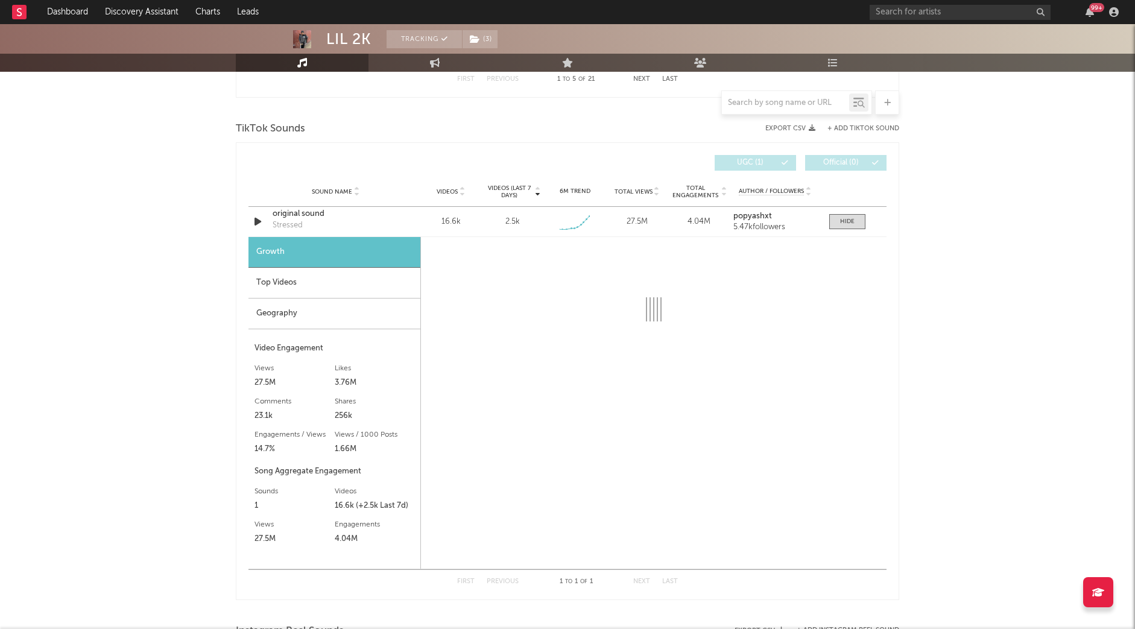
select select "1w"
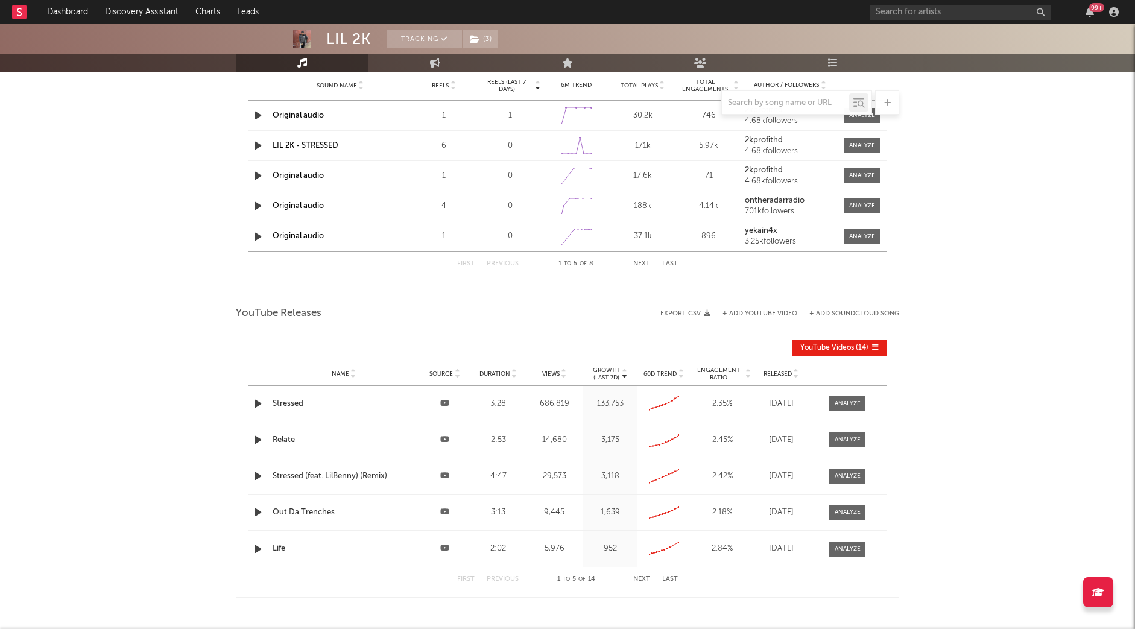
scroll to position [1970, 0]
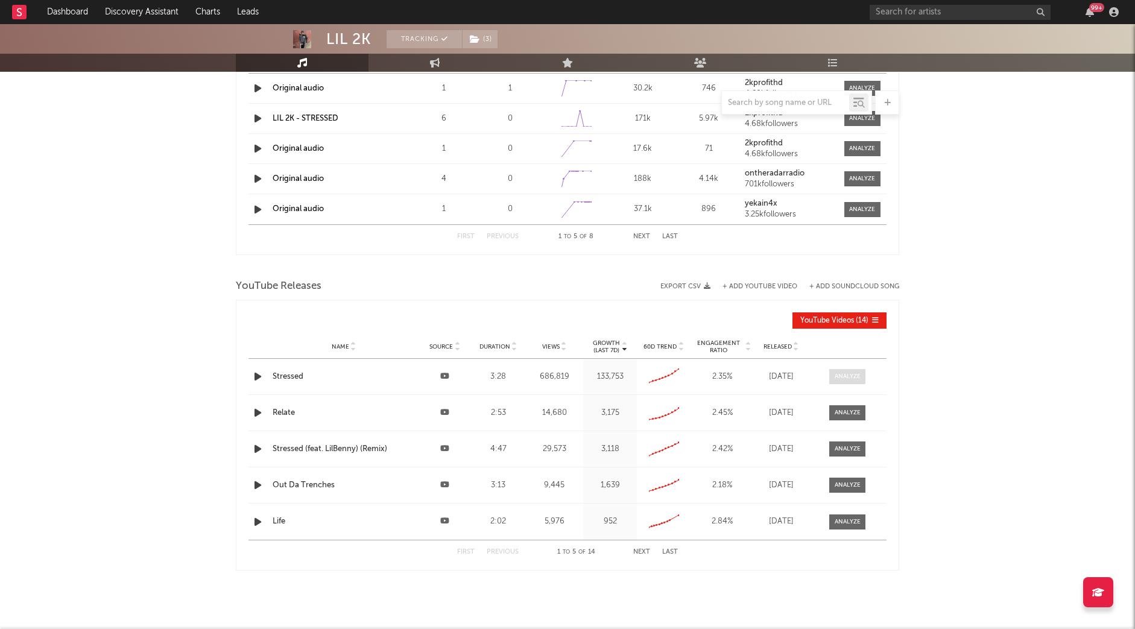
click at [850, 378] on div at bounding box center [848, 376] width 26 height 9
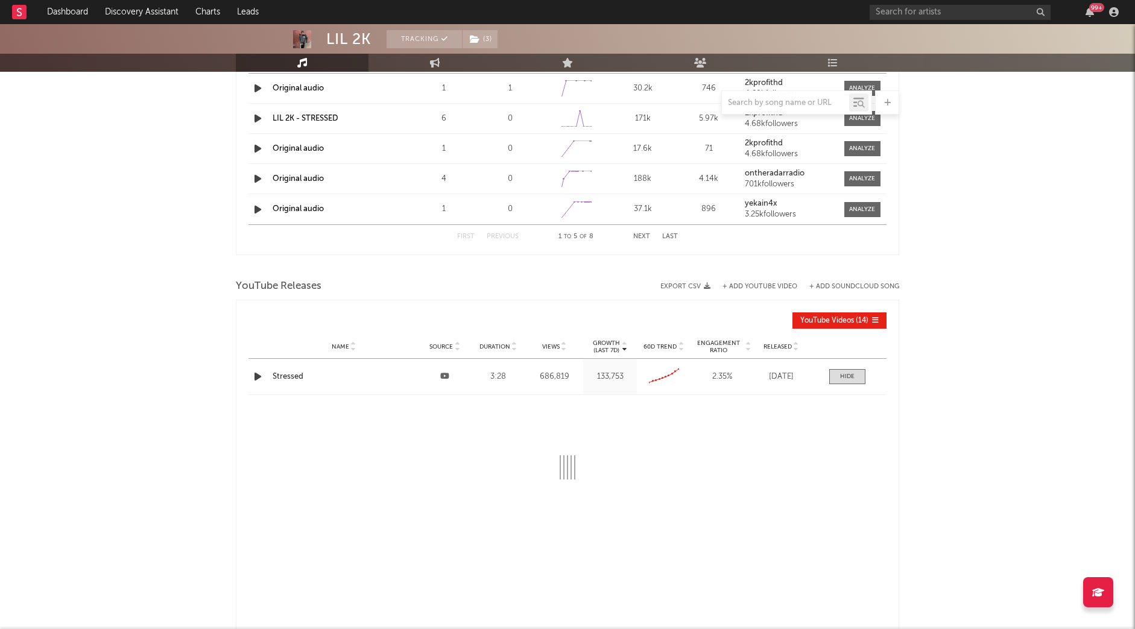
select select "All"
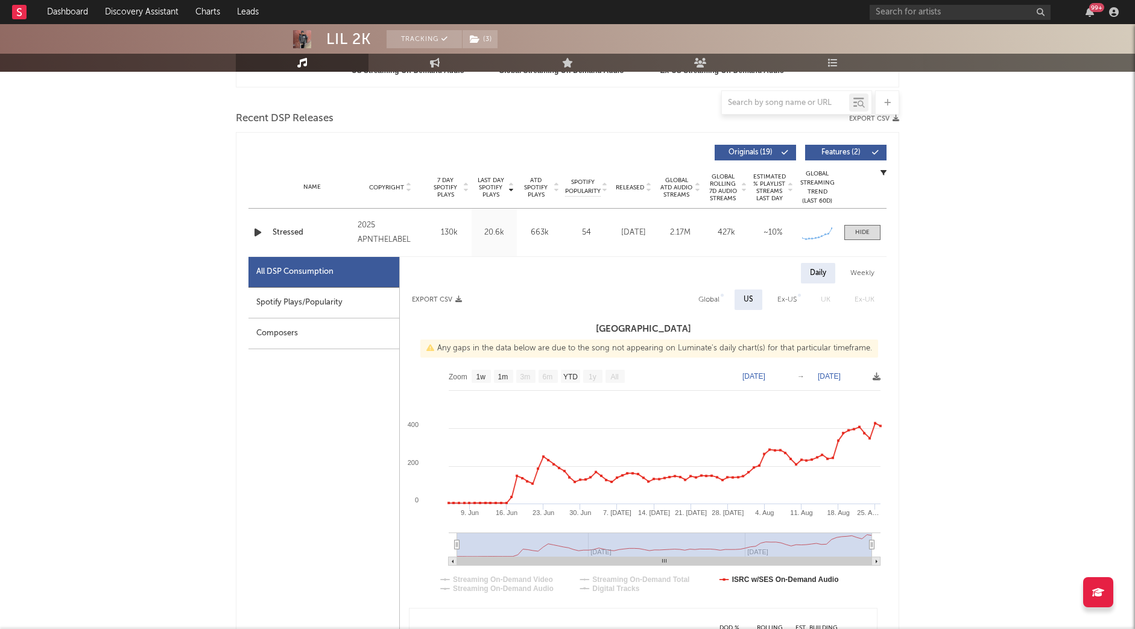
scroll to position [0, 0]
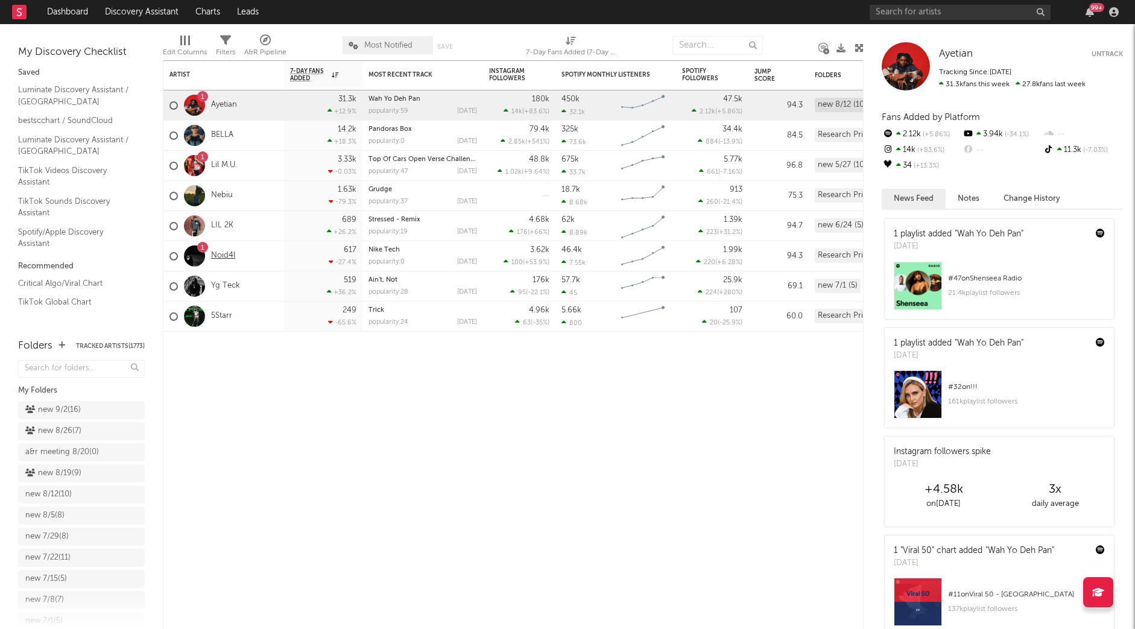
click at [232, 253] on link "Noid4l" at bounding box center [223, 256] width 24 height 10
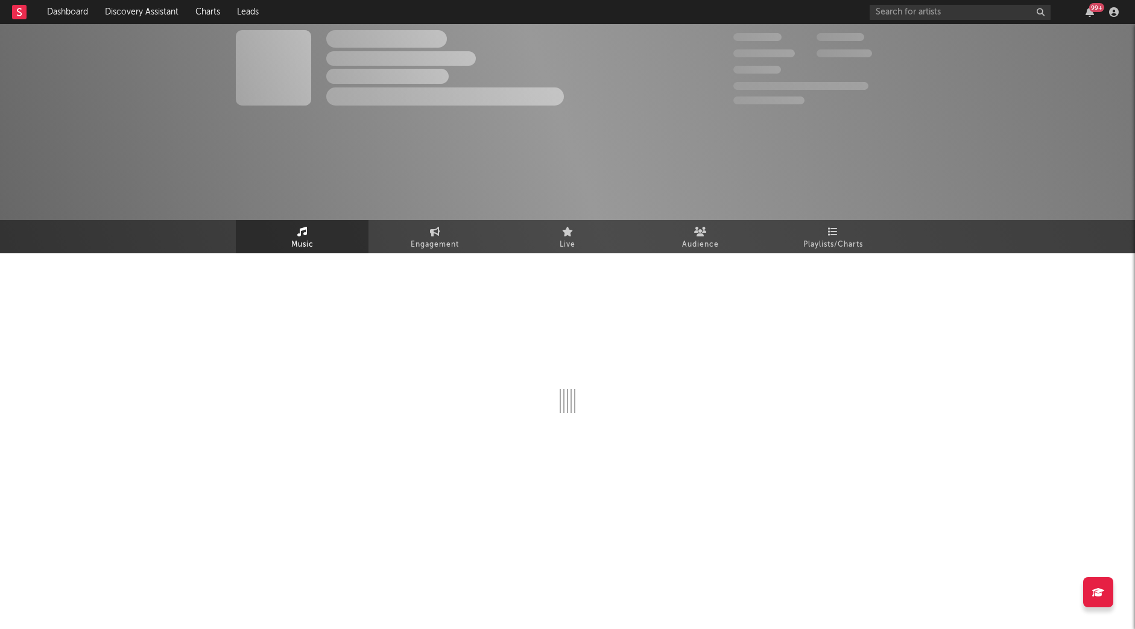
select select "6m"
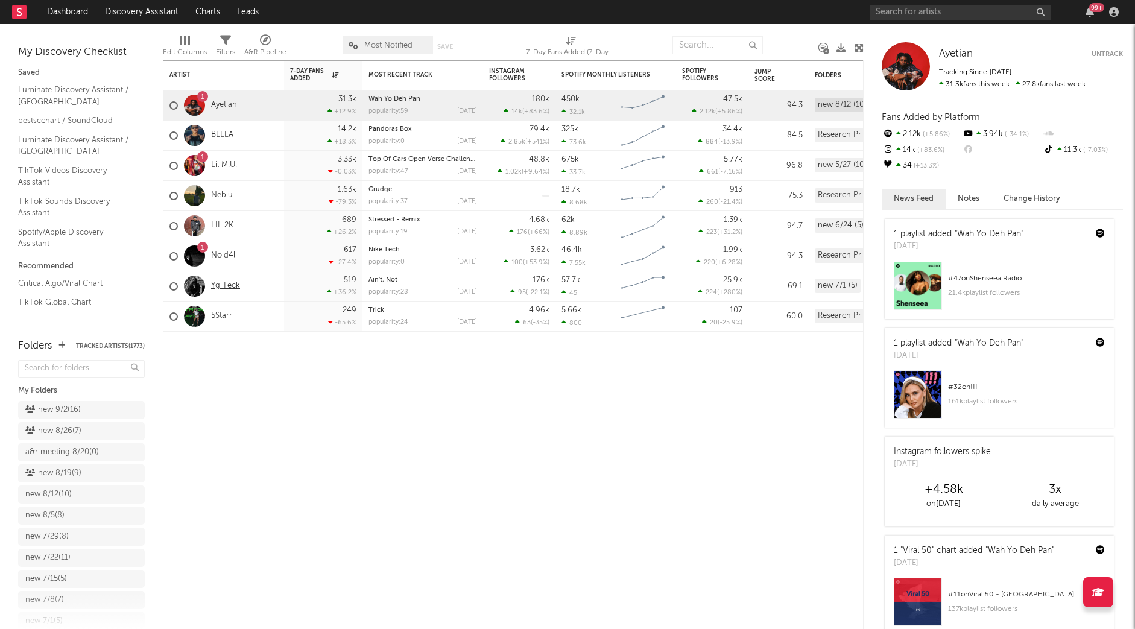
click at [219, 289] on link "Yg Teck" at bounding box center [225, 286] width 29 height 10
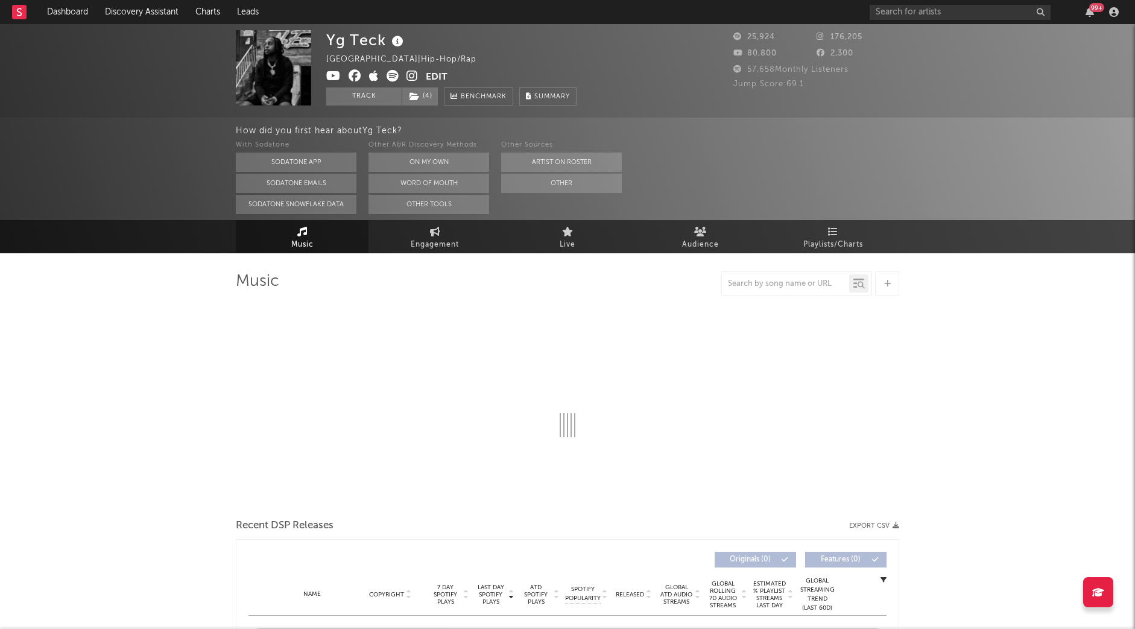
select select "6m"
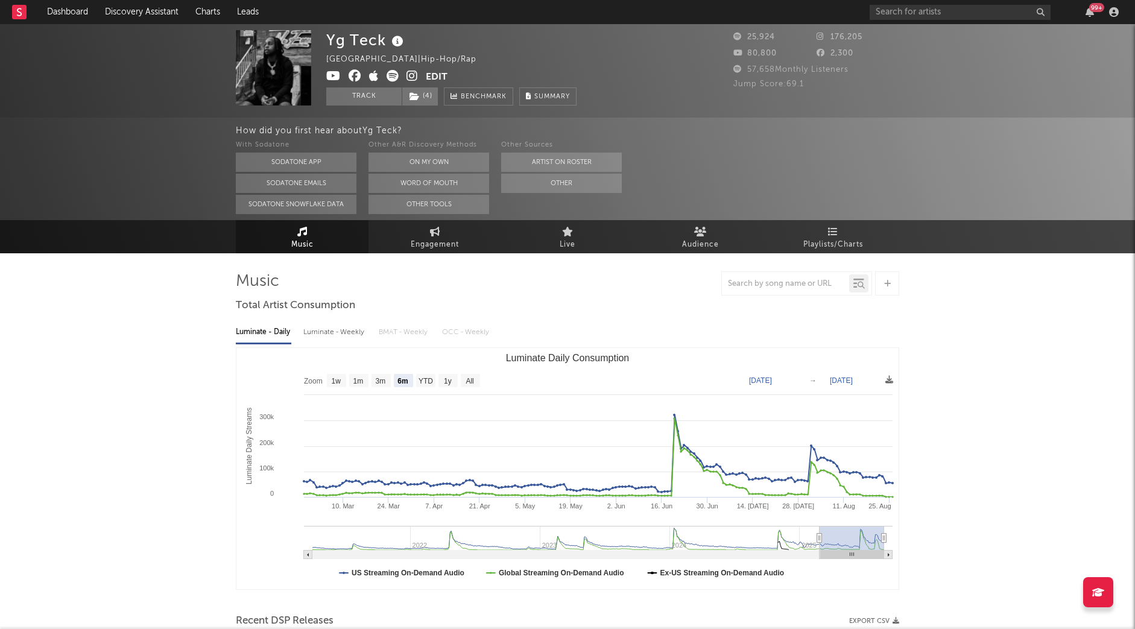
select select "6m"
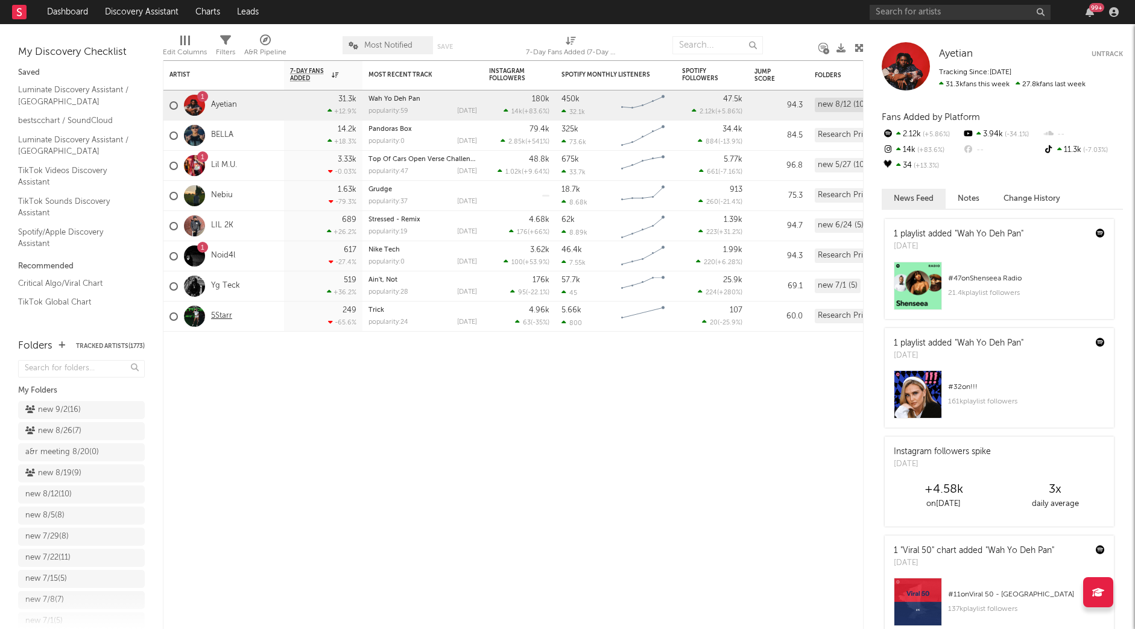
click at [227, 313] on link "5Starr" at bounding box center [221, 316] width 21 height 10
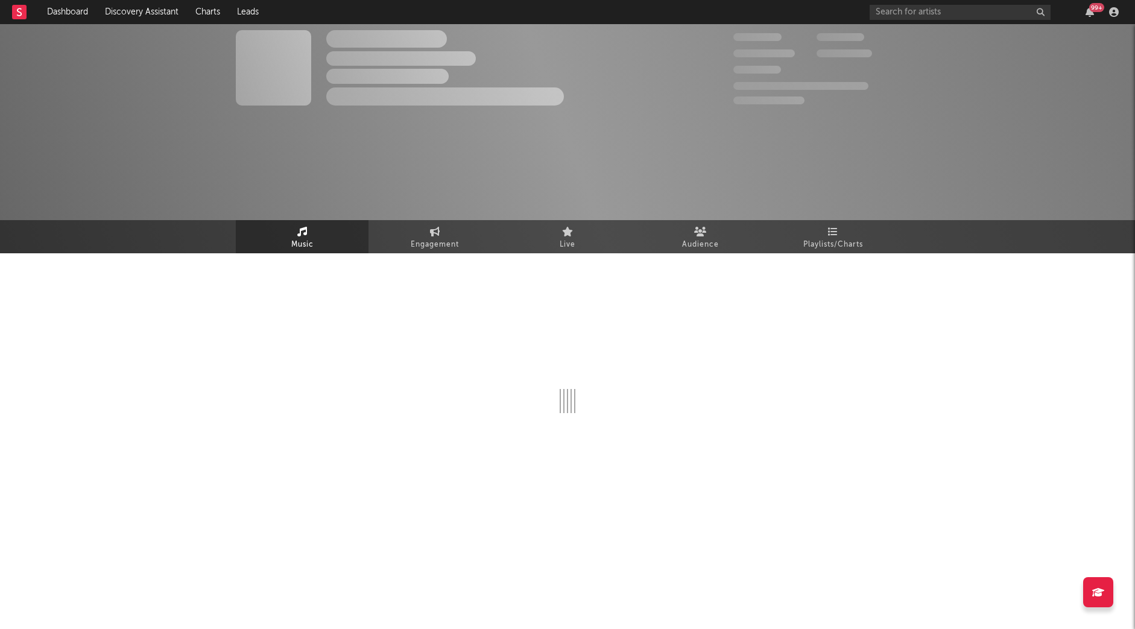
select select "1w"
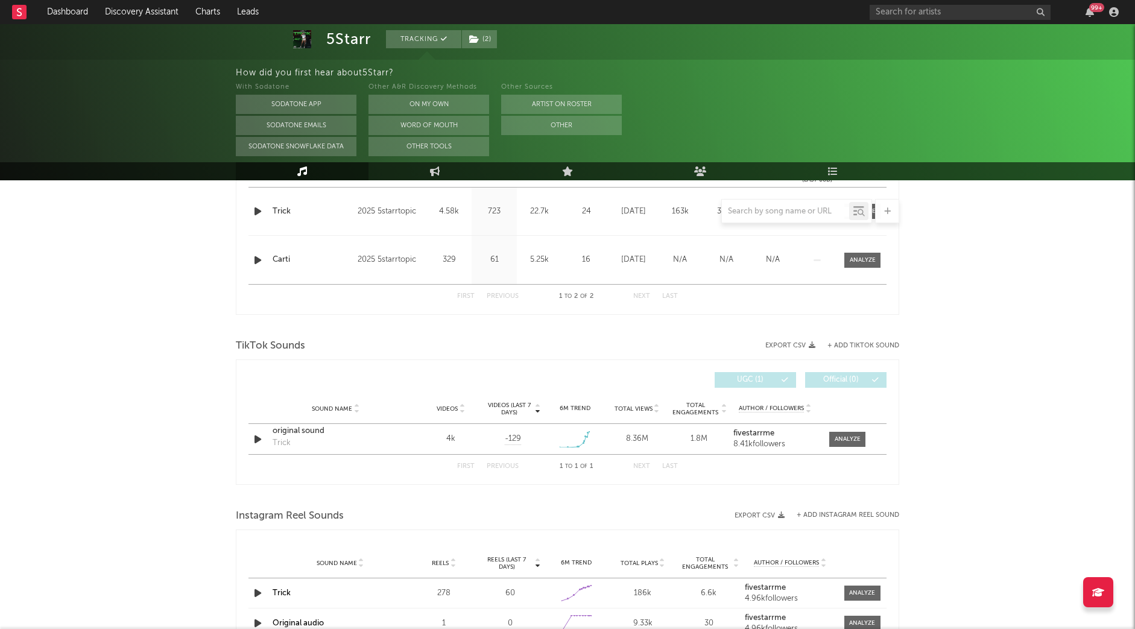
scroll to position [521, 0]
click at [841, 444] on div at bounding box center [848, 441] width 26 height 9
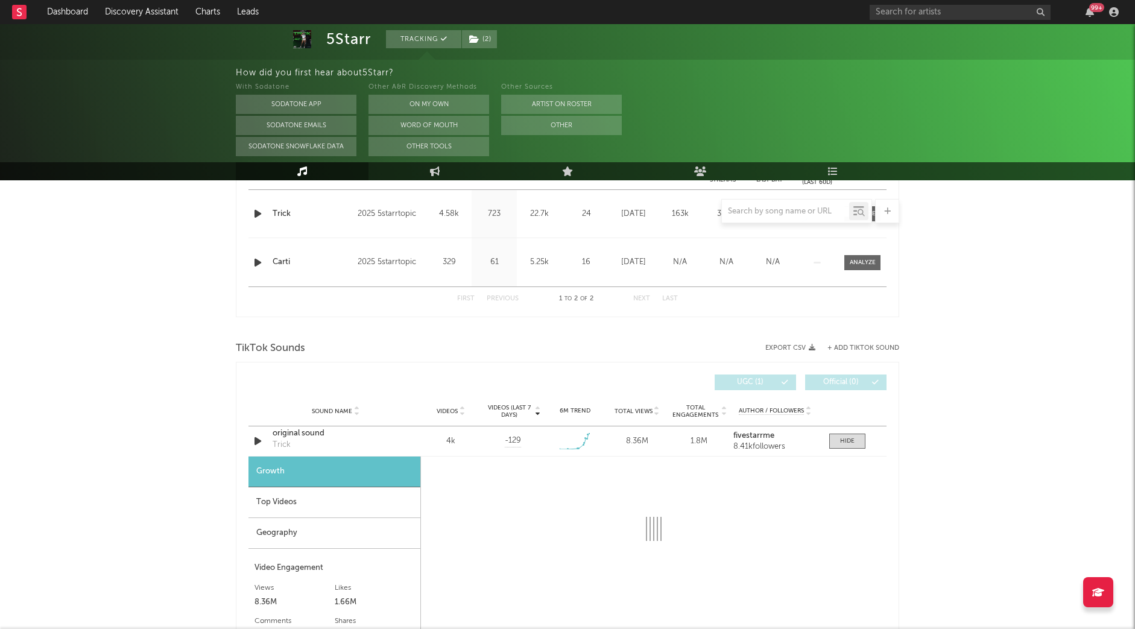
select select "1w"
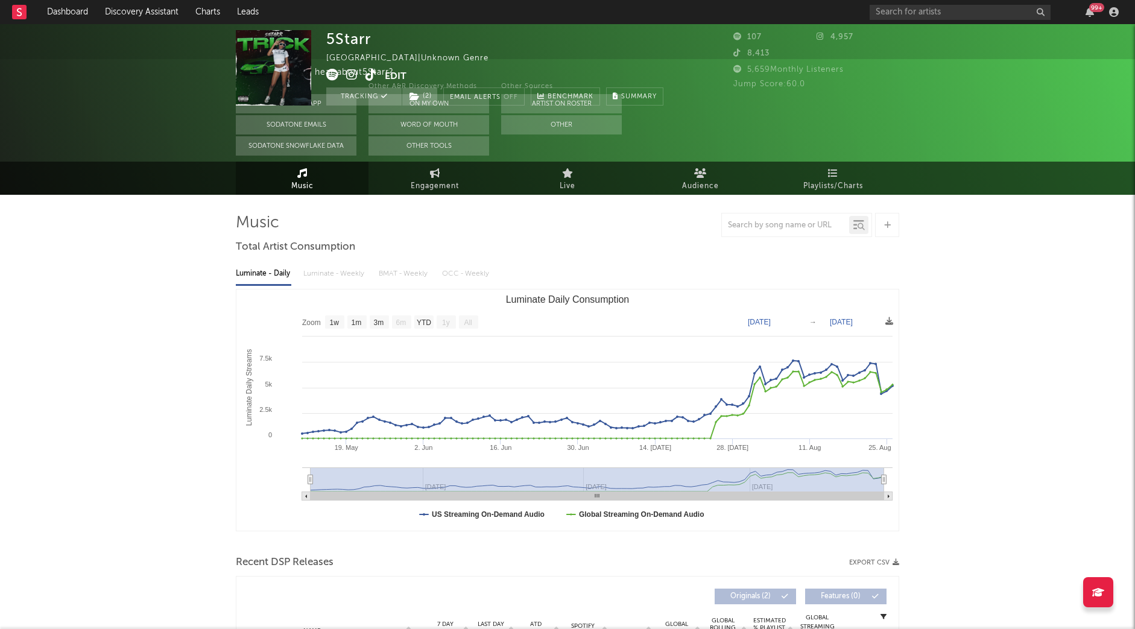
scroll to position [0, 0]
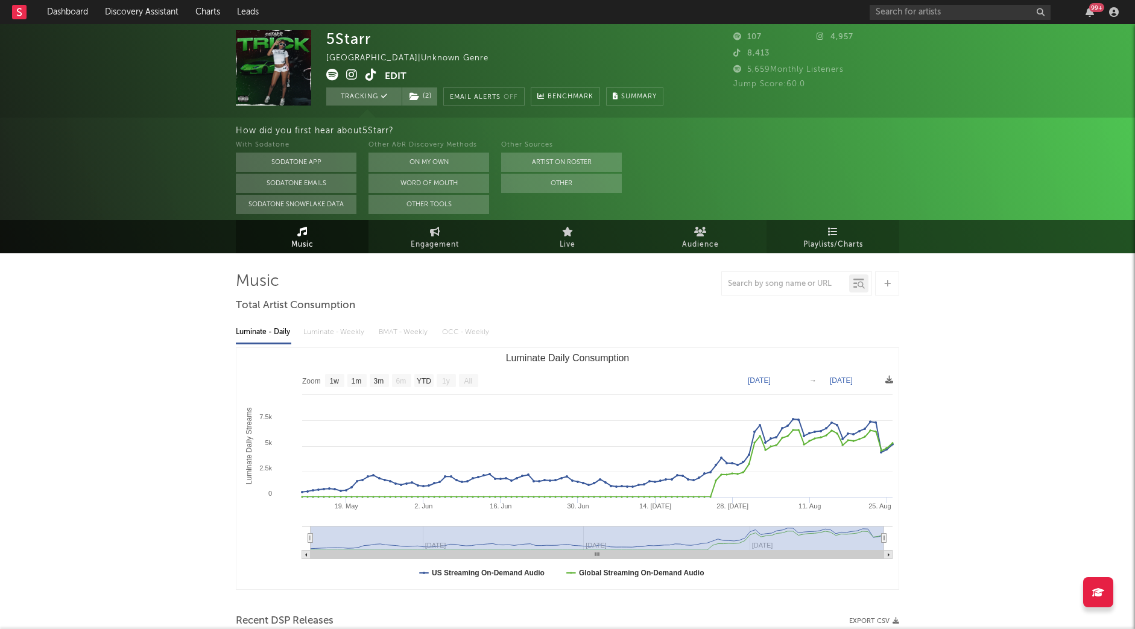
click at [812, 238] on span "Playlists/Charts" at bounding box center [833, 245] width 60 height 14
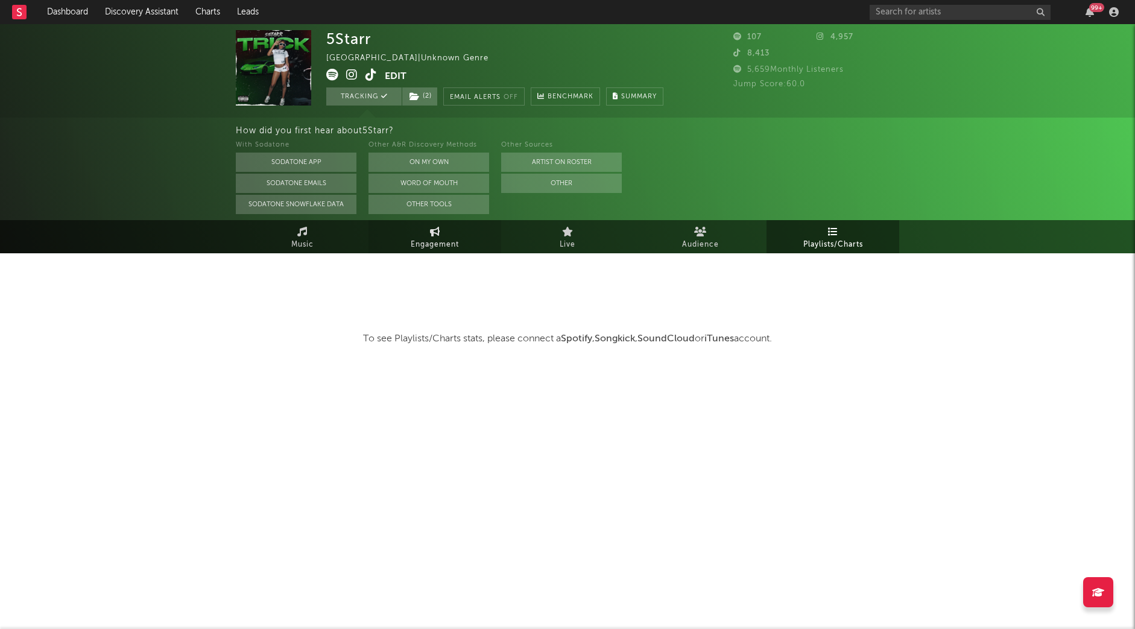
click at [426, 243] on span "Engagement" at bounding box center [435, 245] width 48 height 14
select select "1m"
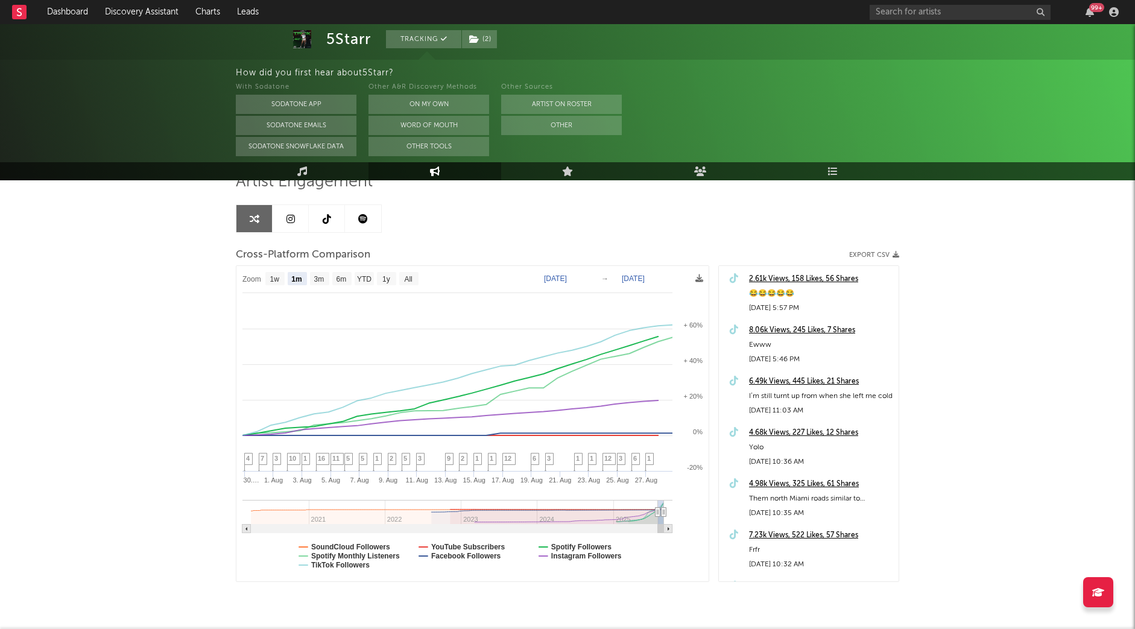
scroll to position [89, 0]
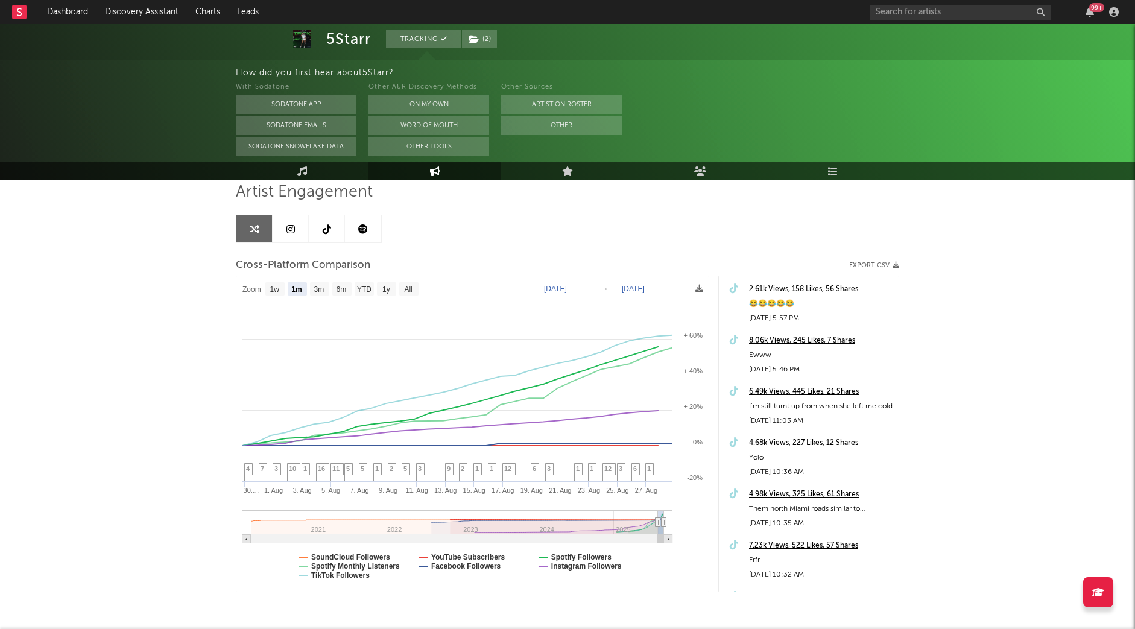
click at [332, 234] on link at bounding box center [327, 228] width 36 height 27
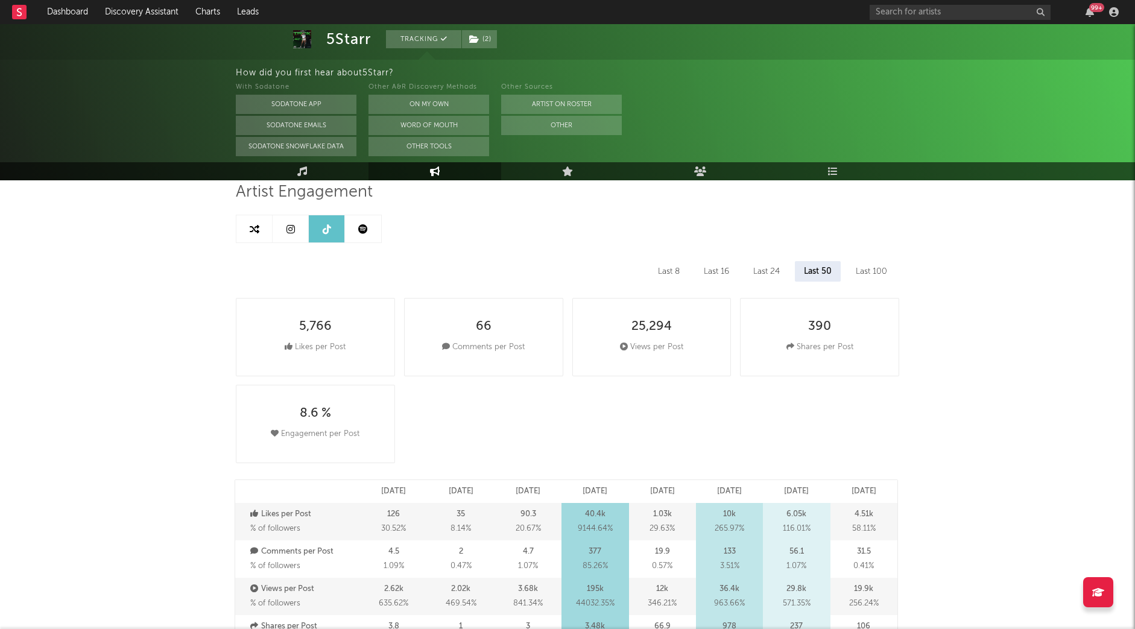
select select "6m"
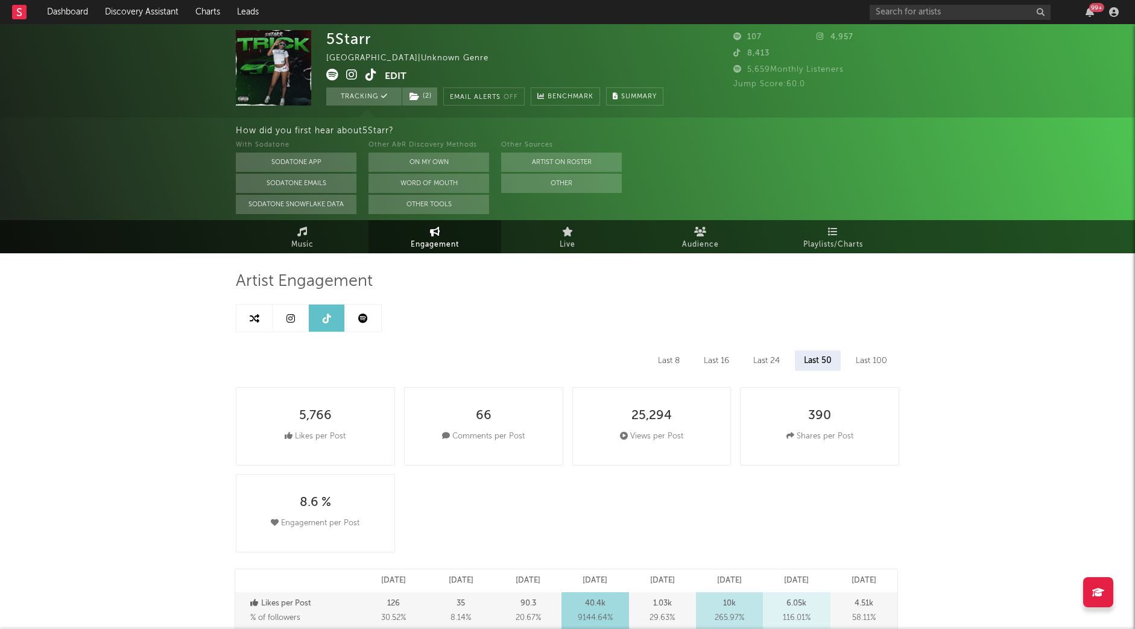
select select "1m"
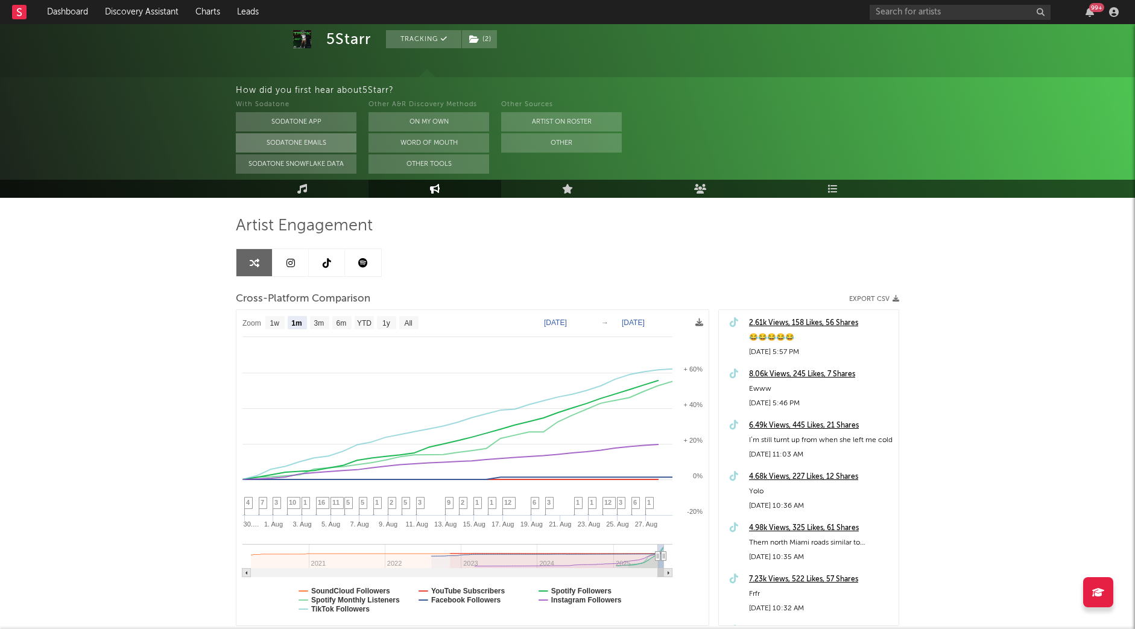
scroll to position [51, 0]
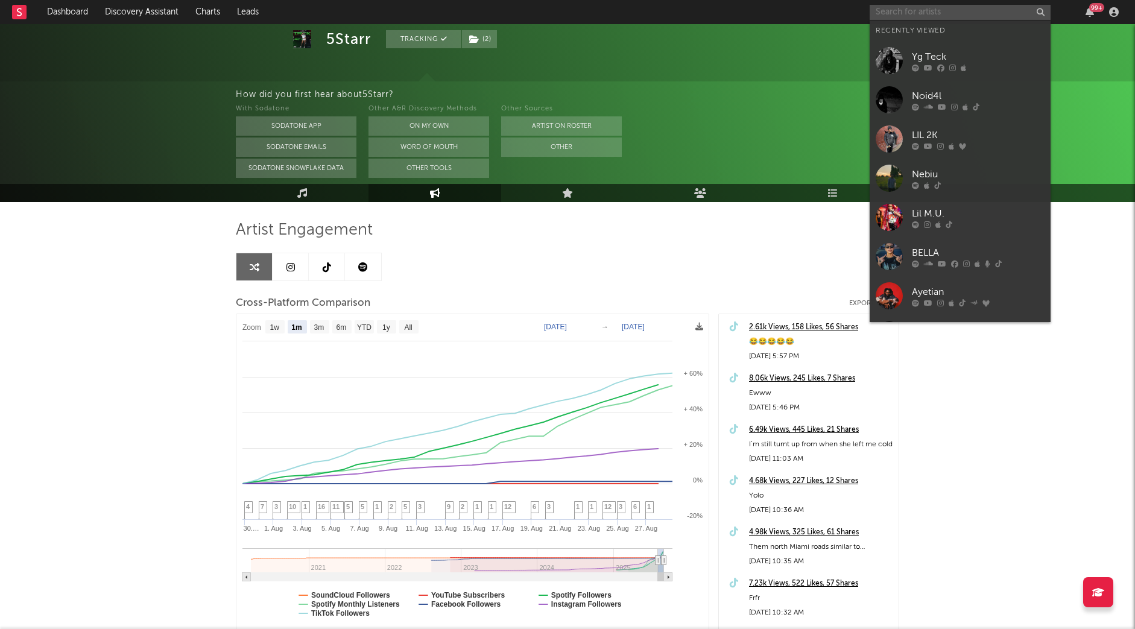
click at [898, 19] on input "text" at bounding box center [960, 12] width 181 height 15
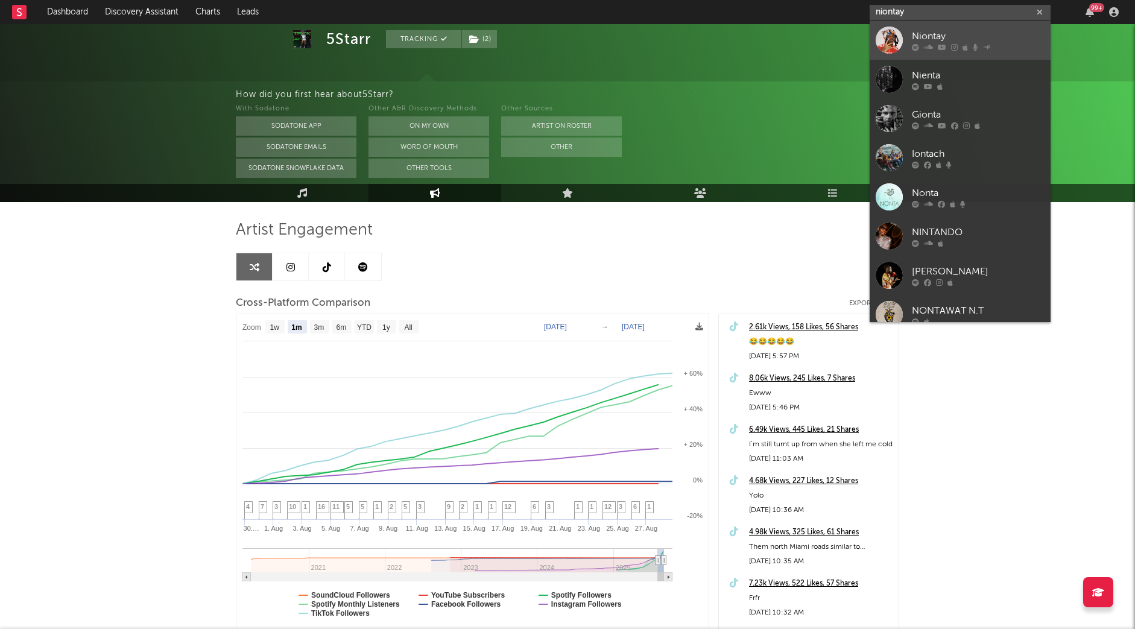
type input "niontay"
click at [894, 41] on div at bounding box center [889, 40] width 27 height 27
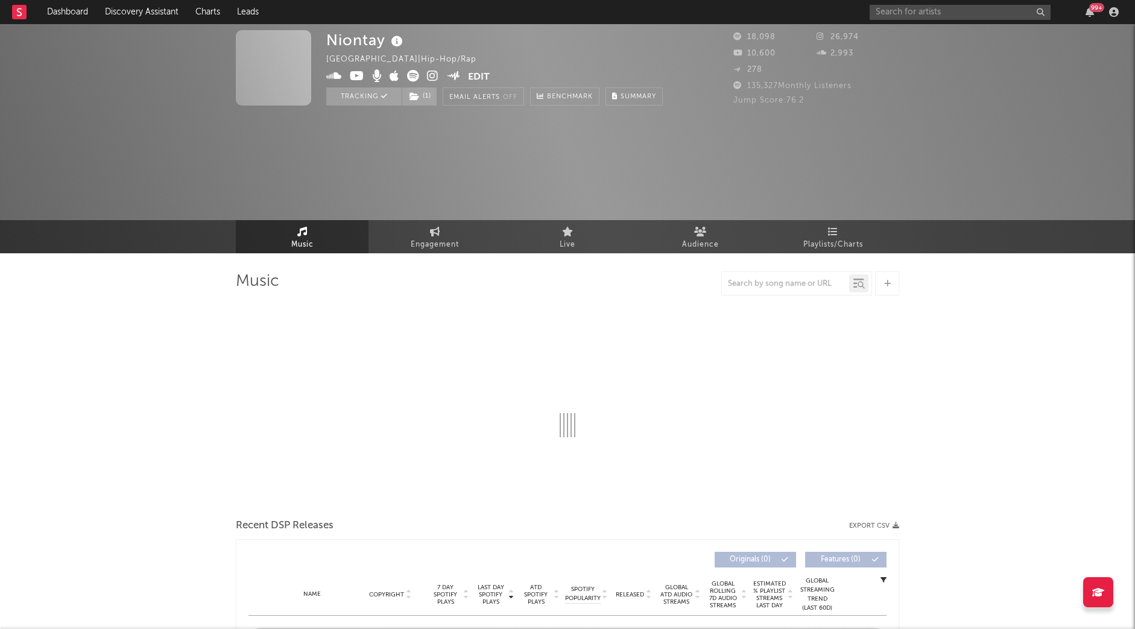
select select "6m"
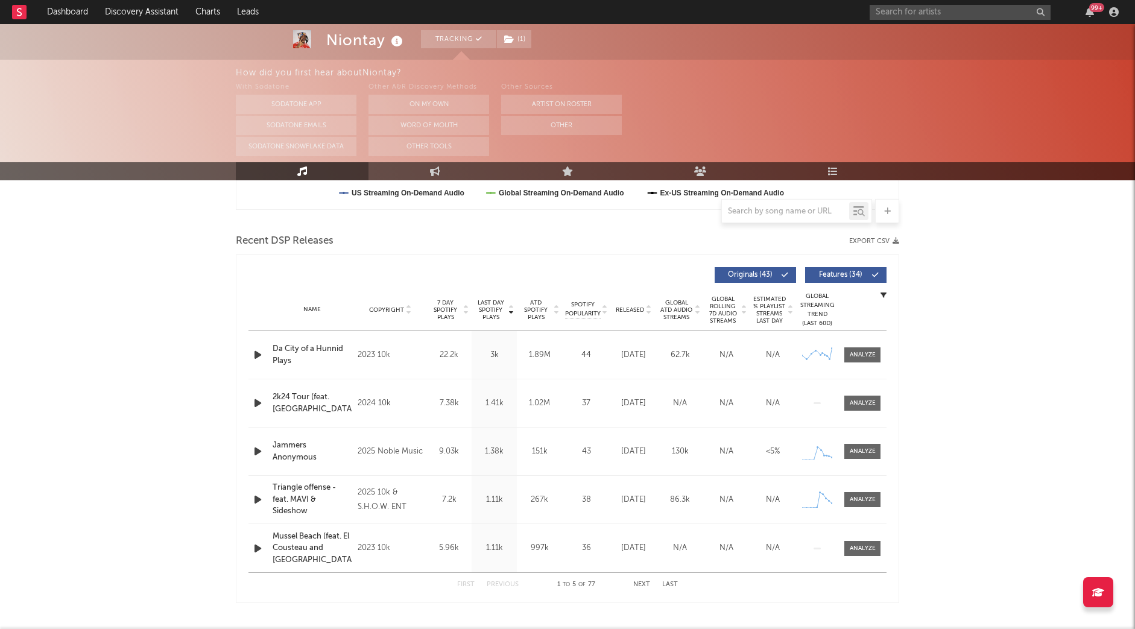
scroll to position [381, 0]
click at [857, 355] on div at bounding box center [863, 353] width 26 height 9
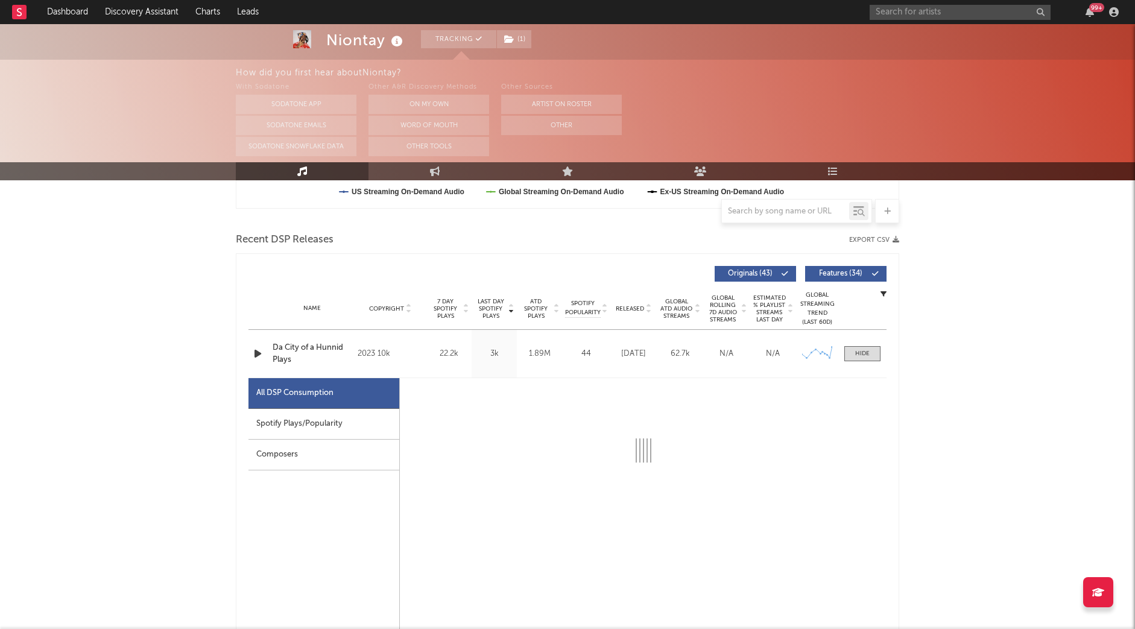
select select "6m"
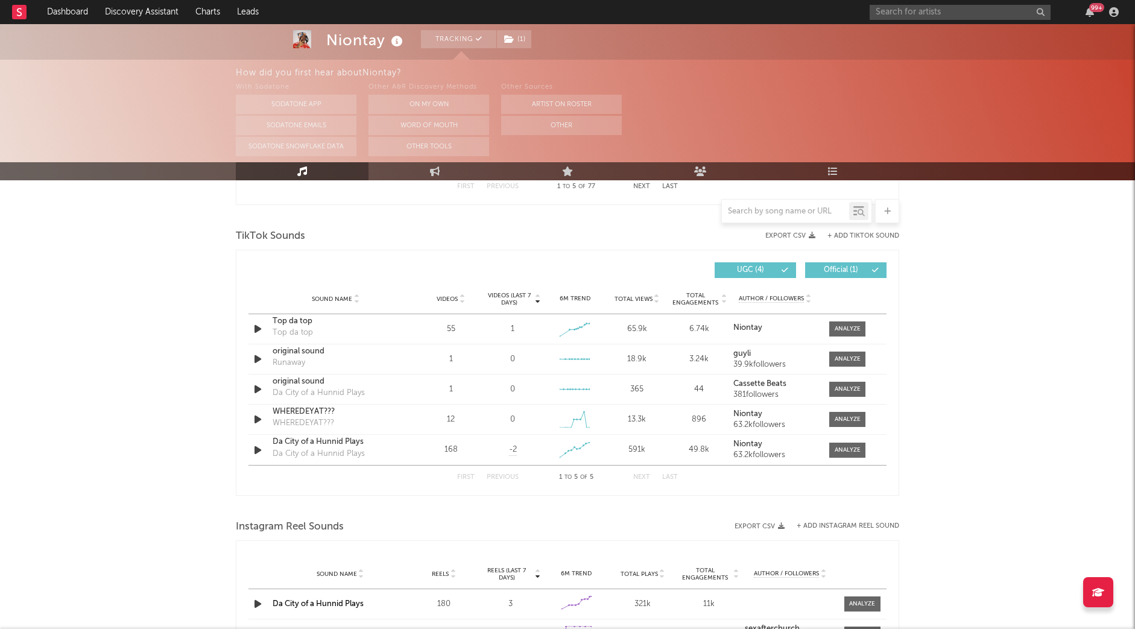
scroll to position [1355, 0]
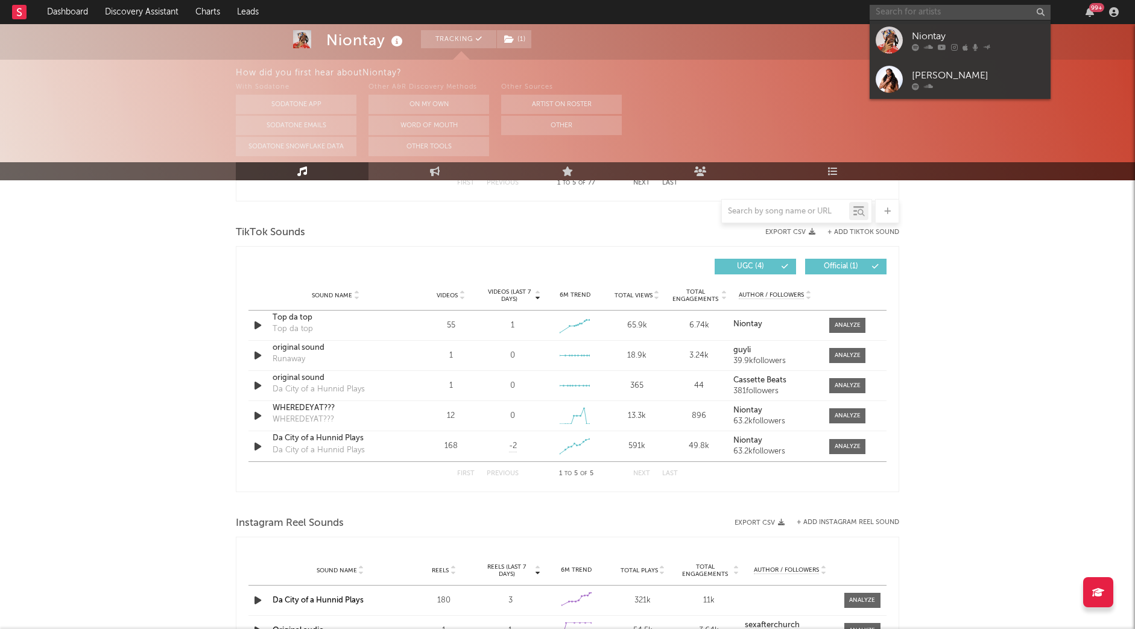
click at [906, 5] on input "text" at bounding box center [960, 12] width 181 height 15
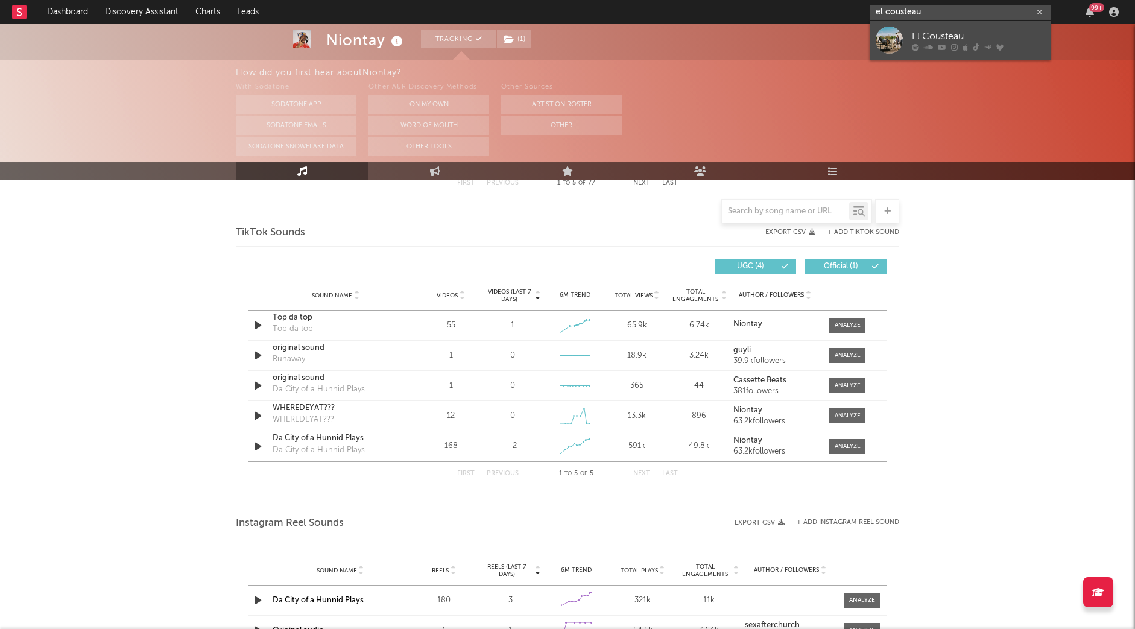
type input "el cousteau"
click at [947, 42] on div "El Cousteau" at bounding box center [978, 36] width 133 height 14
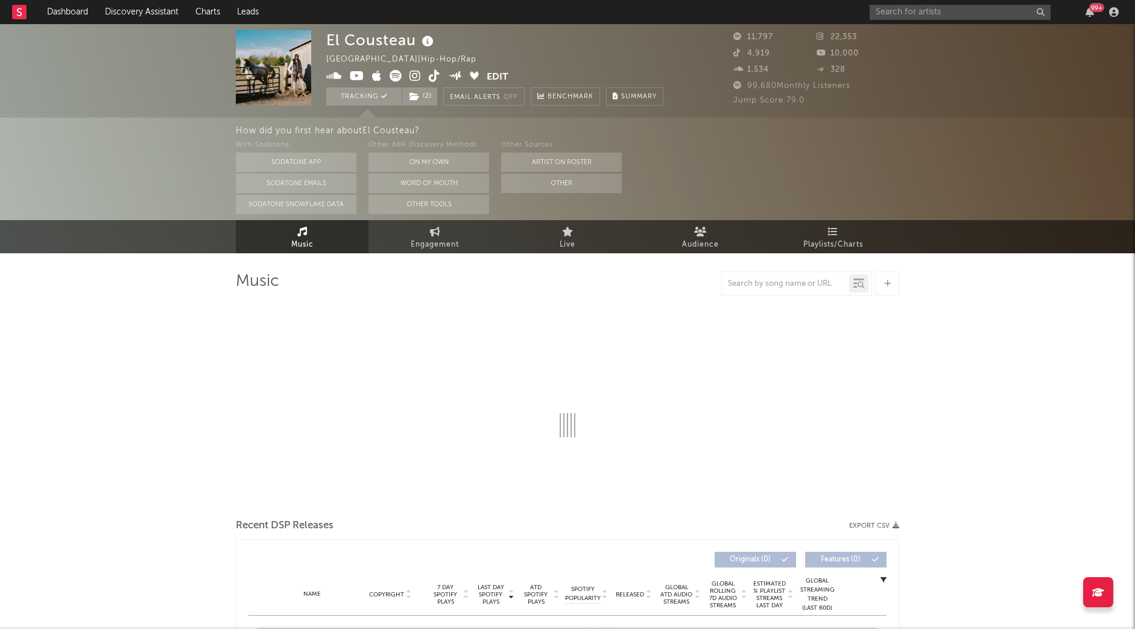
select select "6m"
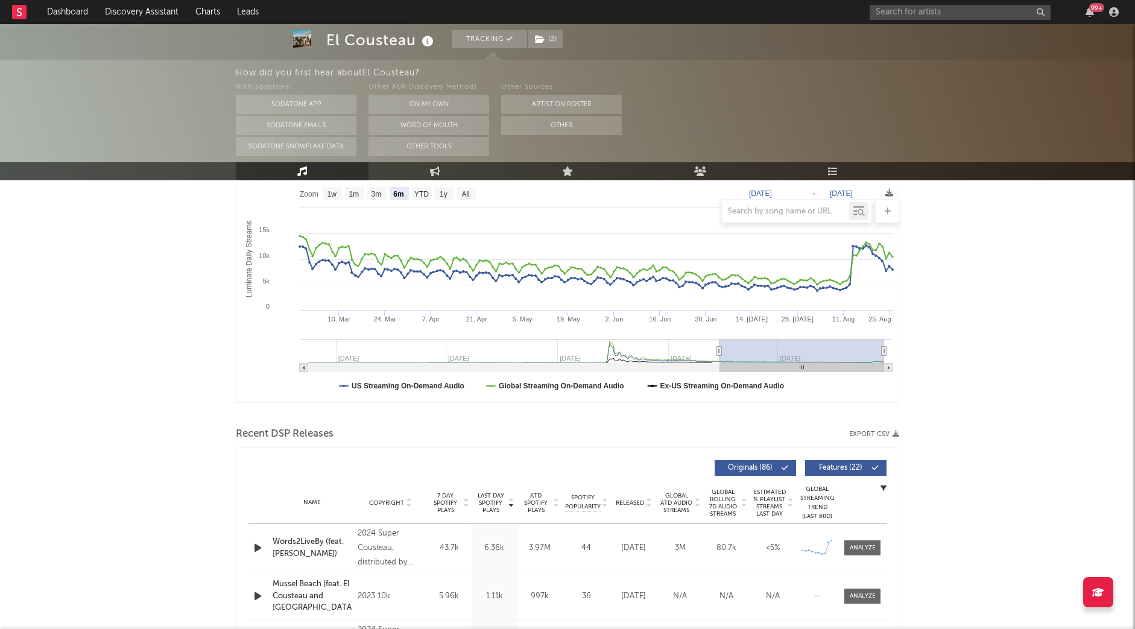
scroll to position [189, 0]
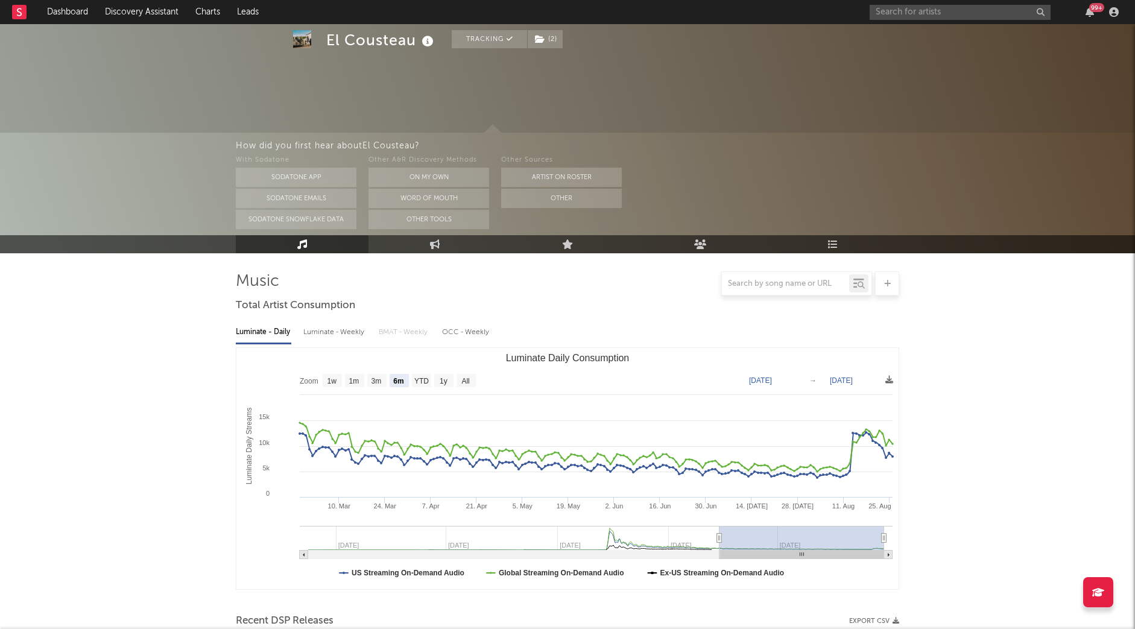
select select "6m"
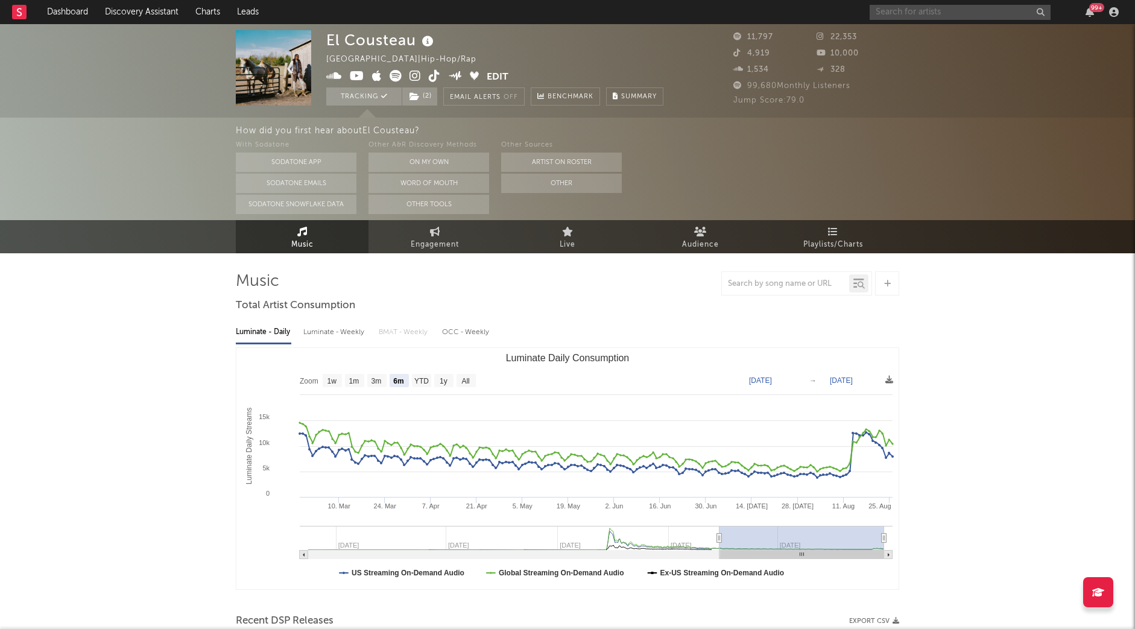
click at [889, 12] on input "text" at bounding box center [960, 12] width 181 height 15
paste input "https://www.instagram.com/feegonzales__/?hl=en"
type input "https://www.instagram.com/feegonzales__/?hl=en"
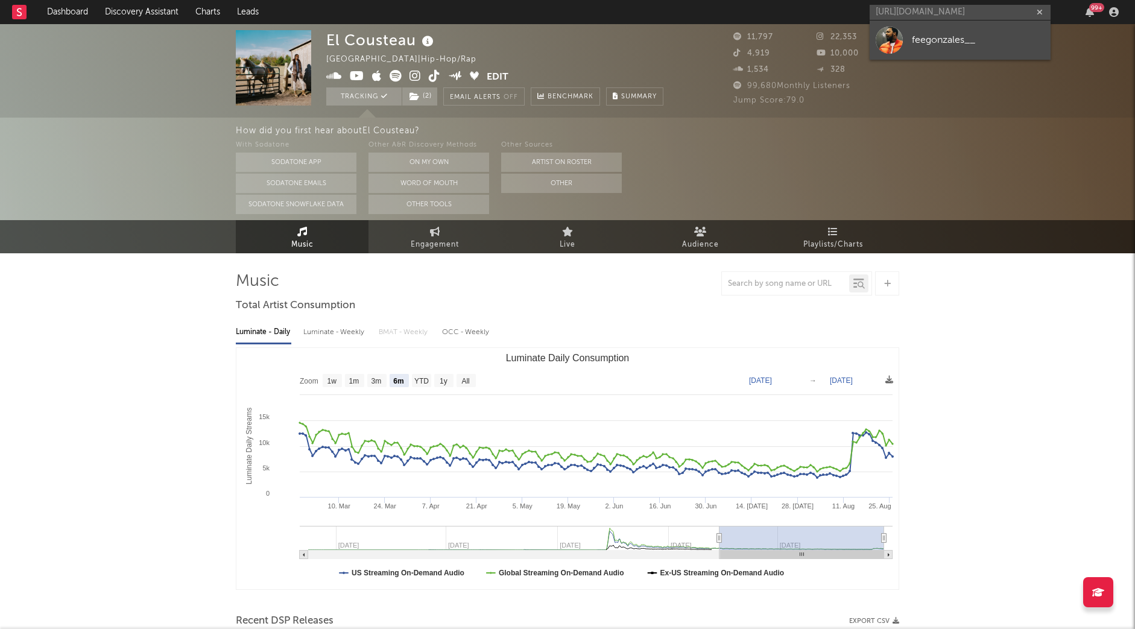
click at [923, 21] on link "feegonzales__" at bounding box center [960, 40] width 181 height 39
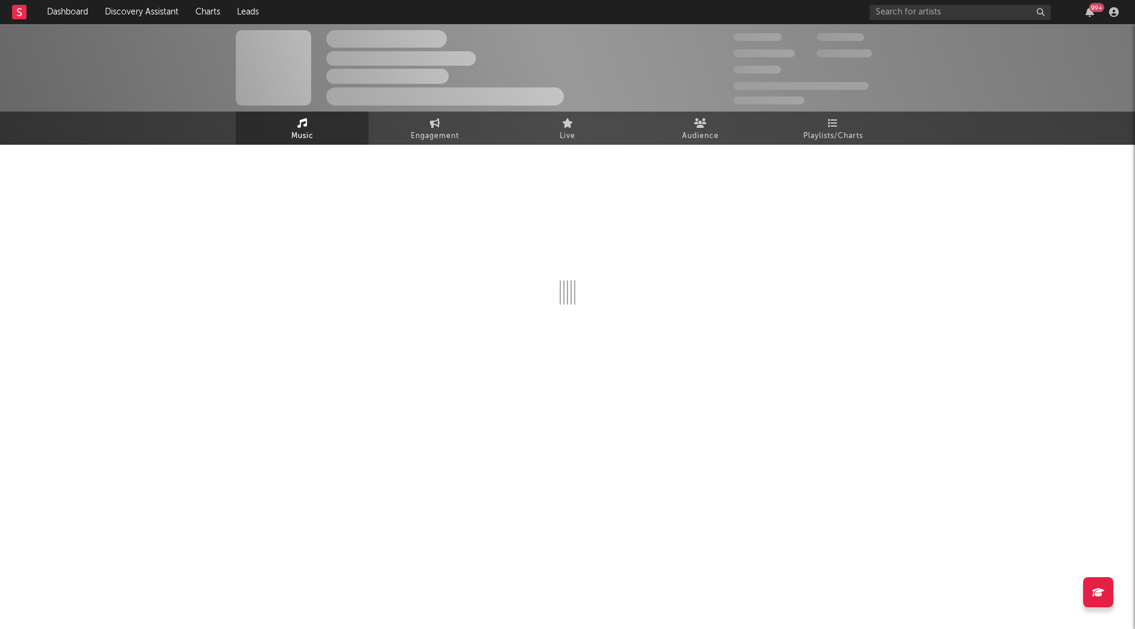
select select "1w"
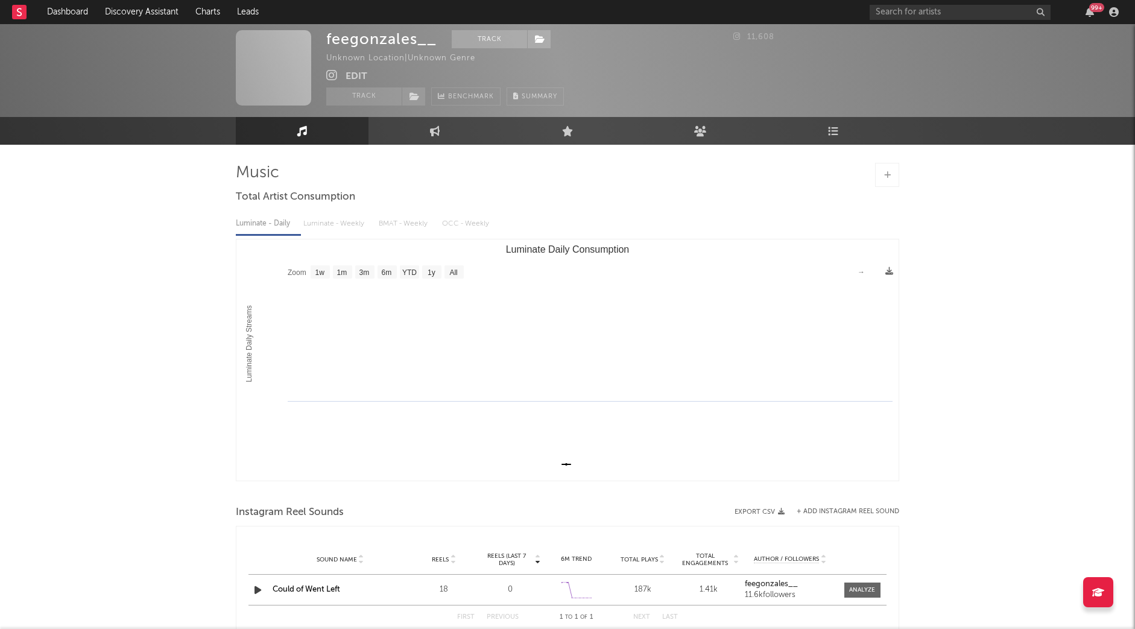
scroll to position [47, 0]
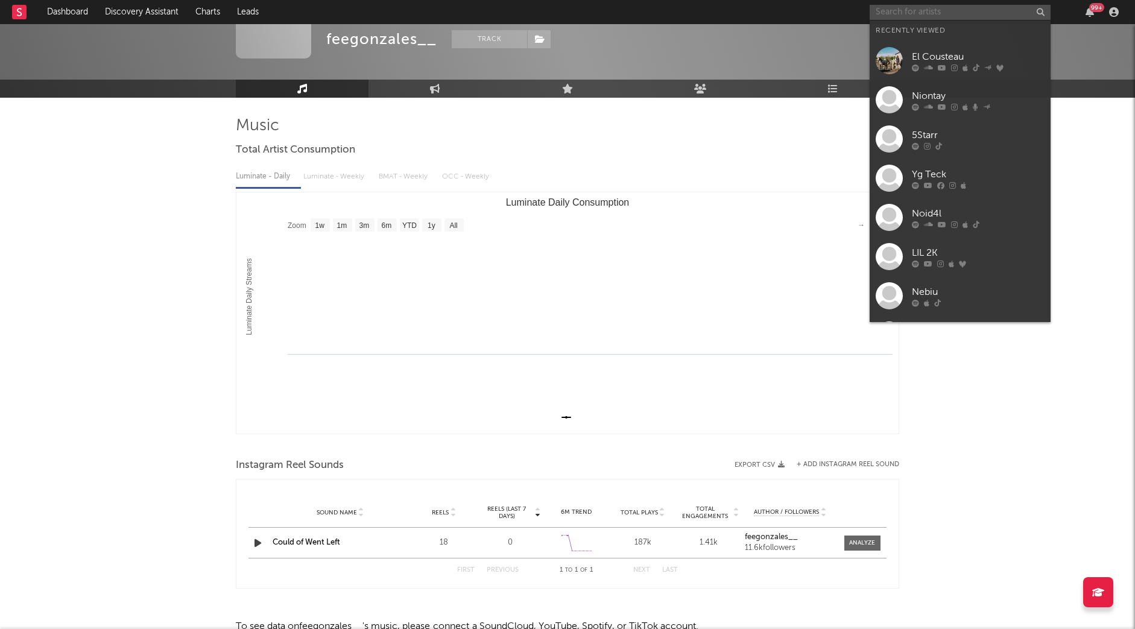
drag, startPoint x: 959, startPoint y: 8, endPoint x: 959, endPoint y: 2, distance: 6.6
click at [959, 8] on input "text" at bounding box center [960, 12] width 181 height 15
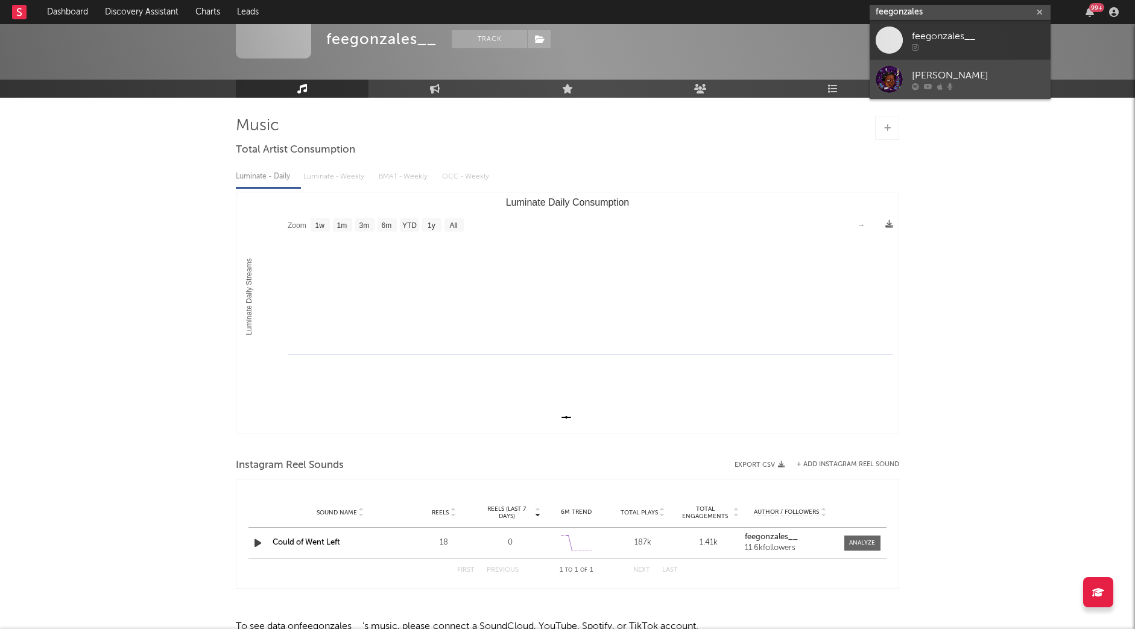
type input "feegonzales"
click at [976, 76] on div "Fee Gonzales" at bounding box center [978, 75] width 133 height 14
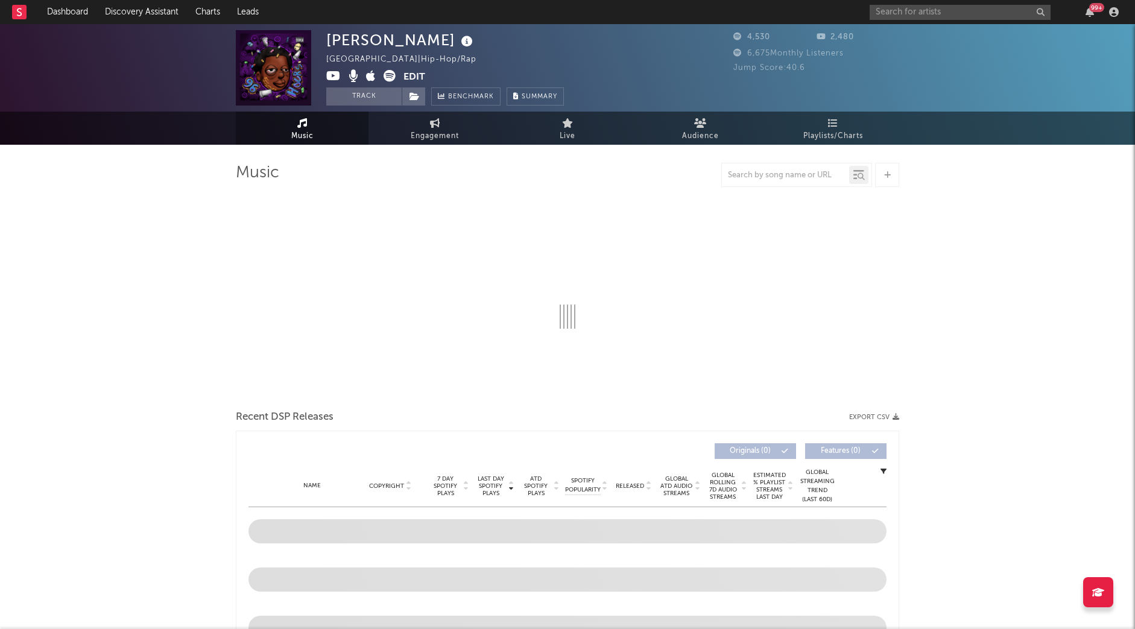
select select "6m"
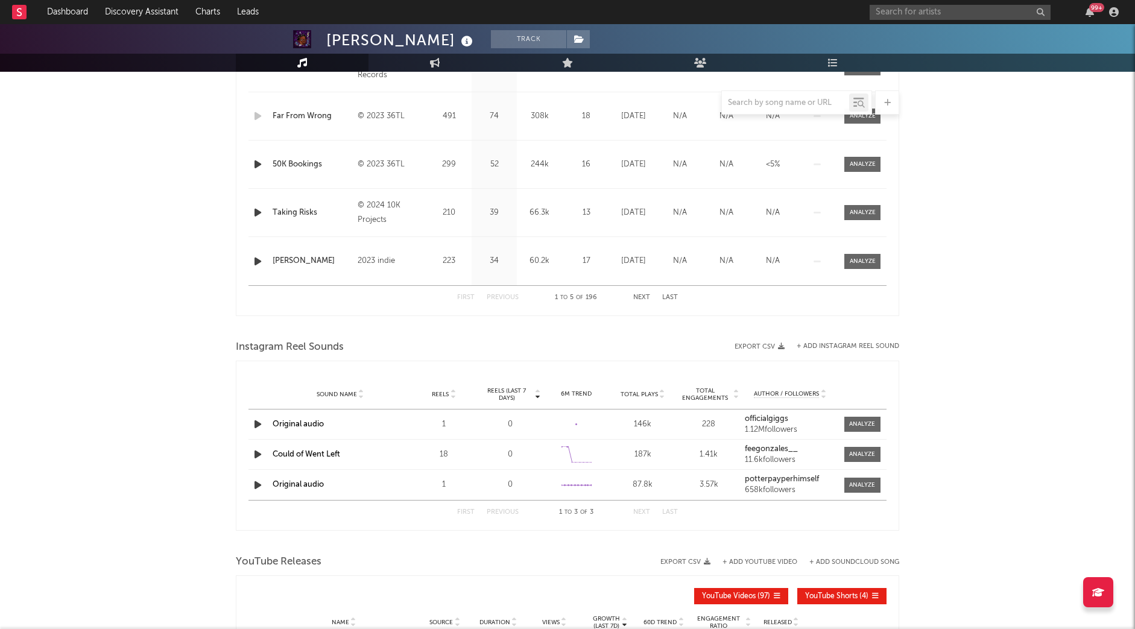
scroll to position [432, 0]
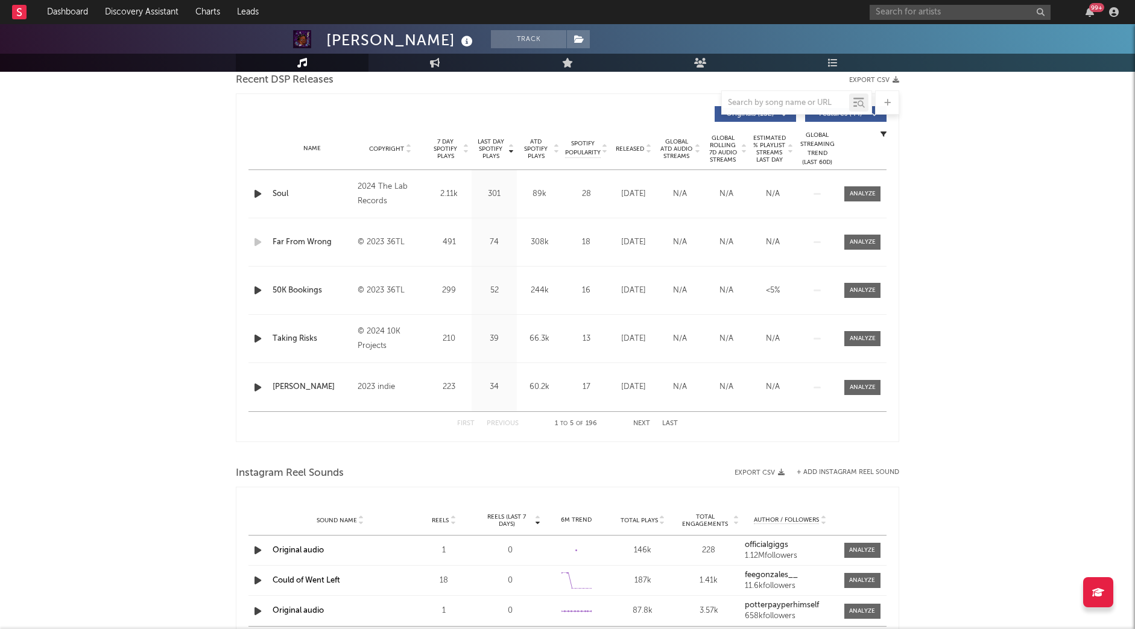
click at [305, 337] on div "Taking Risks" at bounding box center [312, 339] width 79 height 12
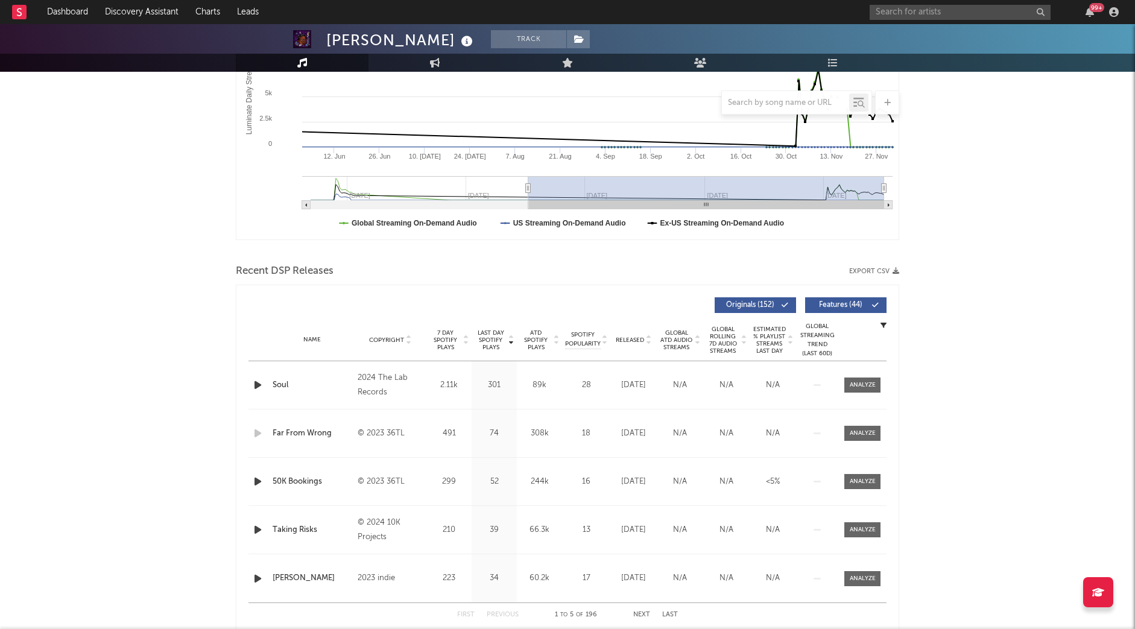
scroll to position [0, 0]
